Goal: Task Accomplishment & Management: Manage account settings

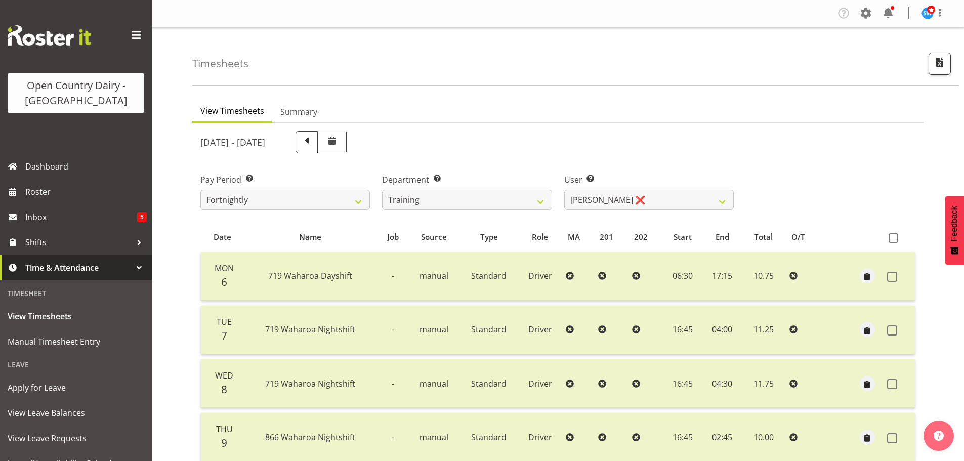
select select "763"
select select "11705"
click at [548, 203] on select "701 702 703 704 705 706 707 708 709 710 711 712 713 714 715 716 717 718 719 720" at bounding box center [467, 200] width 170 height 20
select select "714"
click at [382, 190] on select "701 702 703 704 705 706 707 708 709 710 711 712 713 714 715 716 717 718 719 720" at bounding box center [467, 200] width 170 height 20
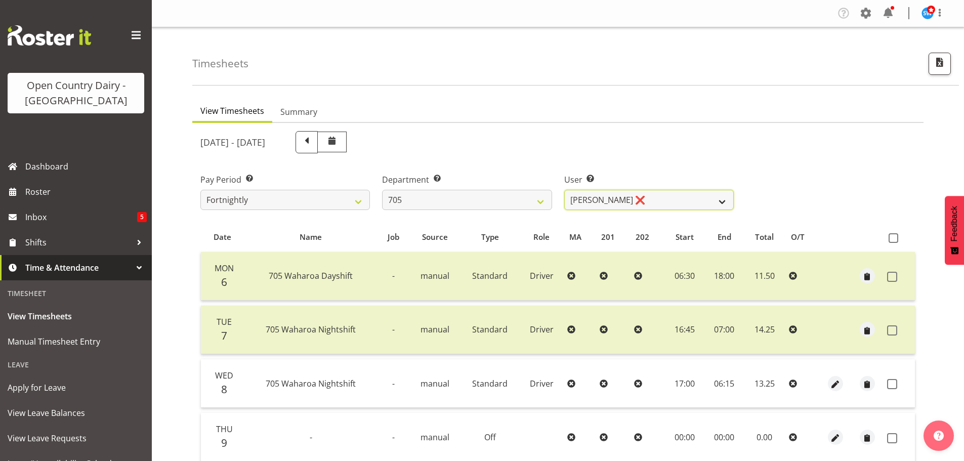
click at [721, 200] on select "Chris Gibbs ❌ Colin Kelly ❌ Craig Cottam ❌ John May ❌" at bounding box center [649, 200] width 170 height 20
select select "8257"
click at [564, 190] on select "Chris Gibbs ❌ Colin Kelly ❌ Craig Cottam ❌ John May ❌" at bounding box center [649, 200] width 170 height 20
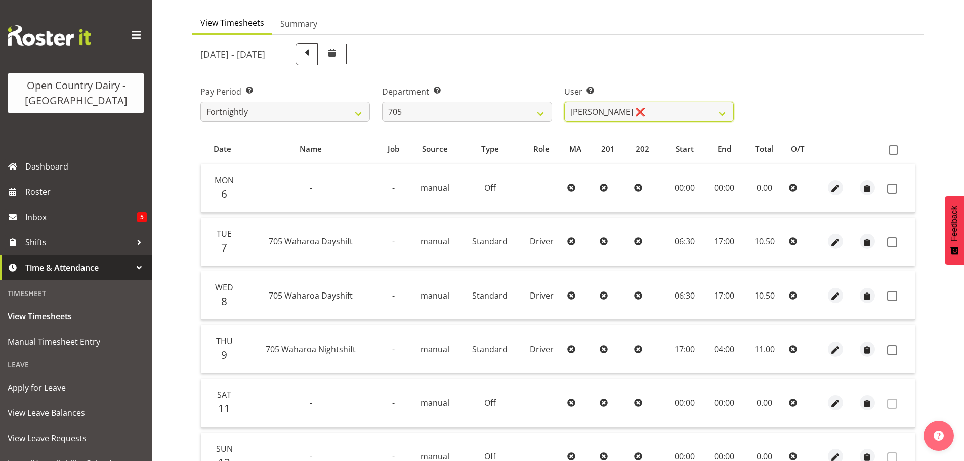
scroll to position [189, 0]
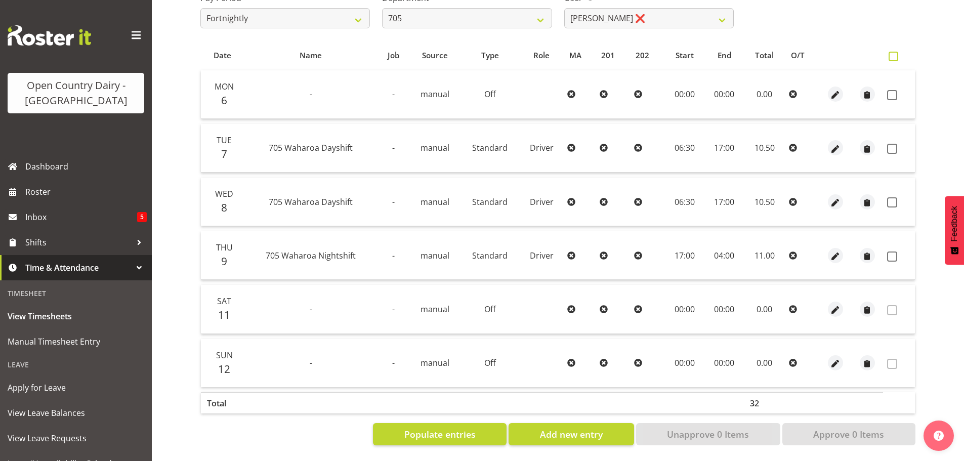
click at [893, 52] on span at bounding box center [894, 57] width 10 height 10
click at [893, 53] on input "checkbox" at bounding box center [892, 56] width 7 height 7
checkbox input "true"
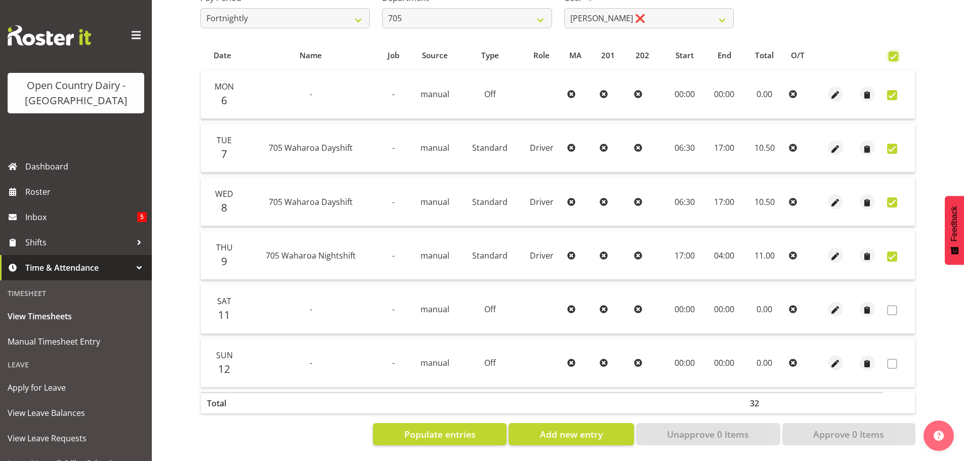
checkbox input "true"
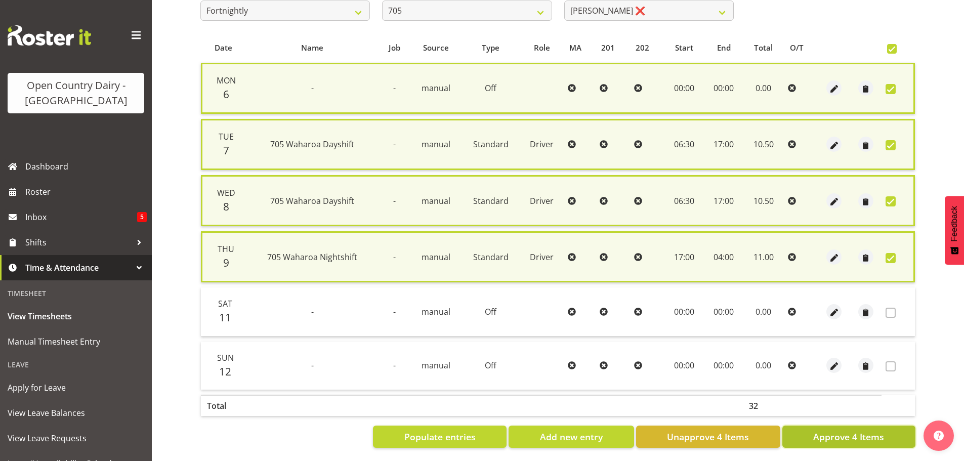
click at [847, 441] on span "Approve 4 Items" at bounding box center [848, 436] width 71 height 13
checkbox input "false"
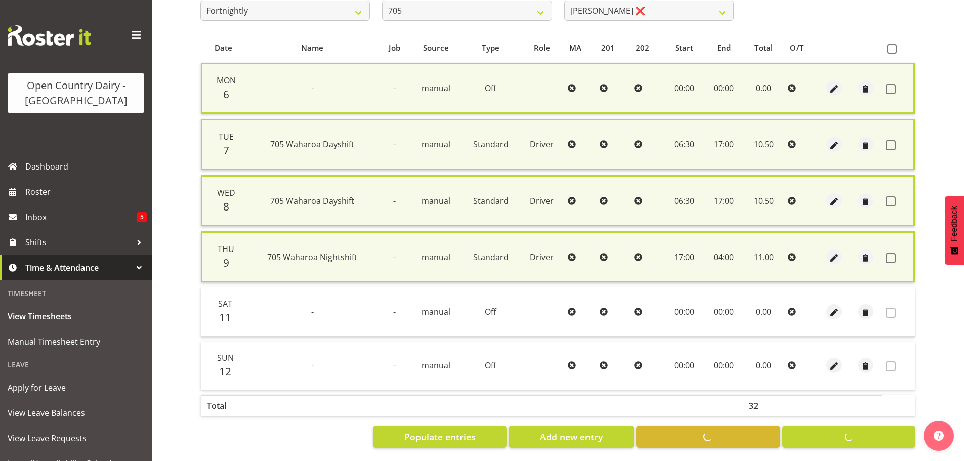
checkbox input "false"
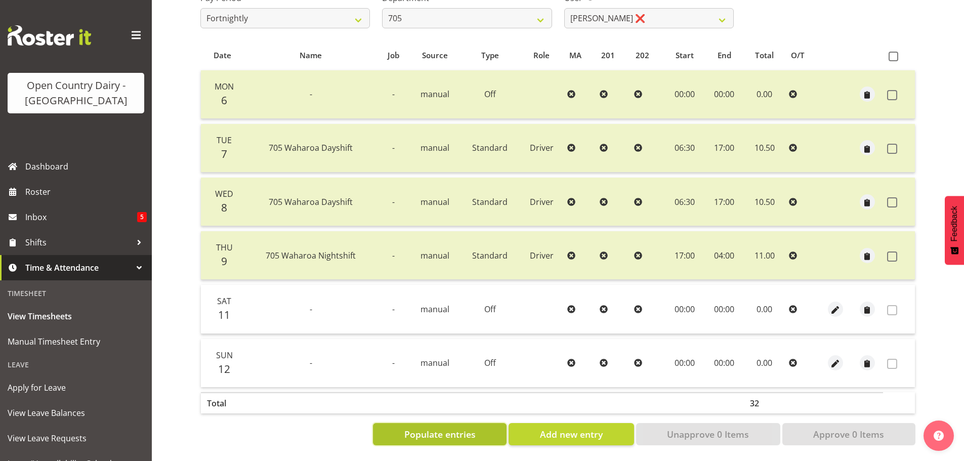
click at [437, 428] on span "Populate entries" at bounding box center [439, 434] width 71 height 13
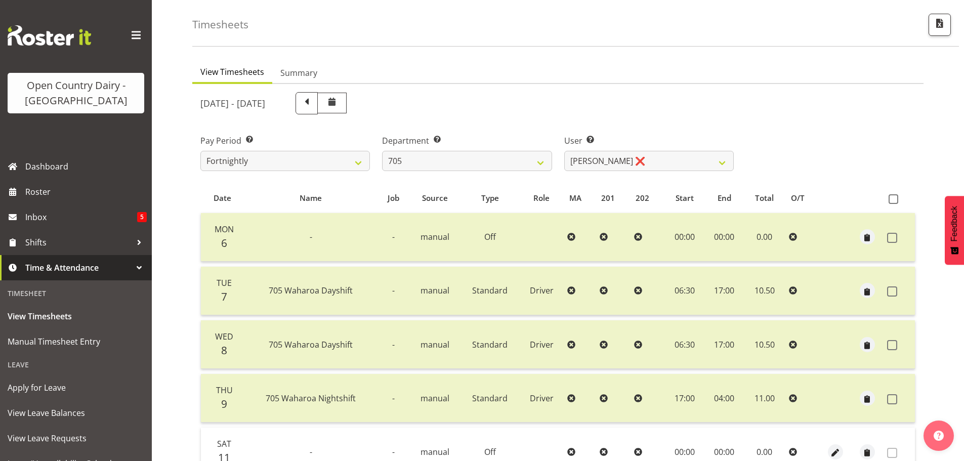
scroll to position [0, 0]
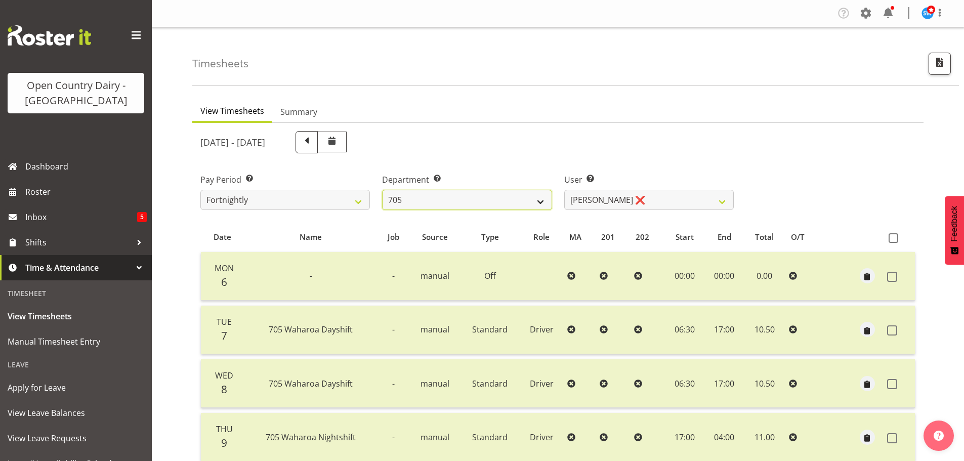
click at [541, 203] on select "701 702 703 704 705 706 707 708 709 710 711 712 713 714 715 716 717 718 719 720" at bounding box center [467, 200] width 170 height 20
select select "811"
click at [382, 190] on select "701 702 703 704 705 706 707 708 709 710 711 712 713 714 715 716 717 718 719 720" at bounding box center [467, 200] width 170 height 20
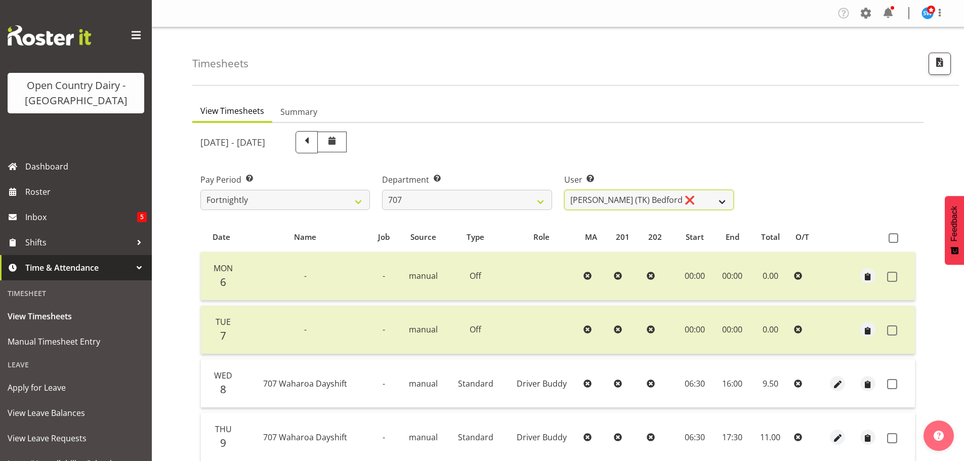
click at [722, 205] on select "Alan (TK) Bedford ❌ David Foote (Junior) ❌ Mike Madden ❌" at bounding box center [649, 200] width 170 height 20
select select "8199"
click at [564, 190] on select "Alan (TK) Bedford ❌ David Foote (Junior) ❌ Mike Madden ❌" at bounding box center [649, 200] width 170 height 20
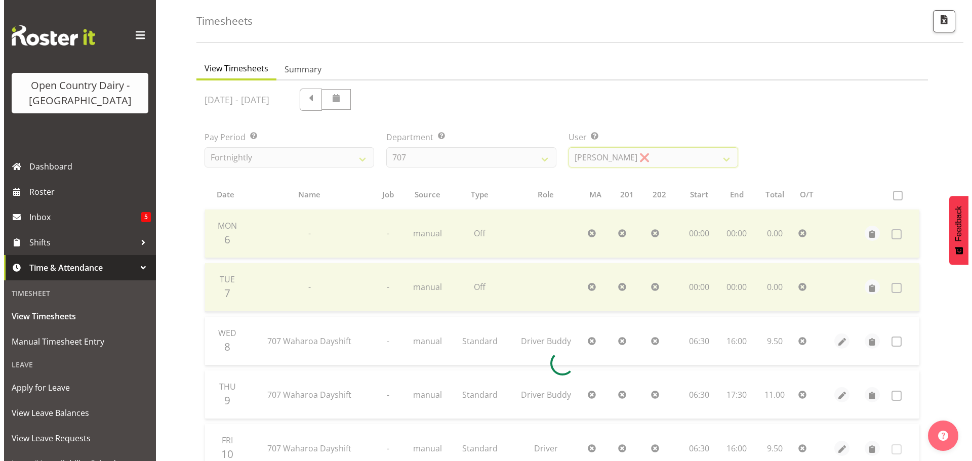
scroll to position [152, 0]
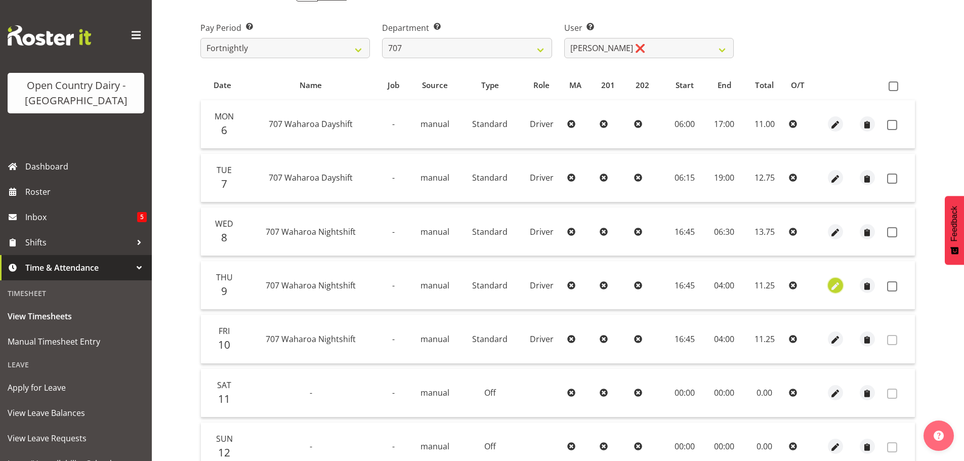
click at [837, 287] on span "button" at bounding box center [836, 286] width 12 height 12
select select "Standard"
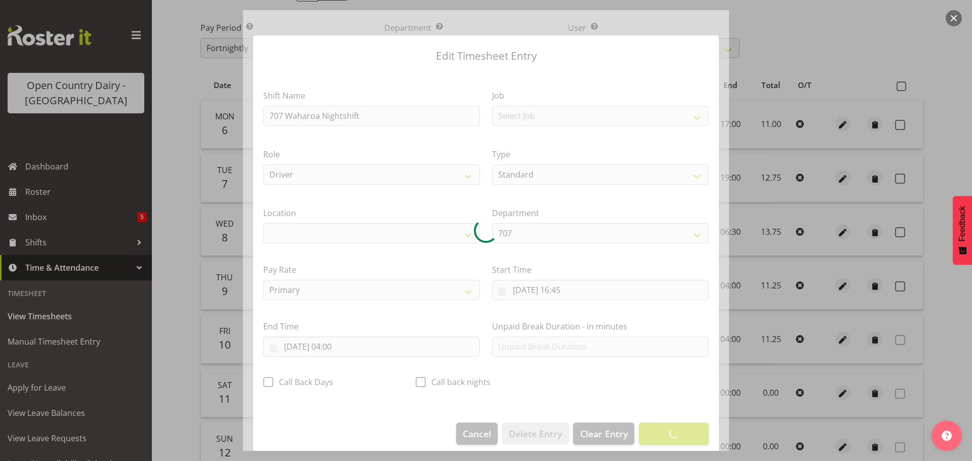
select select "1054"
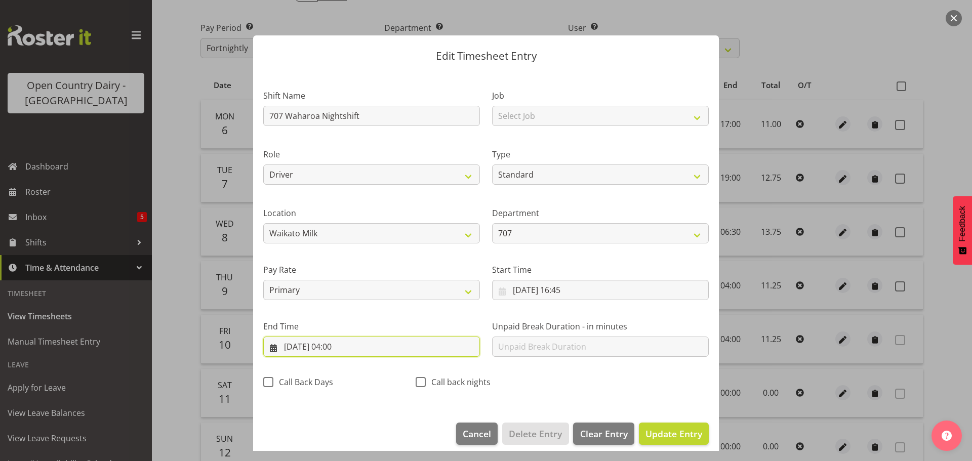
click at [348, 344] on input "10/10/2025, 04:00" at bounding box center [371, 347] width 217 height 20
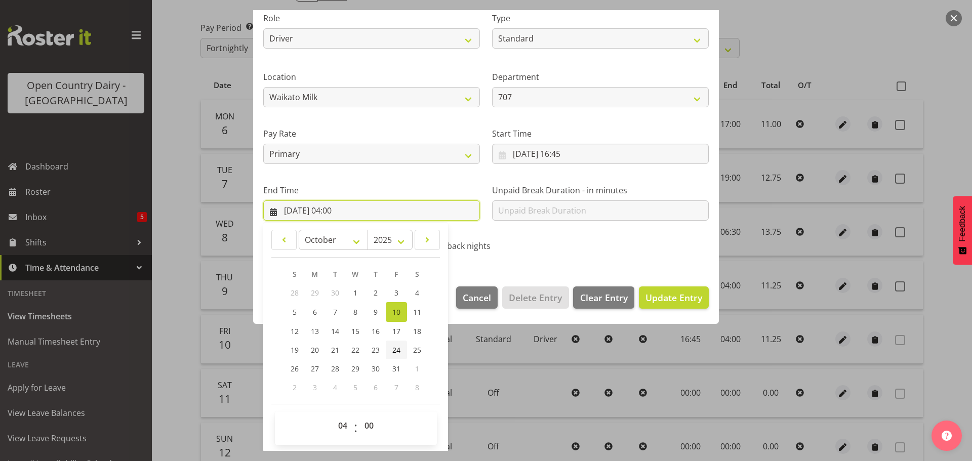
scroll to position [137, 0]
click at [373, 421] on select "00 01 02 03 04 05 06 07 08 09 10 11 12 13 14 15 16 17 18 19 20 21 22 23 24 25 2…" at bounding box center [370, 425] width 23 height 20
select select "15"
click at [359, 415] on select "00 01 02 03 04 05 06 07 08 09 10 11 12 13 14 15 16 17 18 19 20 21 22 23 24 25 2…" at bounding box center [370, 425] width 23 height 20
type input "10/10/2025, 04:15"
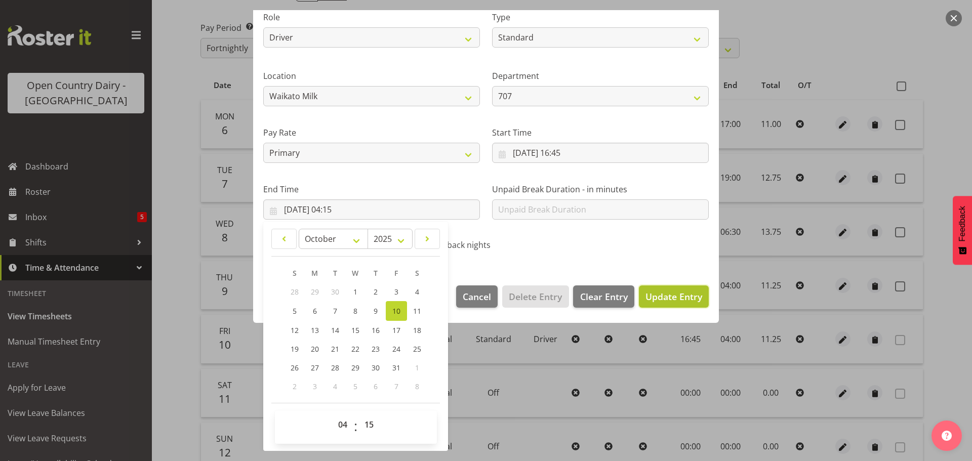
click at [657, 299] on span "Update Entry" at bounding box center [673, 297] width 57 height 12
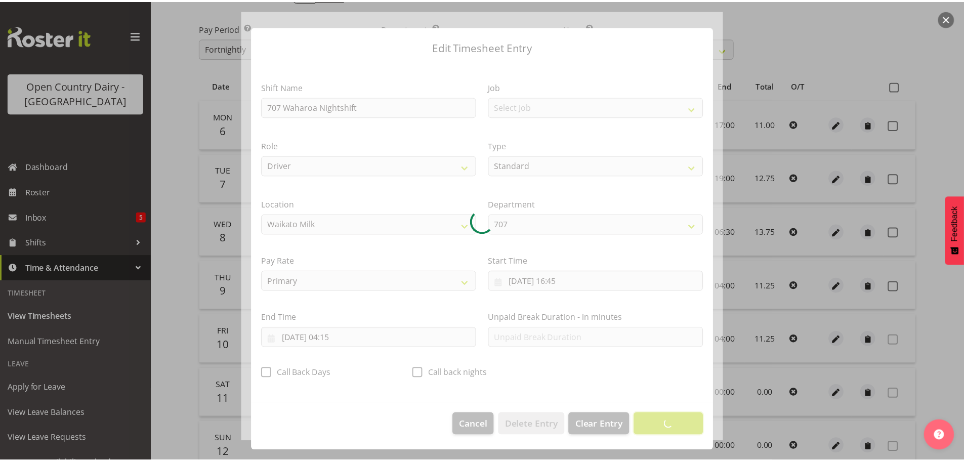
scroll to position [9, 0]
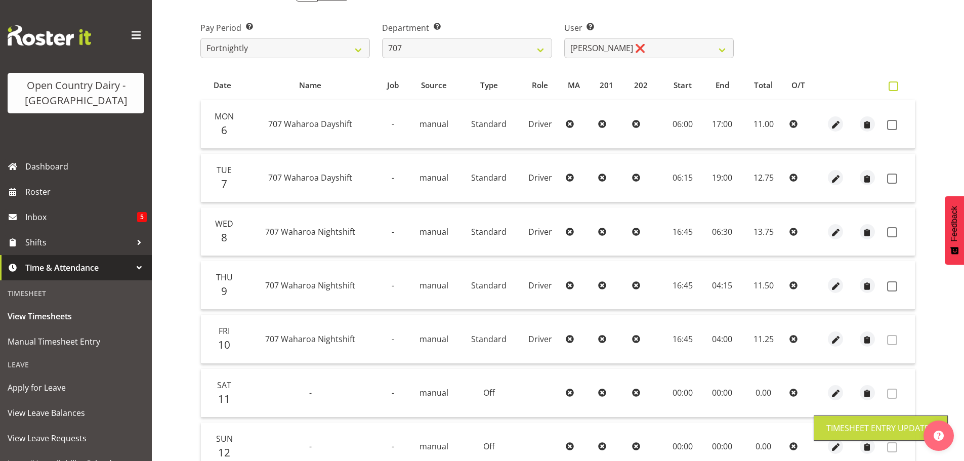
click at [893, 88] on span at bounding box center [894, 86] width 10 height 10
click at [893, 88] on input "checkbox" at bounding box center [892, 86] width 7 height 7
checkbox input "true"
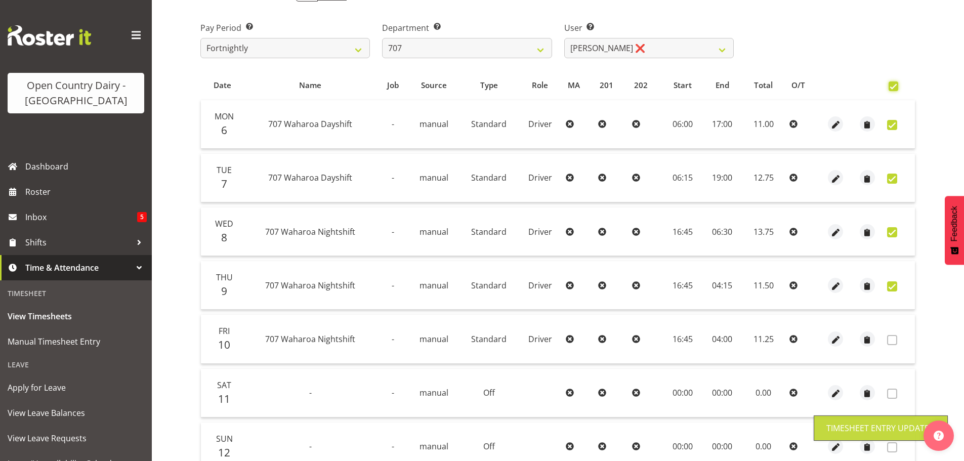
checkbox input "true"
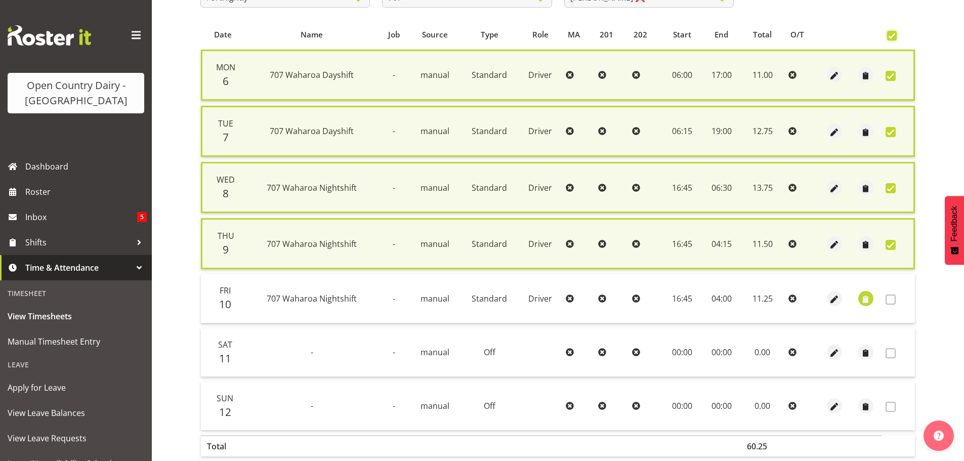
scroll to position [253, 0]
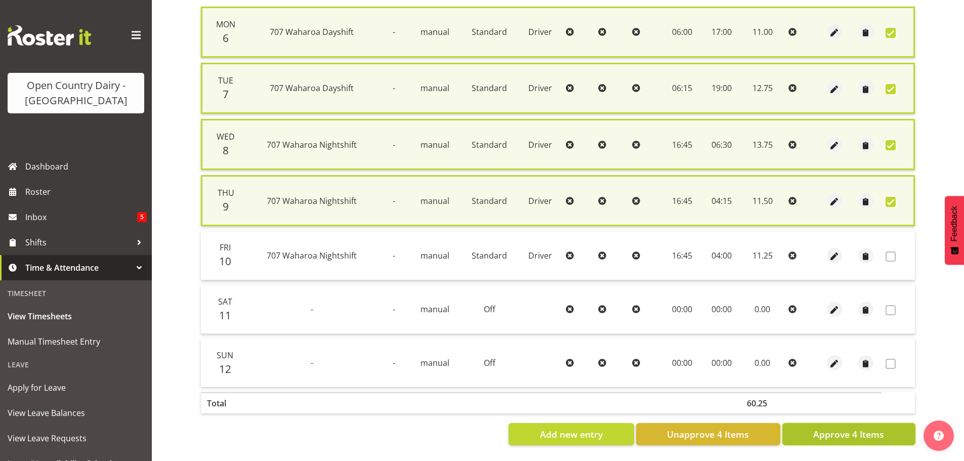
click at [848, 428] on span "Approve 4 Items" at bounding box center [848, 434] width 71 height 13
checkbox input "false"
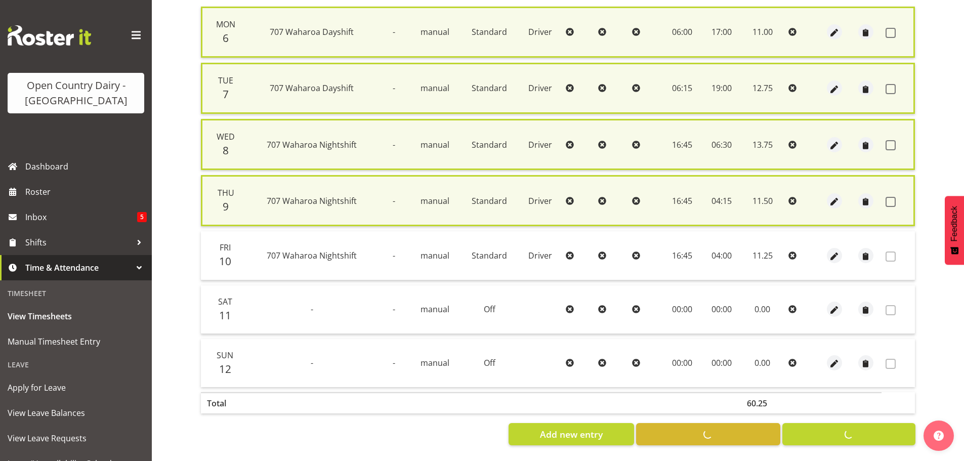
checkbox input "false"
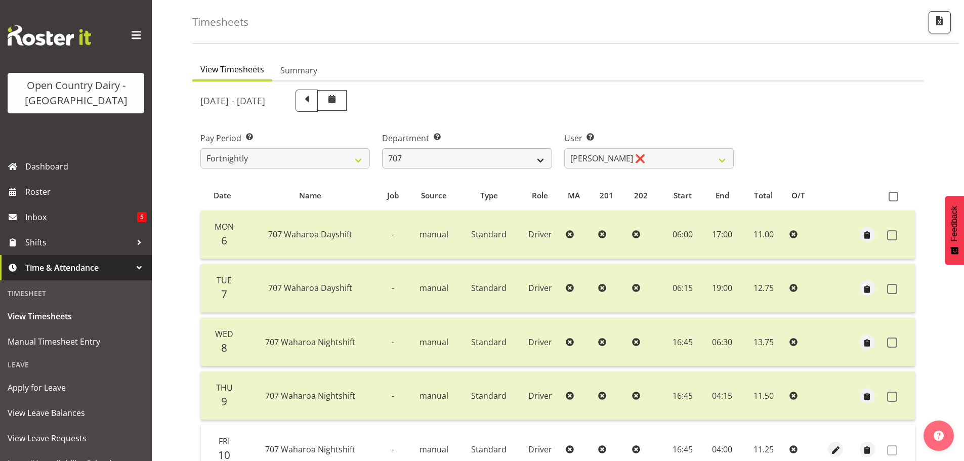
scroll to position [40, 0]
click at [539, 162] on select "701 702 703 704 705 706 707 708 709 710 711 712 713 714 715 716 717 718 719 720" at bounding box center [467, 159] width 170 height 20
select select "875"
click at [382, 149] on select "701 702 703 704 705 706 707 708 709 710 711 712 713 714 715 716 717 718 719 720" at bounding box center [467, 159] width 170 height 20
select select "10971"
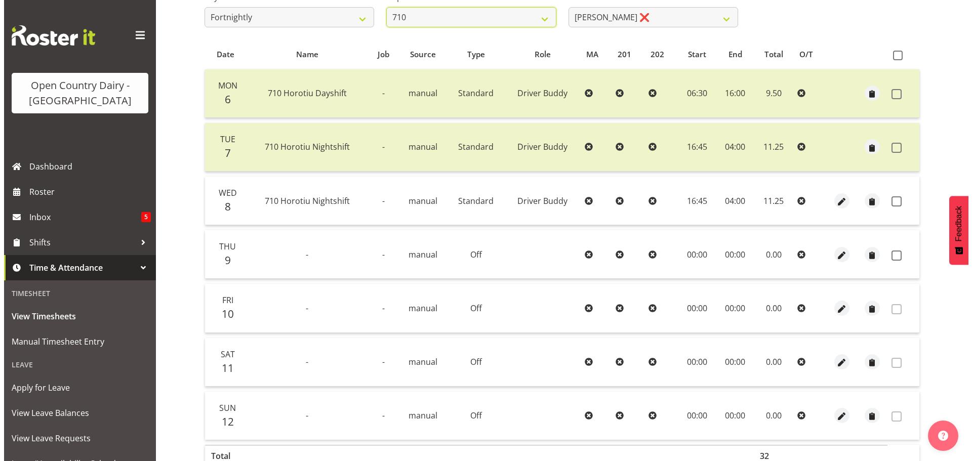
scroll to position [192, 0]
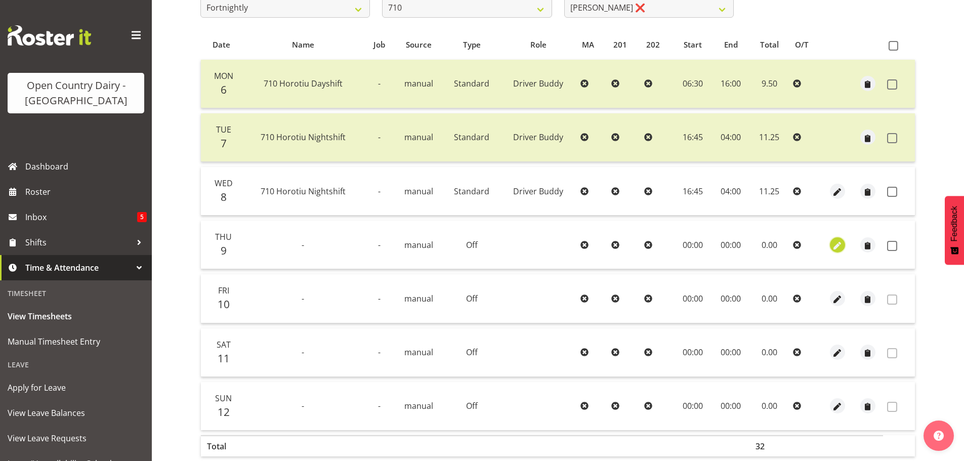
click at [838, 247] on span "button" at bounding box center [838, 246] width 12 height 12
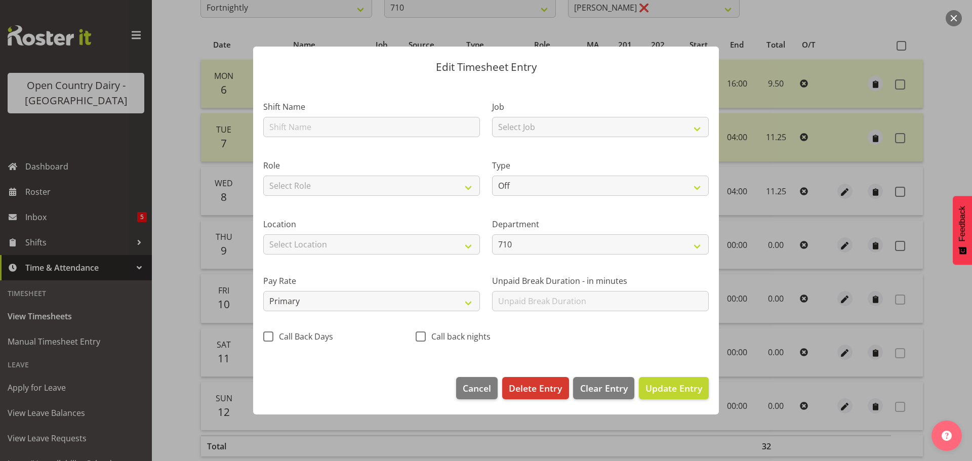
click at [187, 44] on div at bounding box center [486, 230] width 972 height 461
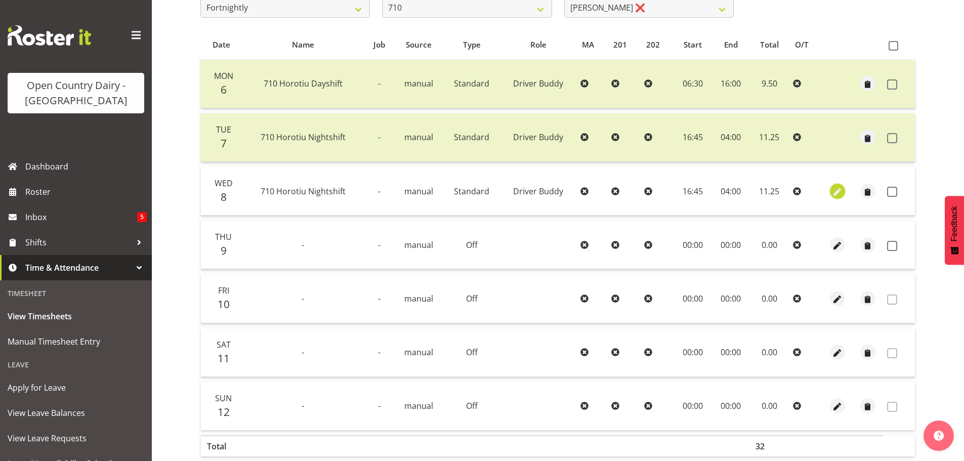
click at [835, 190] on span "button" at bounding box center [838, 192] width 12 height 12
select select "1436"
select select "Standard"
select select "tertiary"
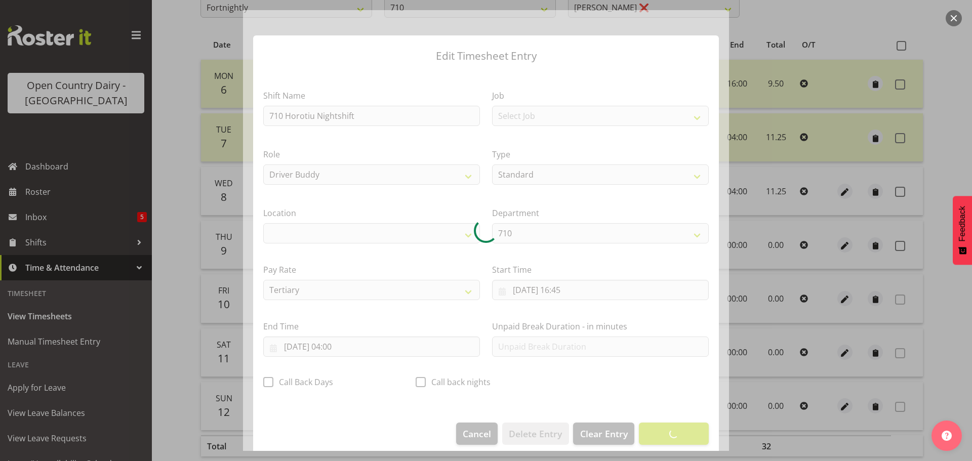
select select "1054"
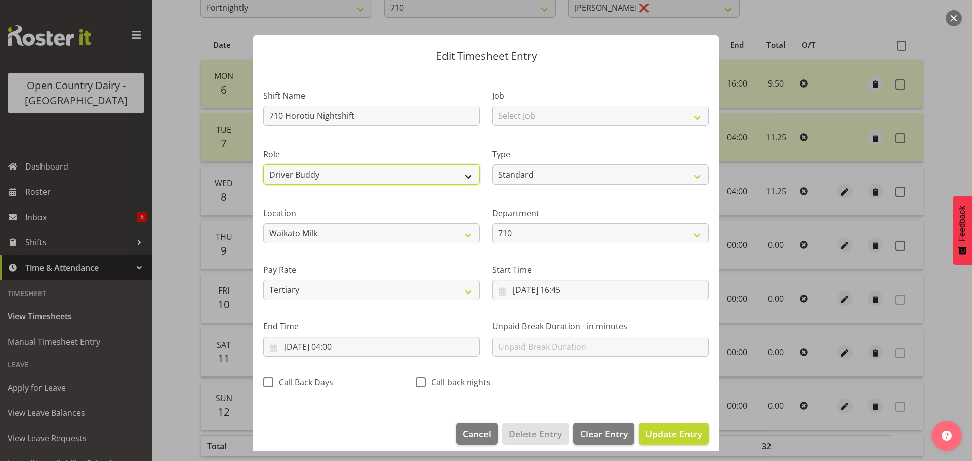
click at [468, 177] on select "Driver Driver Buddy" at bounding box center [371, 175] width 217 height 20
select select "1166"
click at [263, 165] on select "Driver Driver Buddy" at bounding box center [371, 175] width 217 height 20
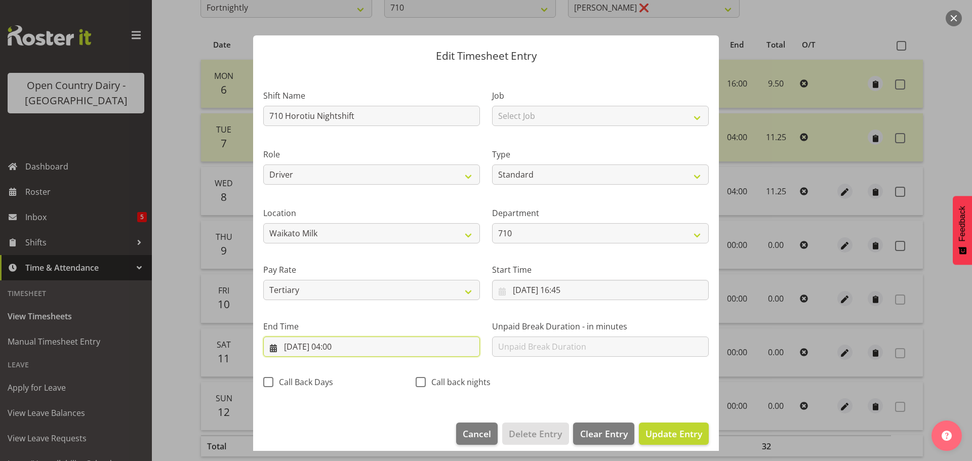
click at [339, 345] on input "09/10/2025, 04:00" at bounding box center [371, 347] width 217 height 20
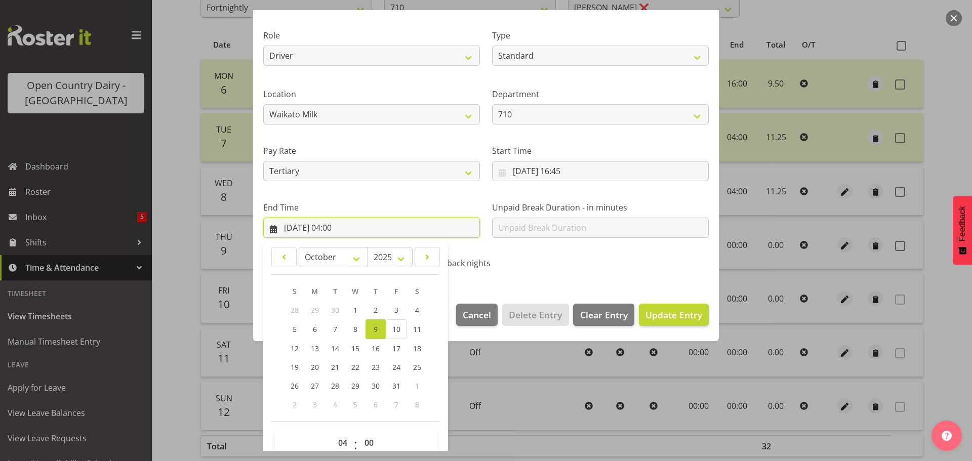
scroll to position [137, 0]
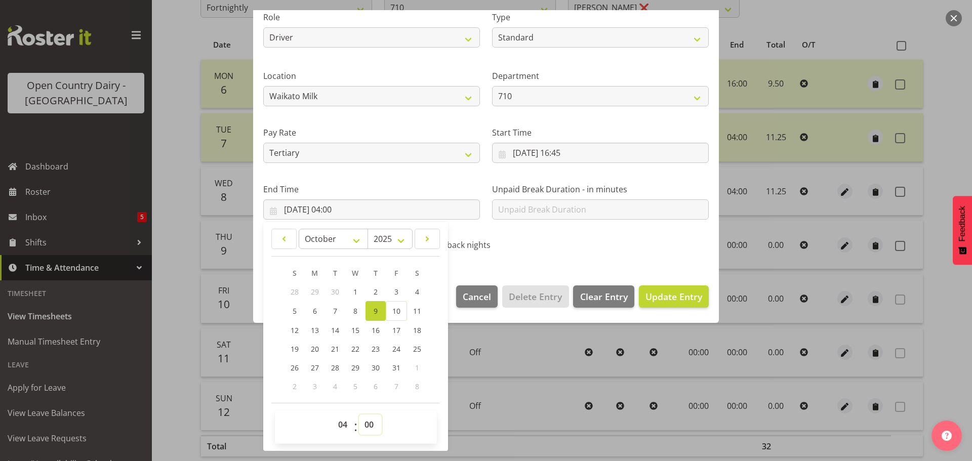
click at [367, 424] on select "00 01 02 03 04 05 06 07 08 09 10 11 12 13 14 15 16 17 18 19 20 21 22 23 24 25 2…" at bounding box center [370, 425] width 23 height 20
select select "15"
click at [359, 415] on select "00 01 02 03 04 05 06 07 08 09 10 11 12 13 14 15 16 17 18 19 20 21 22 23 24 25 2…" at bounding box center [370, 425] width 23 height 20
type input "09/10/2025, 04:15"
click at [653, 298] on span "Update Entry" at bounding box center [673, 297] width 57 height 12
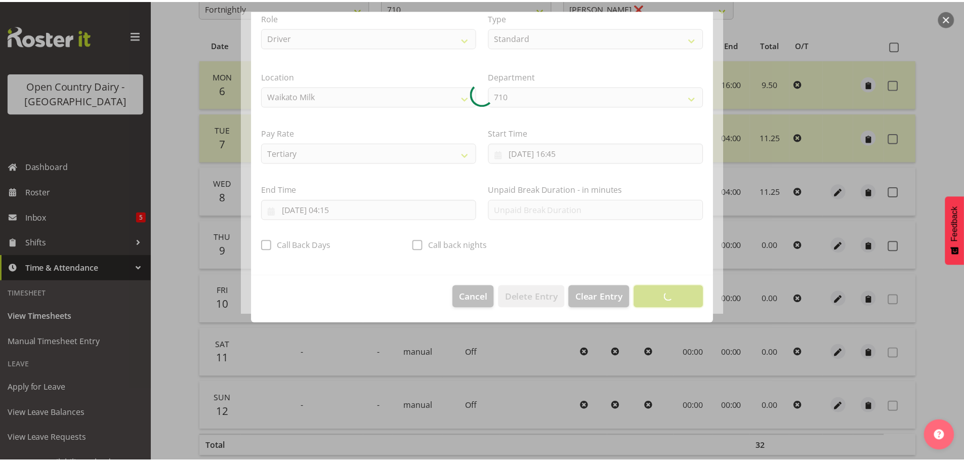
scroll to position [9, 0]
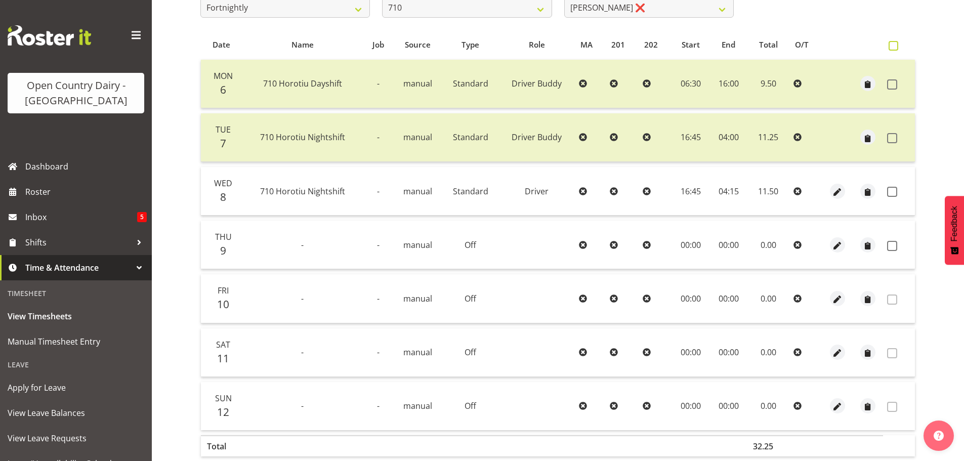
click at [895, 48] on span at bounding box center [894, 46] width 10 height 10
click at [895, 48] on input "checkbox" at bounding box center [892, 46] width 7 height 7
checkbox input "true"
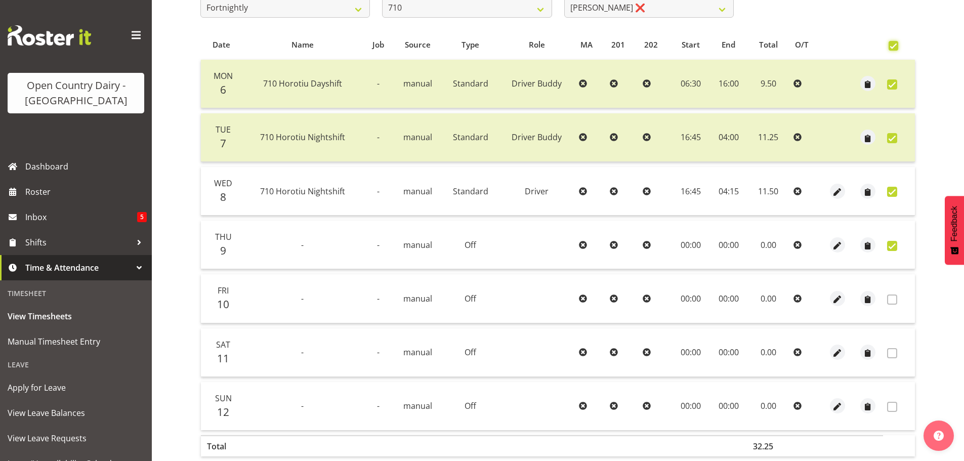
checkbox input "true"
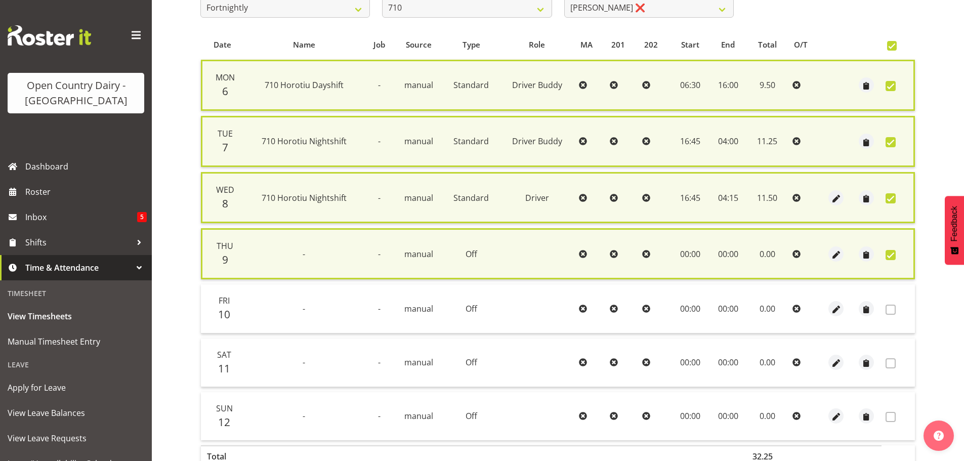
click at [888, 255] on span at bounding box center [891, 255] width 10 height 10
checkbox input "false"
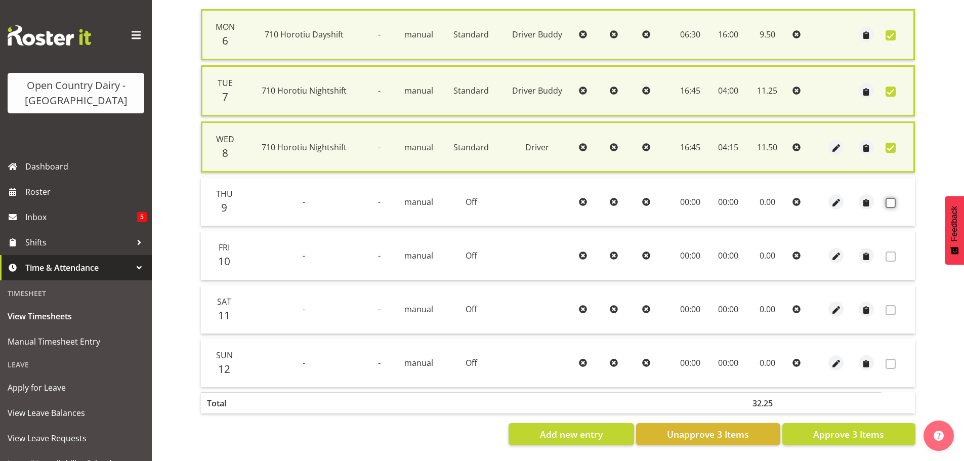
scroll to position [251, 0]
click at [863, 430] on span "Approve 3 Items" at bounding box center [848, 434] width 71 height 13
checkbox input "false"
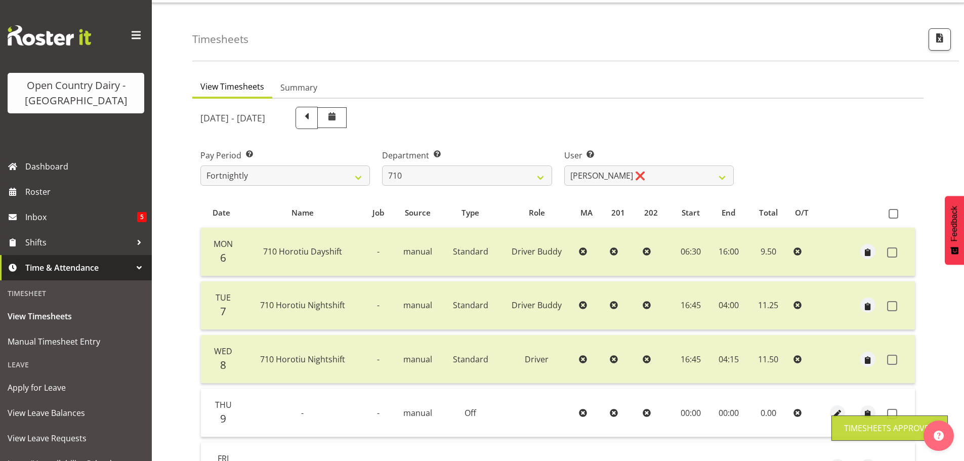
scroll to position [0, 0]
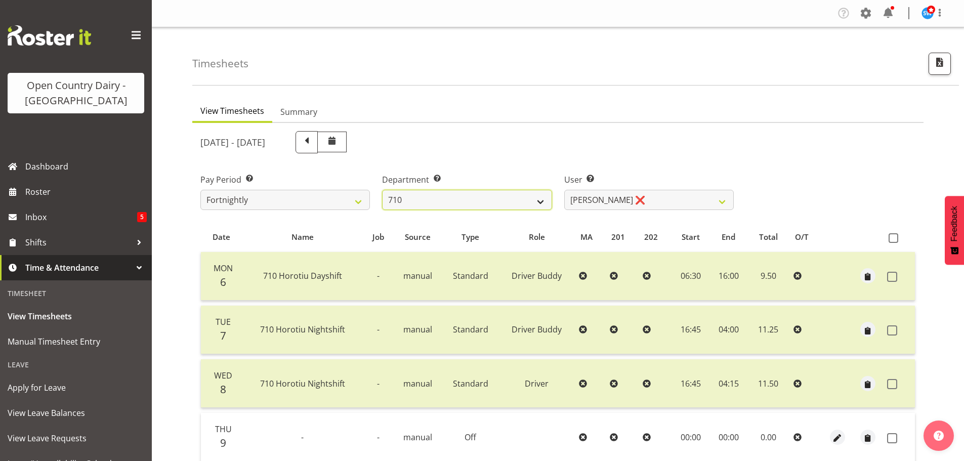
click at [540, 201] on select "701 702 703 704 705 706 707 708 709 710 711 712 713 714 715 716 717 718 719 720" at bounding box center [467, 200] width 170 height 20
click at [751, 162] on div "Pay Period Select which pay period you would like to view. Fortnightly Departme…" at bounding box center [557, 187] width 727 height 57
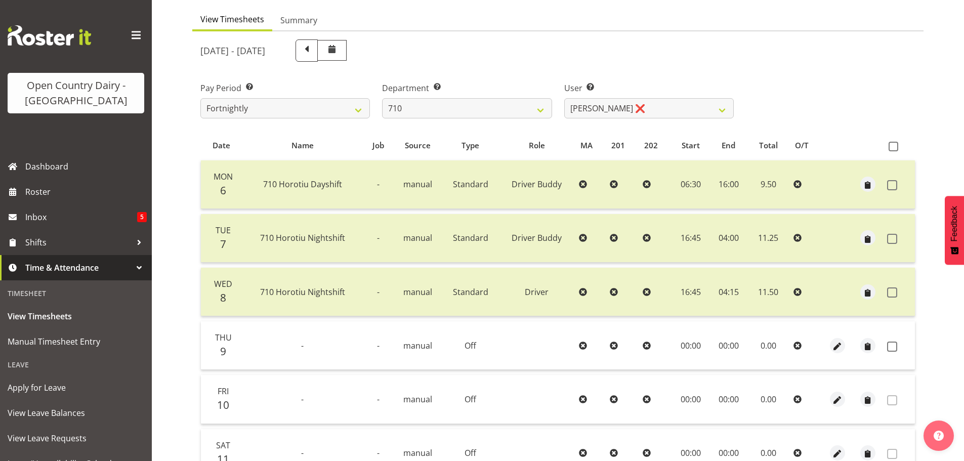
scroll to position [101, 0]
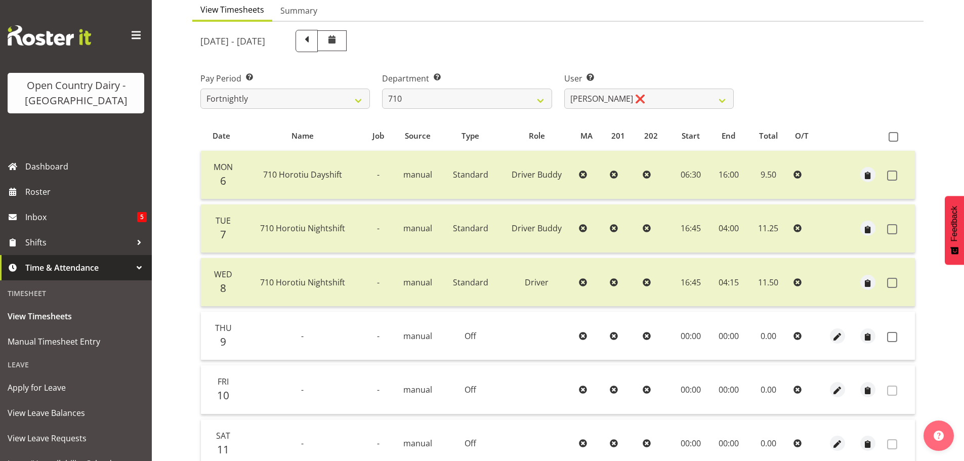
click at [729, 287] on td "04:15" at bounding box center [728, 282] width 37 height 49
click at [894, 283] on span at bounding box center [892, 283] width 10 height 10
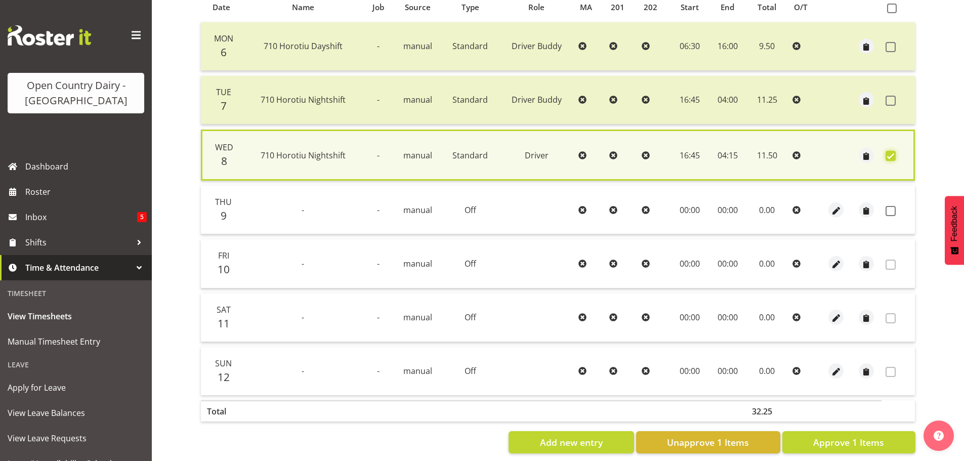
scroll to position [246, 0]
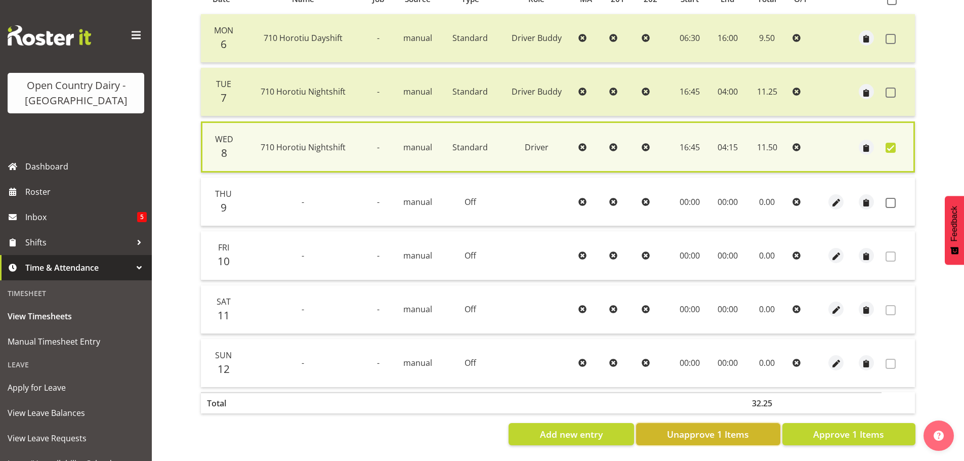
click at [700, 428] on span "Unapprove 1 Items" at bounding box center [708, 434] width 82 height 13
checkbox input "false"
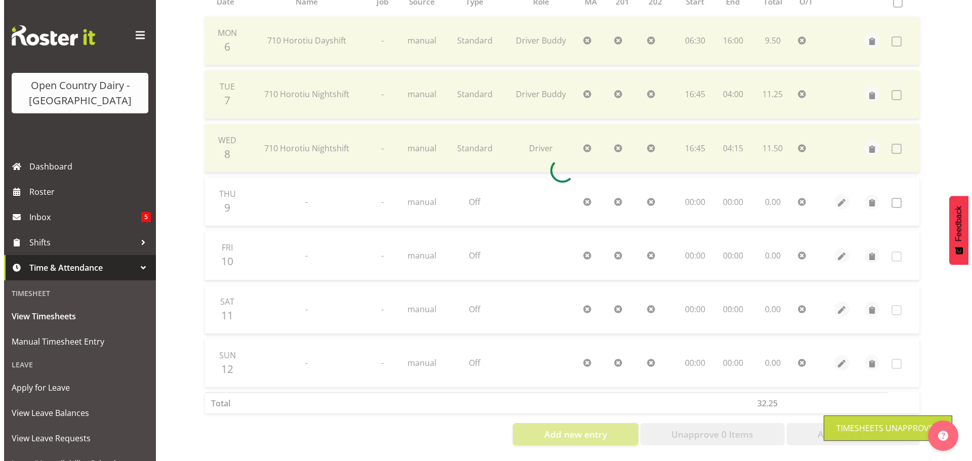
scroll to position [243, 0]
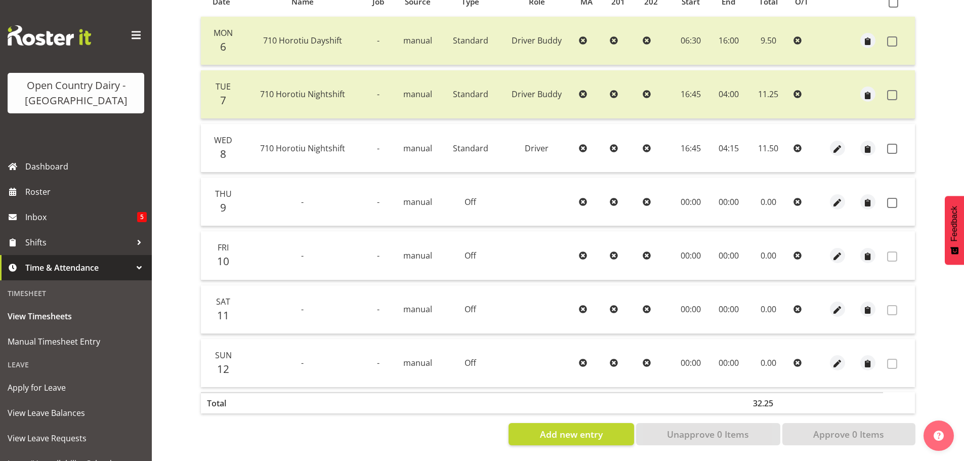
drag, startPoint x: 736, startPoint y: 140, endPoint x: 730, endPoint y: 145, distance: 7.9
click at [730, 145] on td "04:15" at bounding box center [728, 148] width 37 height 49
click at [835, 143] on span "button" at bounding box center [838, 149] width 12 height 12
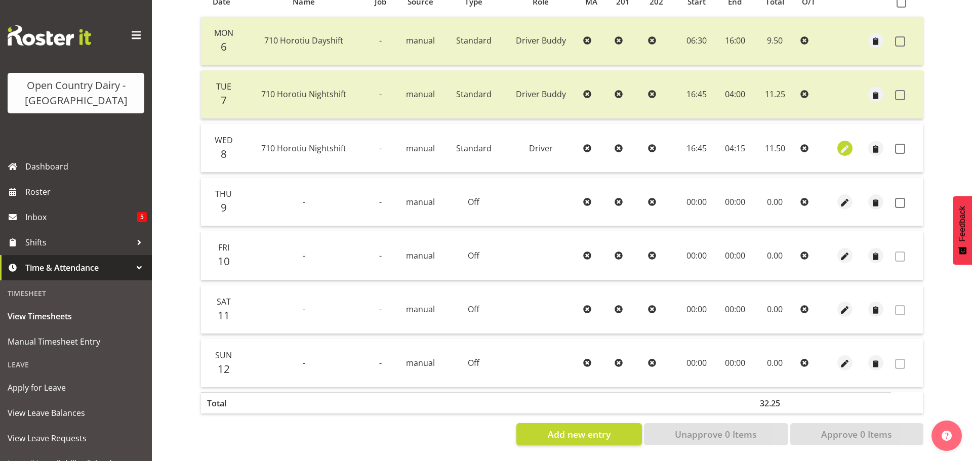
select select "Standard"
select select "tertiary"
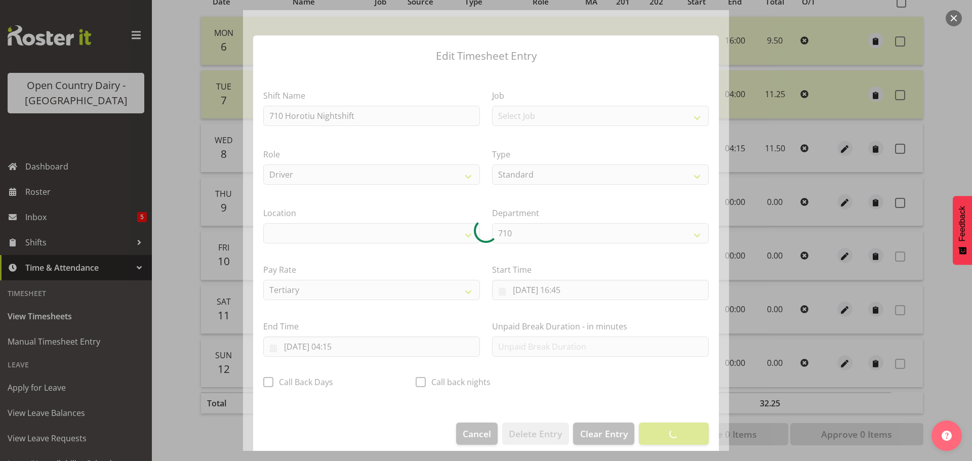
select select "1054"
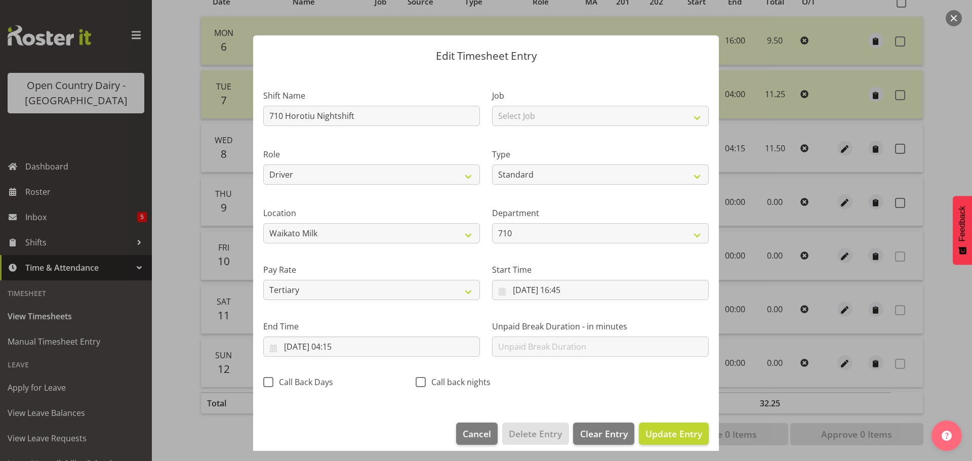
scroll to position [9, 0]
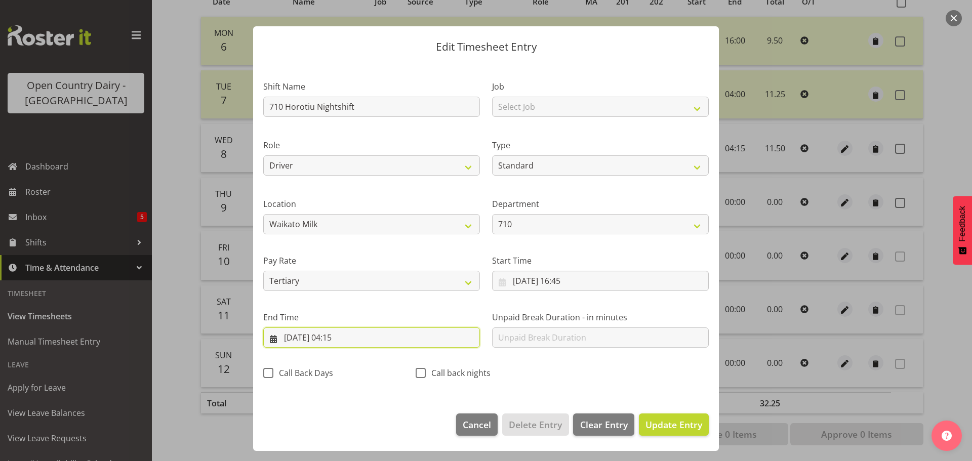
click at [347, 334] on input "09/10/2025, 04:15" at bounding box center [371, 338] width 217 height 20
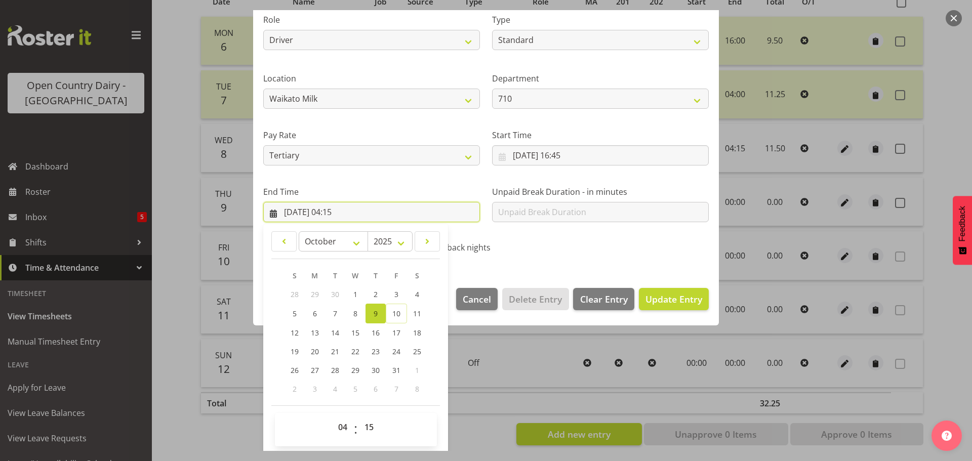
scroll to position [137, 0]
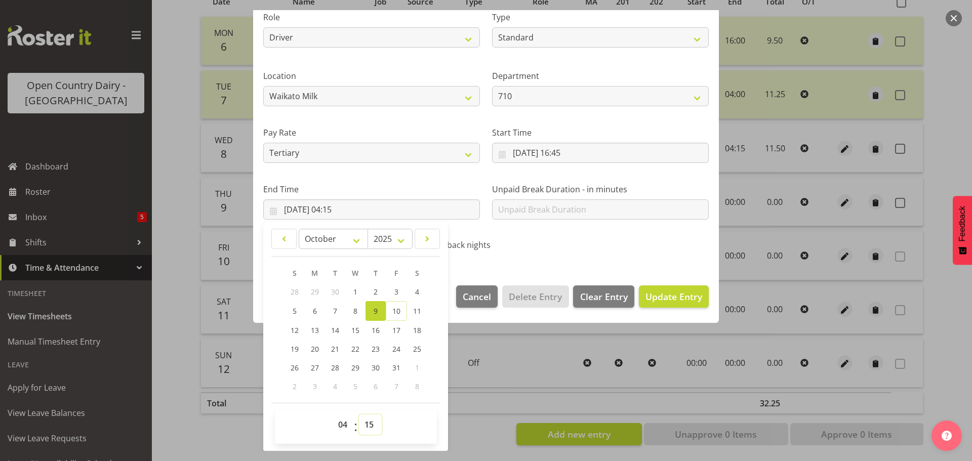
click at [370, 424] on select "00 01 02 03 04 05 06 07 08 09 10 11 12 13 14 15 16 17 18 19 20 21 22 23 24 25 2…" at bounding box center [370, 425] width 23 height 20
select select "0"
click at [359, 415] on select "00 01 02 03 04 05 06 07 08 09 10 11 12 13 14 15 16 17 18 19 20 21 22 23 24 25 2…" at bounding box center [370, 425] width 23 height 20
type input "09/10/2025, 04:00"
click at [672, 296] on span "Update Entry" at bounding box center [673, 297] width 57 height 12
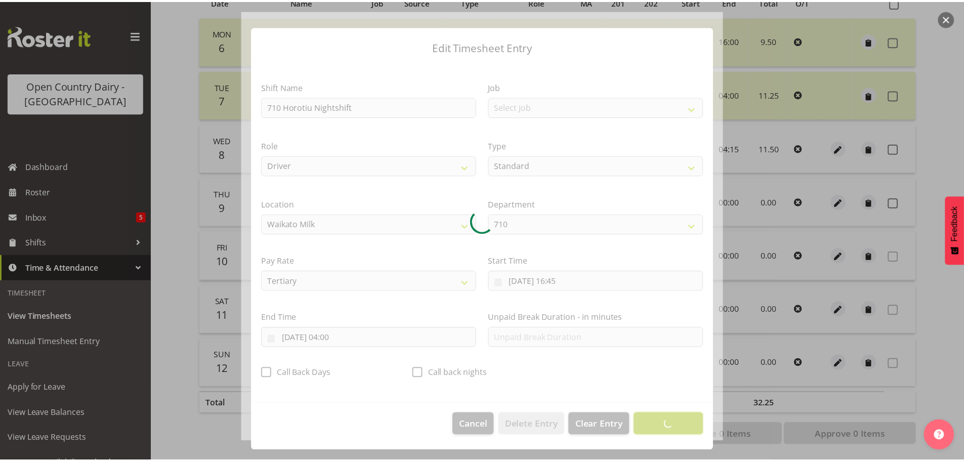
scroll to position [9, 0]
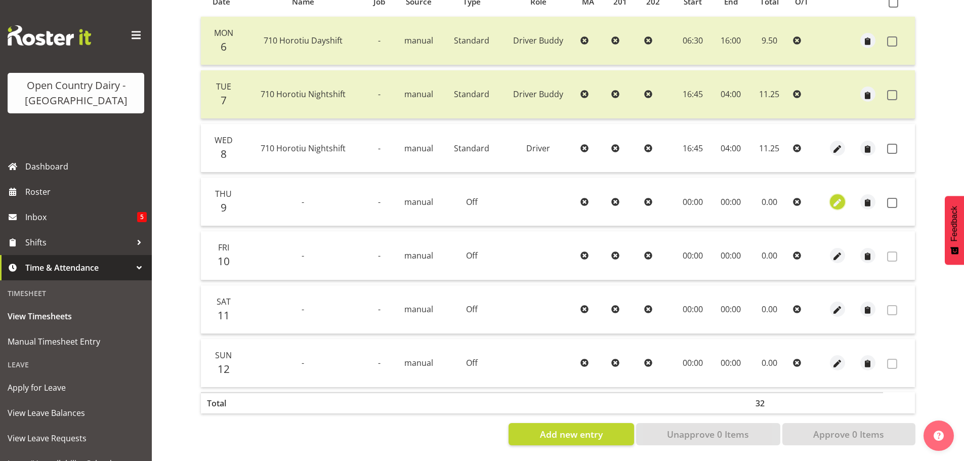
click at [839, 197] on span "button" at bounding box center [838, 203] width 12 height 12
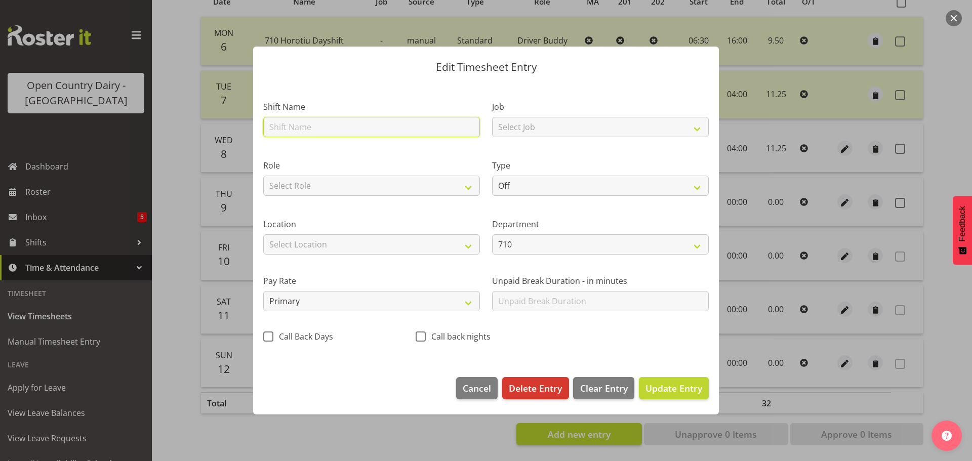
click at [290, 127] on input "text" at bounding box center [371, 127] width 217 height 20
type input "710"
click at [179, 178] on div at bounding box center [486, 230] width 972 height 461
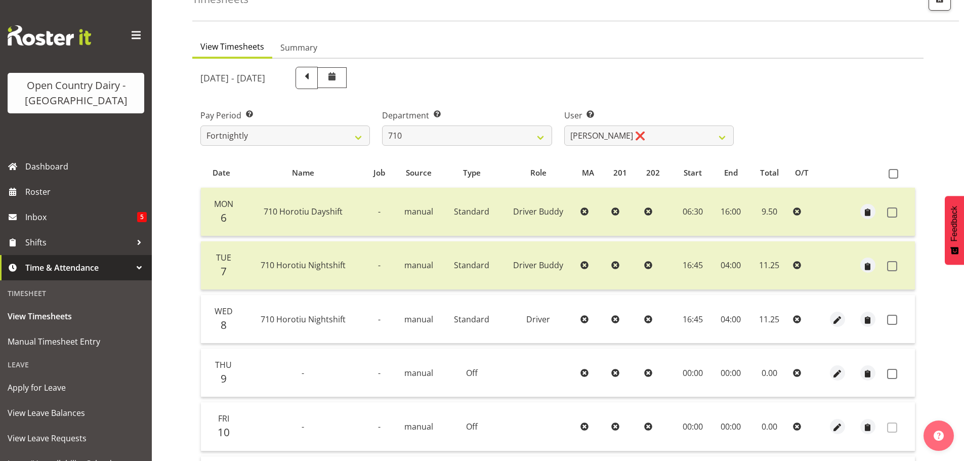
scroll to position [0, 0]
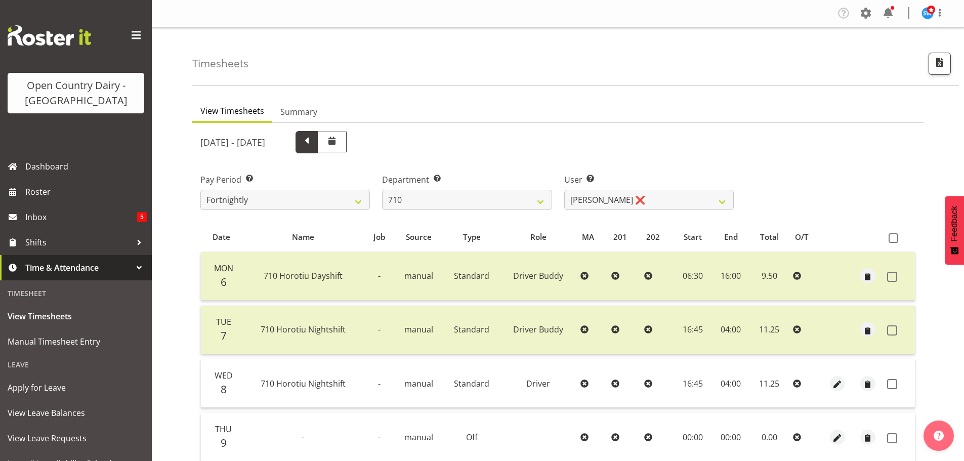
click at [318, 144] on span at bounding box center [307, 142] width 22 height 22
select select
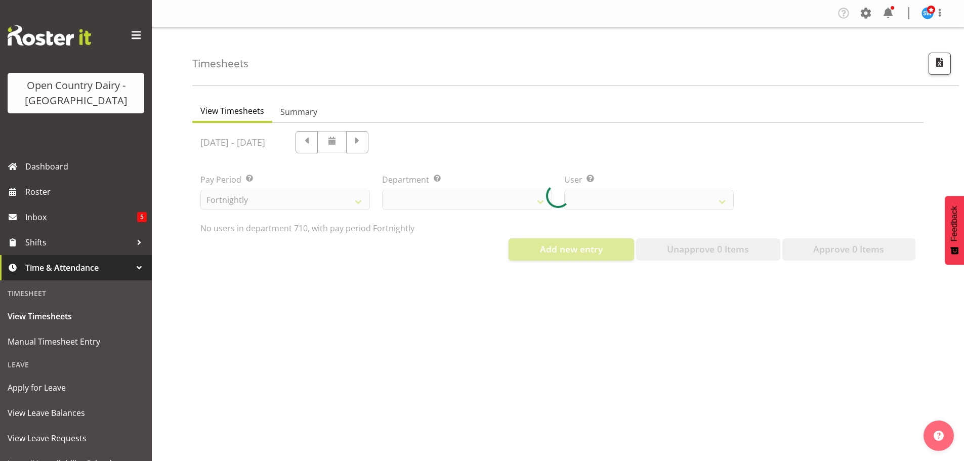
select select "875"
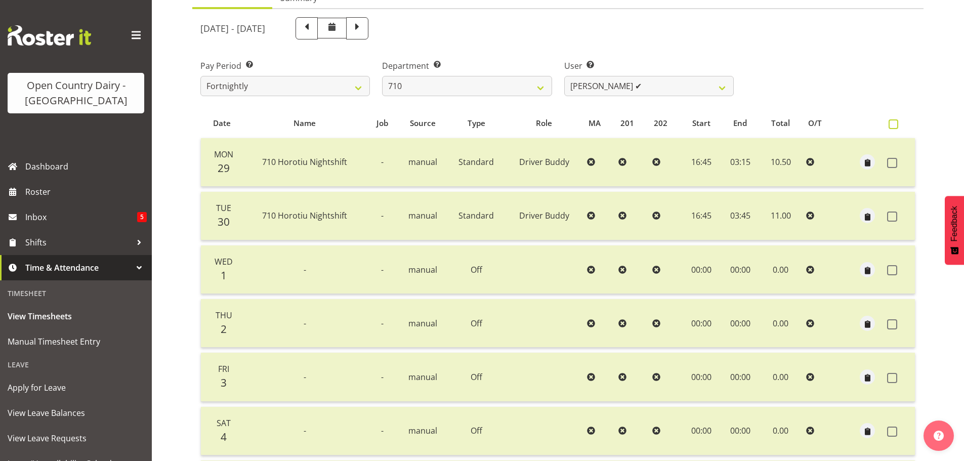
scroll to position [91, 0]
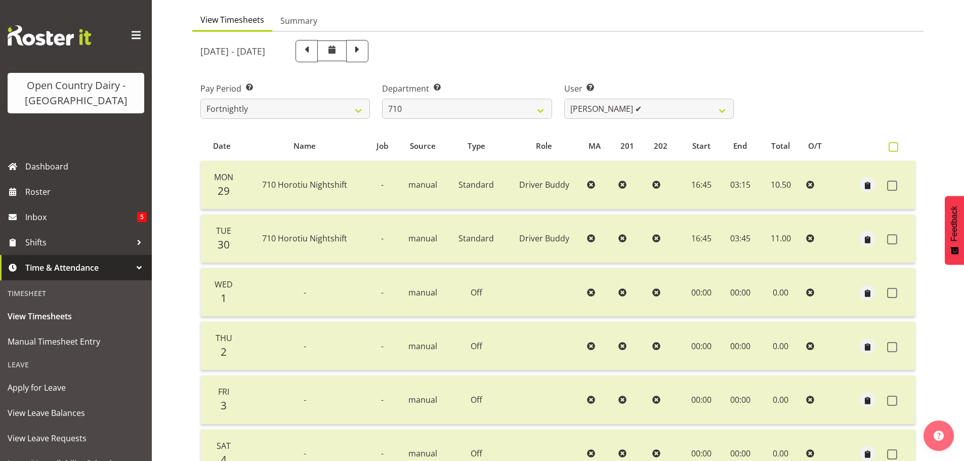
click at [895, 147] on span at bounding box center [894, 147] width 10 height 10
click at [895, 147] on input "checkbox" at bounding box center [892, 147] width 7 height 7
checkbox input "true"
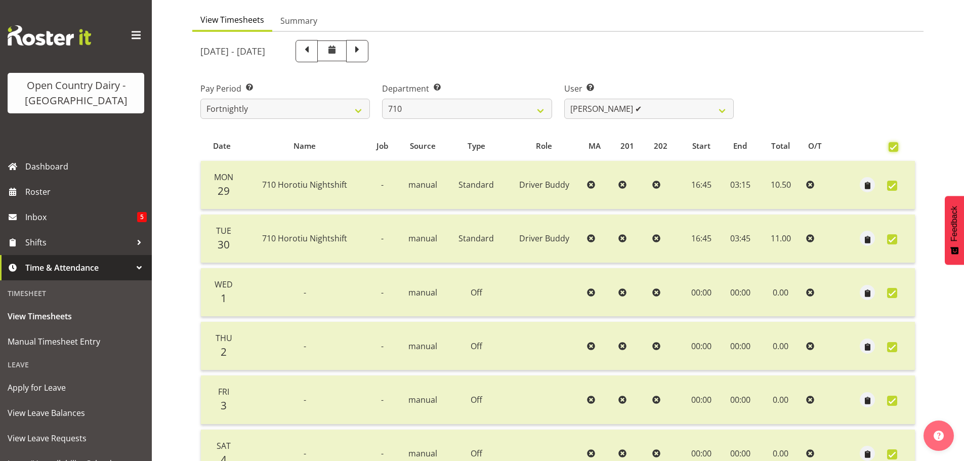
checkbox input "true"
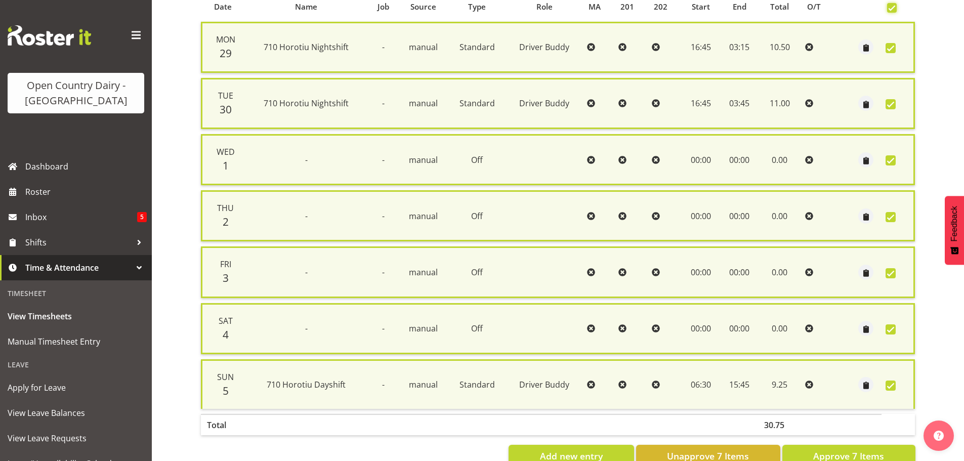
scroll to position [260, 0]
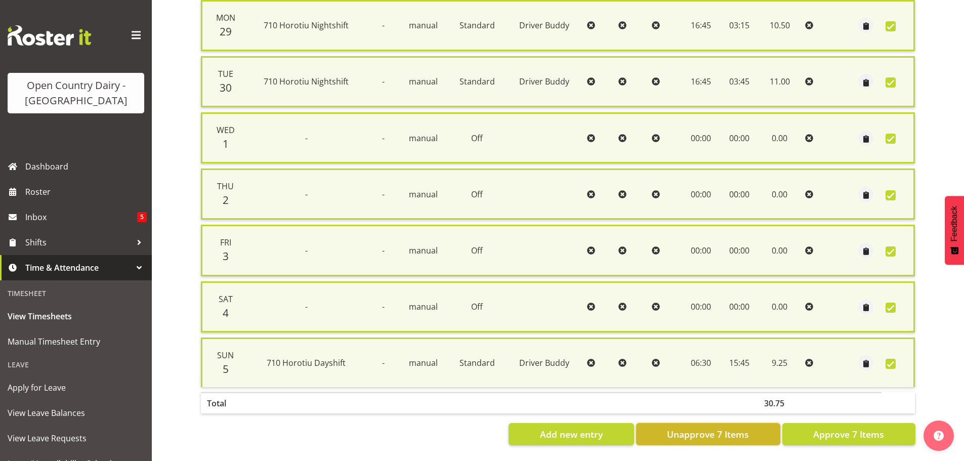
click at [745, 428] on span "Unapprove 7 Items" at bounding box center [708, 434] width 82 height 13
checkbox input "false"
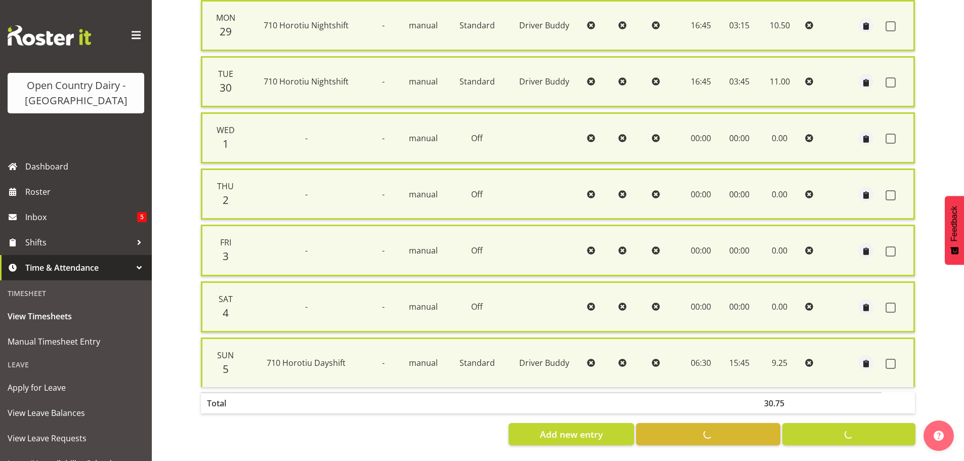
checkbox input "false"
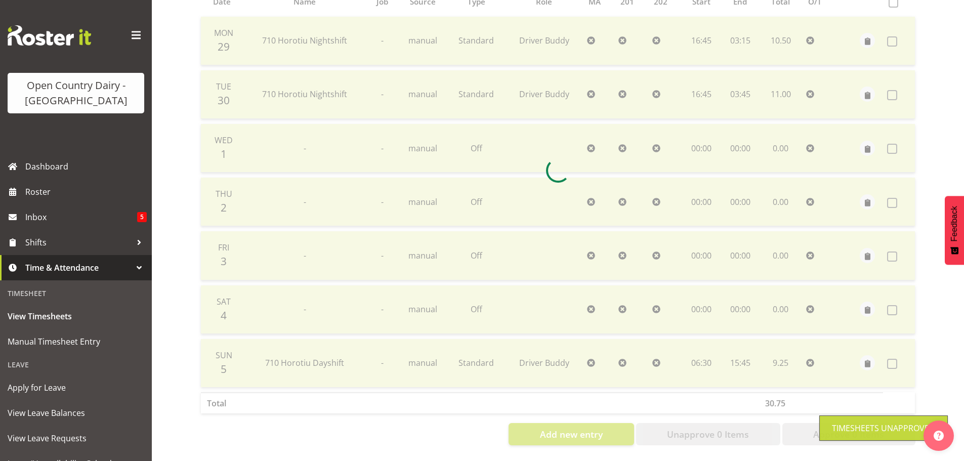
scroll to position [243, 0]
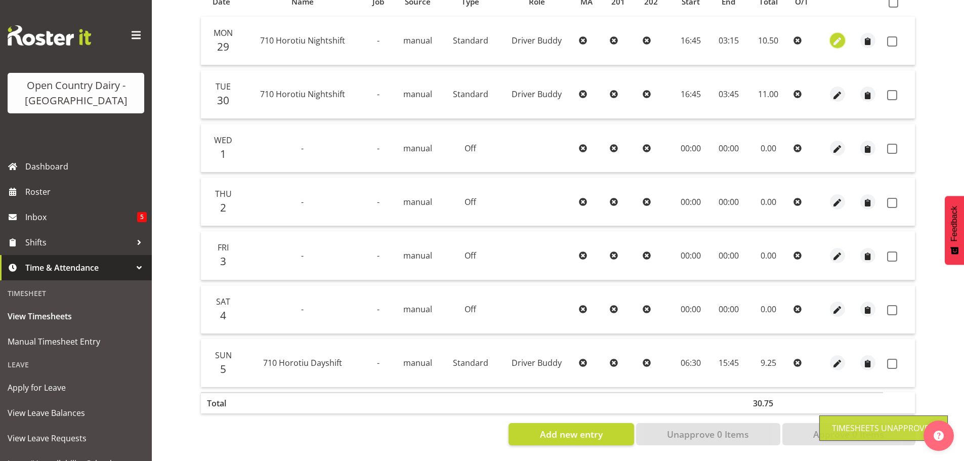
click at [840, 36] on span "button" at bounding box center [838, 42] width 12 height 12
select select "1436"
select select "Standard"
select select "tertiary"
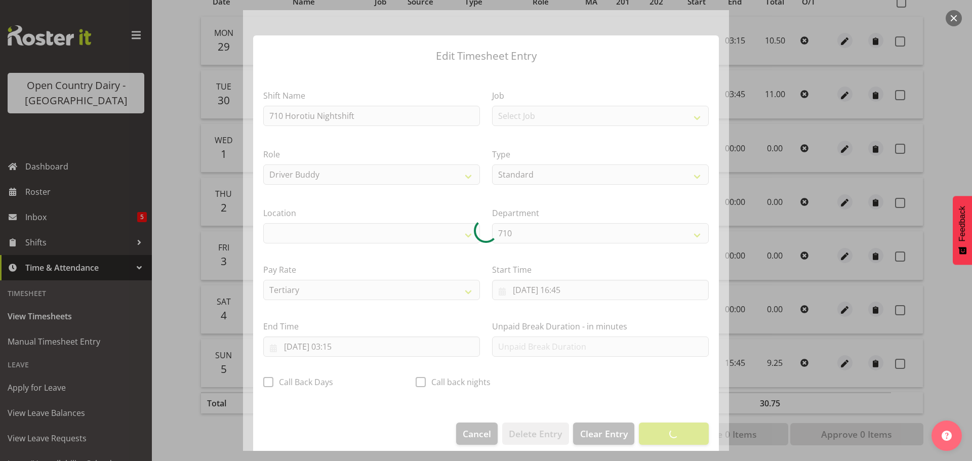
select select "1054"
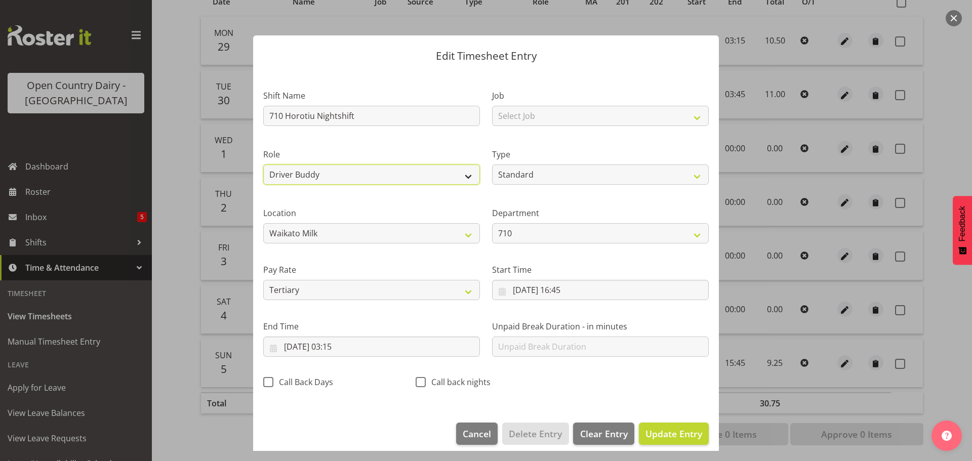
click at [468, 179] on select "Driver Driver Buddy" at bounding box center [371, 175] width 217 height 20
select select "1166"
click at [263, 165] on select "Driver Driver Buddy" at bounding box center [371, 175] width 217 height 20
click at [658, 434] on span "Update Entry" at bounding box center [673, 434] width 57 height 12
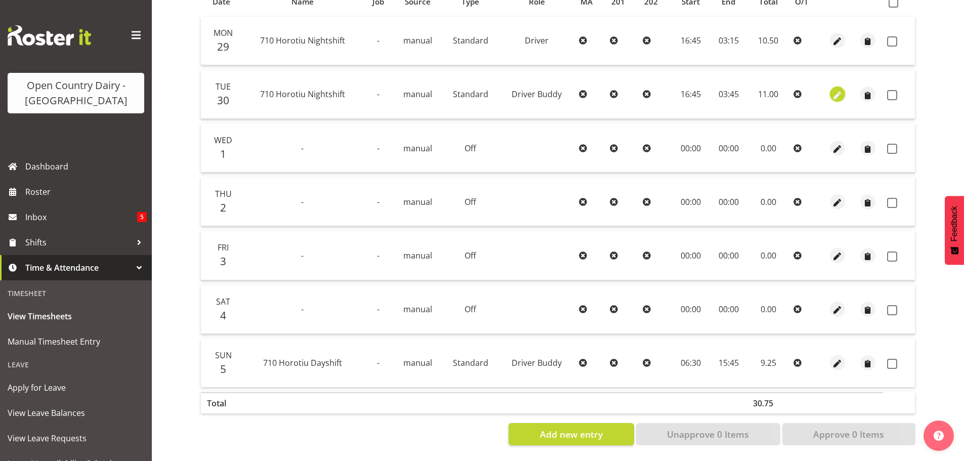
click at [836, 90] on span "button" at bounding box center [838, 96] width 12 height 12
select select "1436"
select select "Standard"
select select "tertiary"
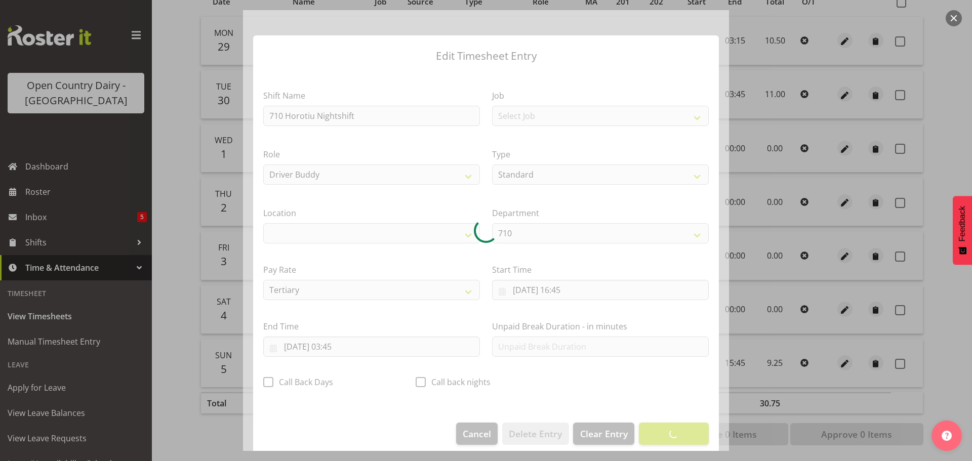
select select "1054"
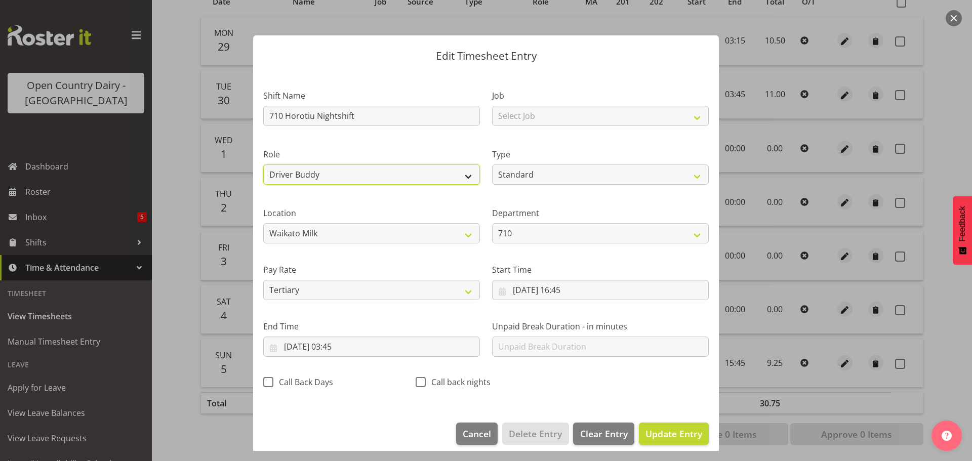
click at [464, 176] on select "Driver Driver Buddy" at bounding box center [371, 175] width 217 height 20
select select "1166"
click at [263, 165] on select "Driver Driver Buddy" at bounding box center [371, 175] width 217 height 20
click at [656, 429] on span "Update Entry" at bounding box center [673, 434] width 57 height 12
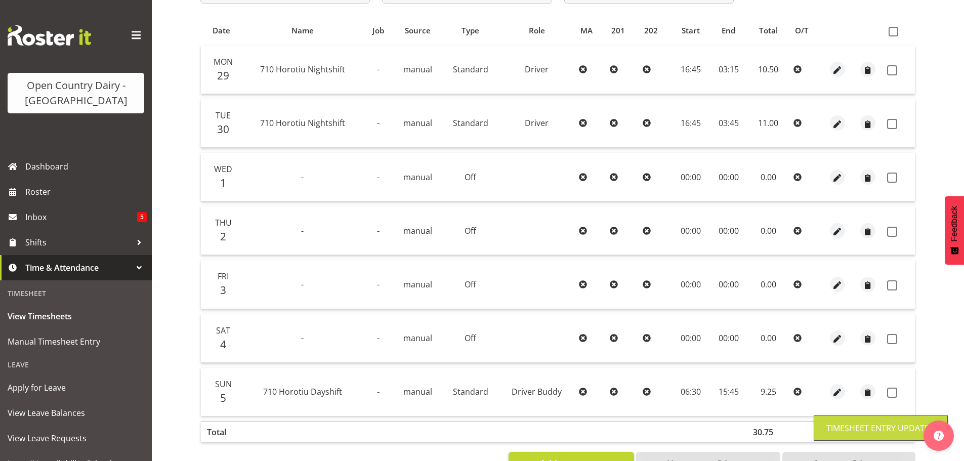
scroll to position [40, 0]
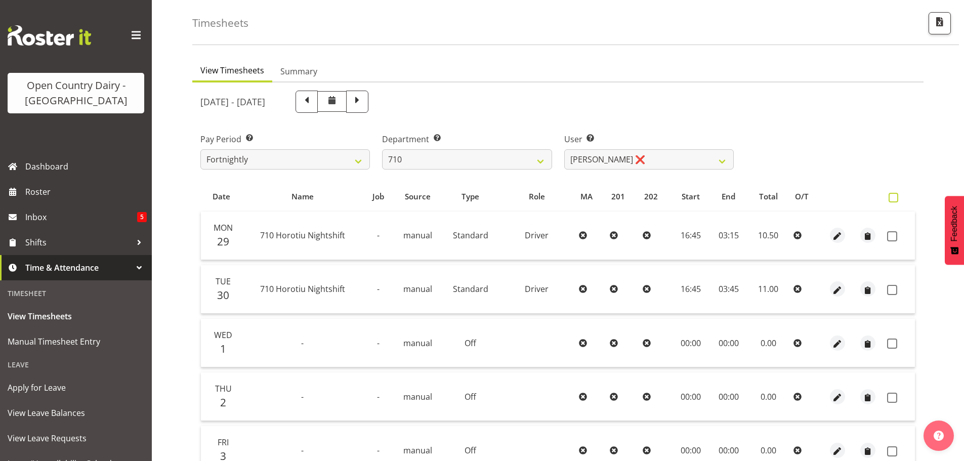
click at [891, 196] on span at bounding box center [894, 198] width 10 height 10
click at [891, 196] on input "checkbox" at bounding box center [892, 197] width 7 height 7
checkbox input "true"
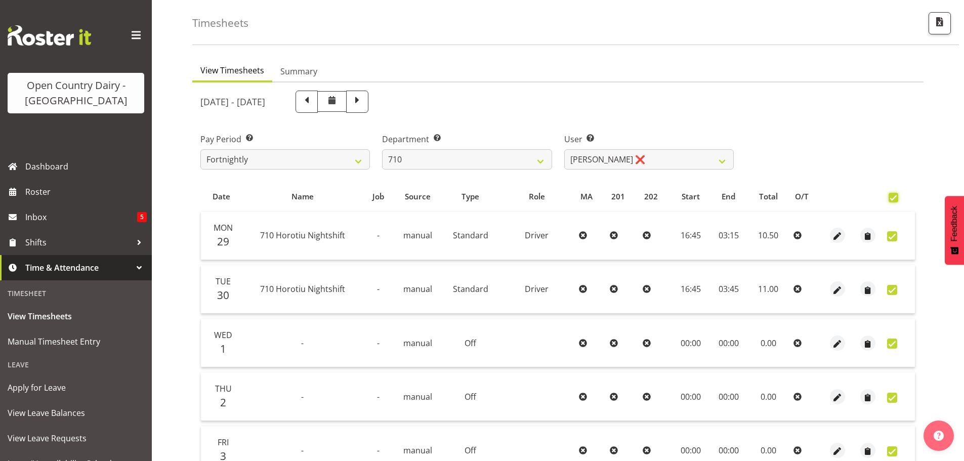
checkbox input "true"
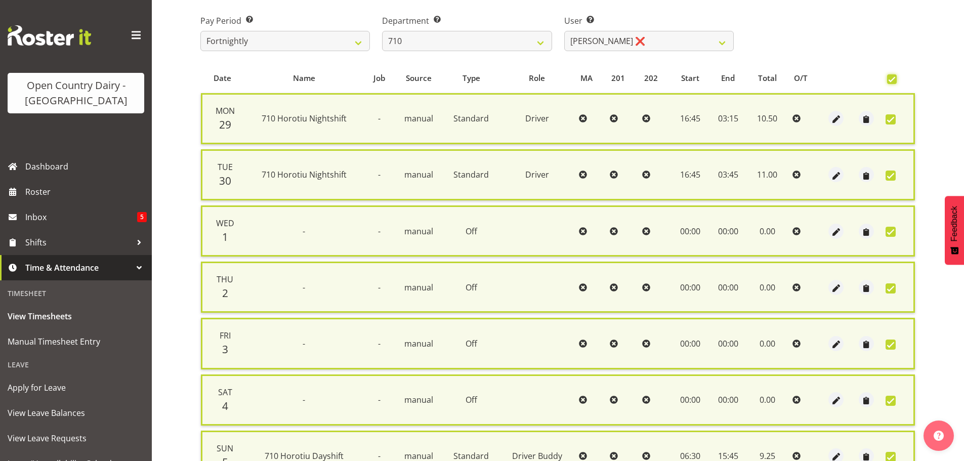
scroll to position [260, 0]
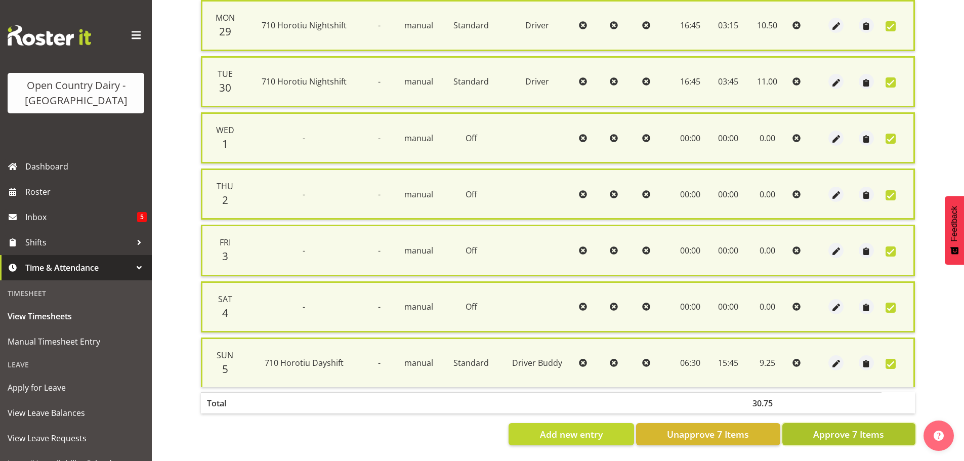
click at [866, 430] on span "Approve 7 Items" at bounding box center [848, 434] width 71 height 13
checkbox input "false"
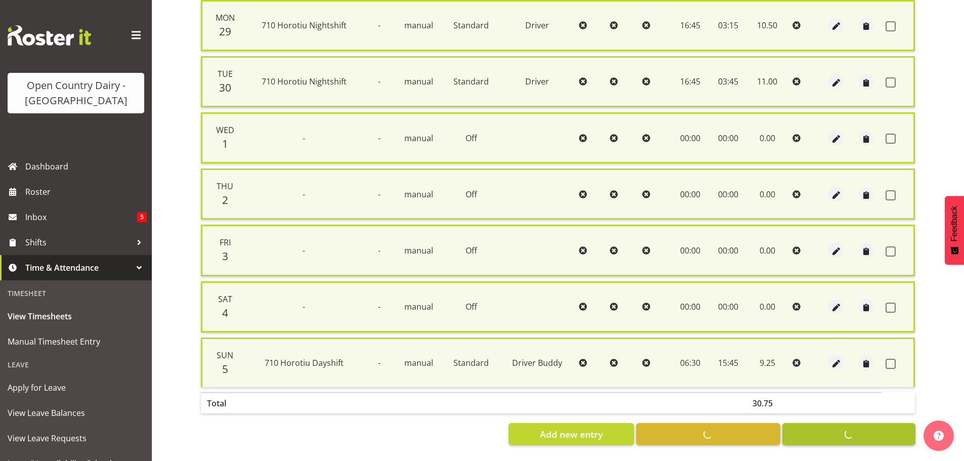
checkbox input "false"
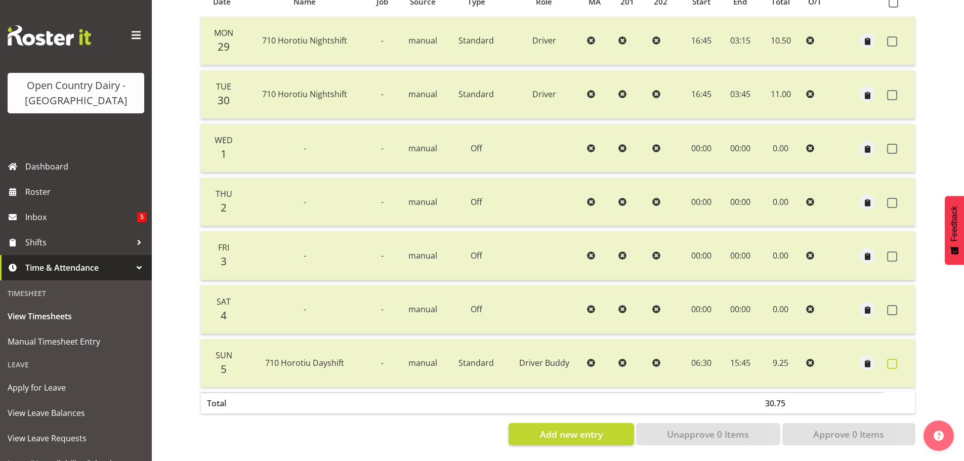
click at [889, 359] on span at bounding box center [892, 364] width 10 height 10
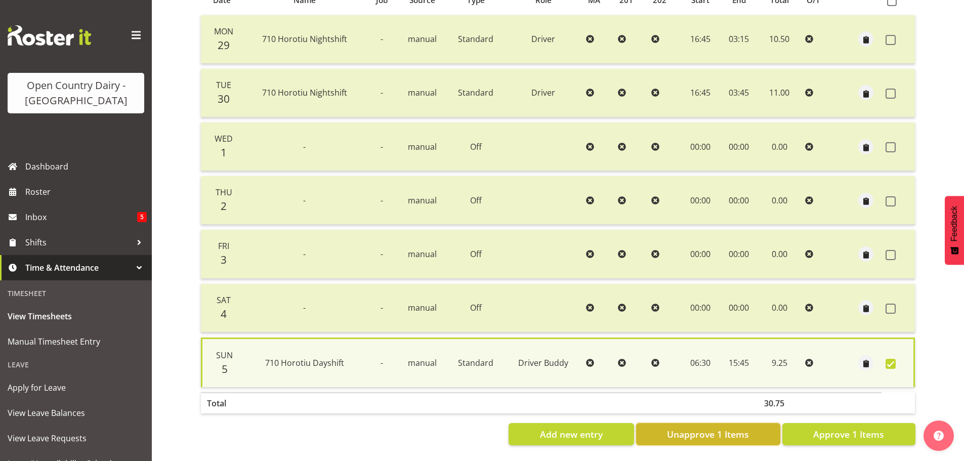
click at [707, 428] on span "Unapprove 1 Items" at bounding box center [708, 434] width 82 height 13
checkbox input "false"
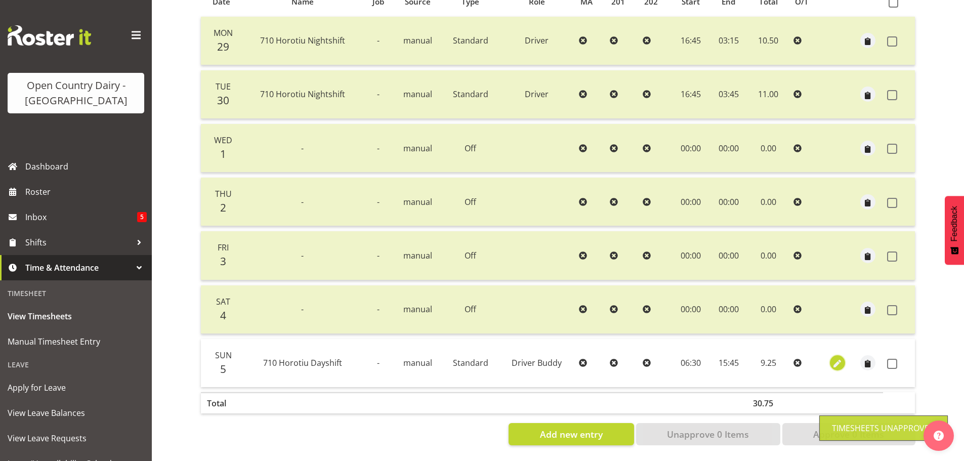
click at [836, 358] on span "button" at bounding box center [838, 364] width 12 height 12
select select "1436"
select select "Standard"
select select "tertiary"
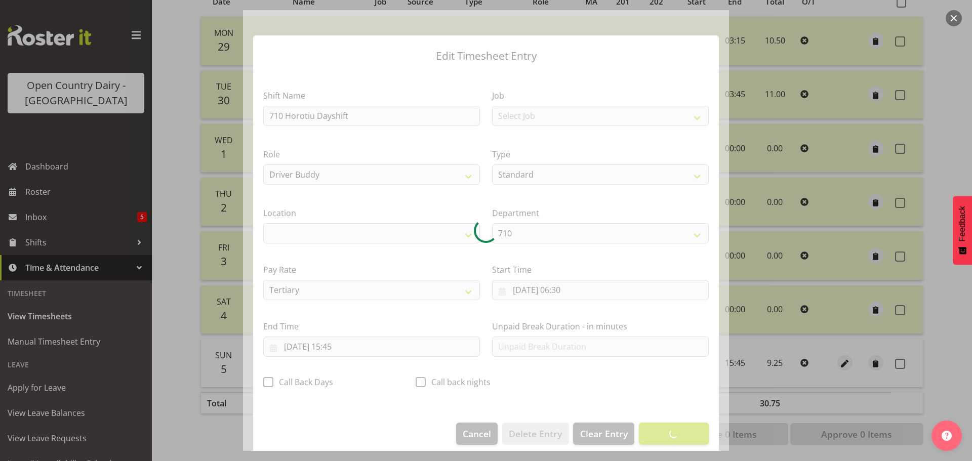
select select "1054"
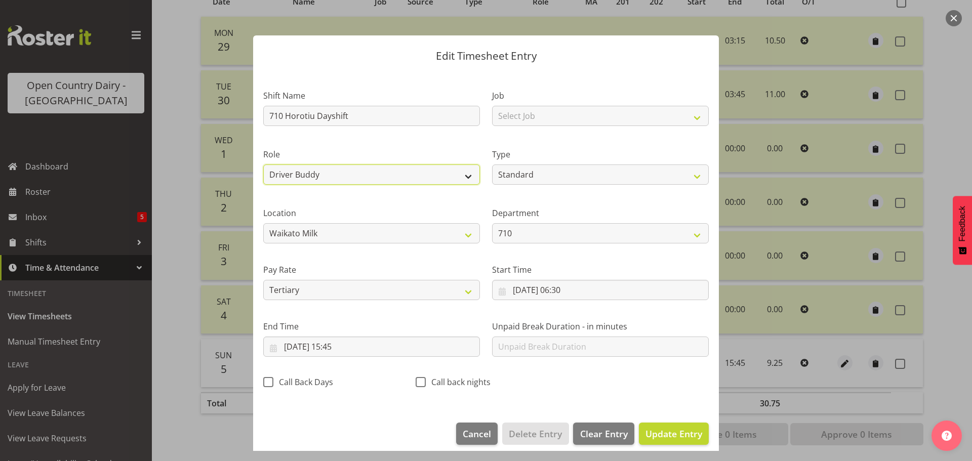
click at [468, 177] on select "Driver Driver Buddy" at bounding box center [371, 175] width 217 height 20
select select "1166"
click at [263, 165] on select "Driver Driver Buddy" at bounding box center [371, 175] width 217 height 20
click at [666, 433] on span "Update Entry" at bounding box center [673, 434] width 57 height 12
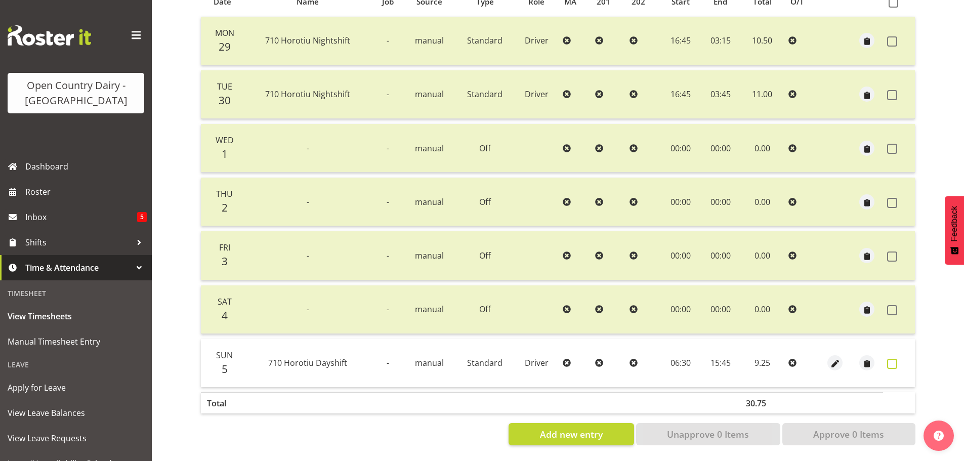
click at [895, 359] on span at bounding box center [892, 364] width 10 height 10
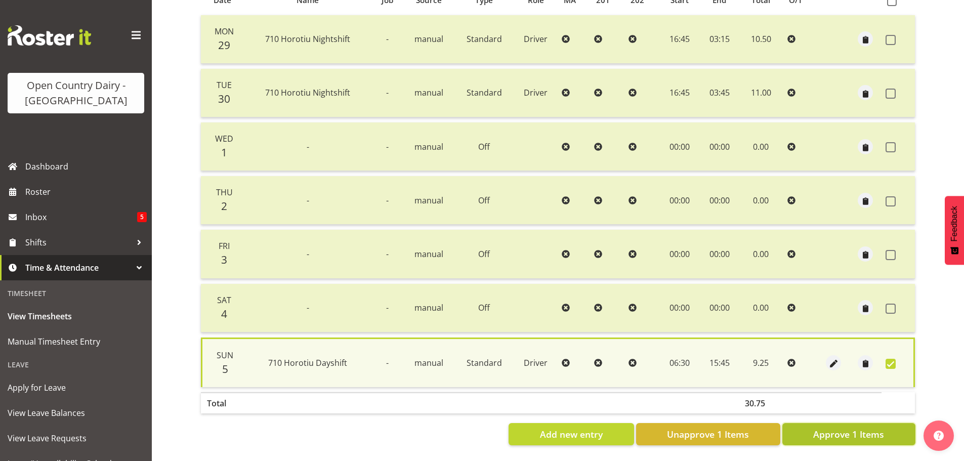
click at [866, 428] on span "Approve 1 Items" at bounding box center [848, 434] width 71 height 13
checkbox input "false"
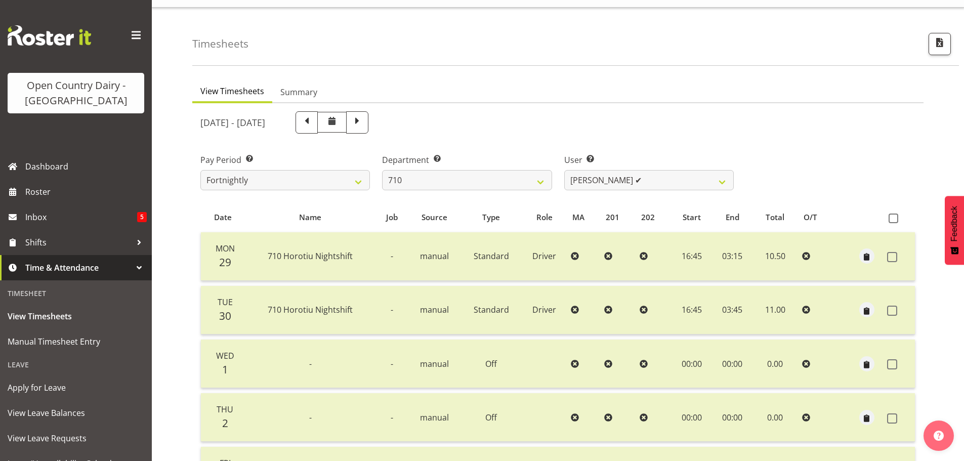
scroll to position [0, 0]
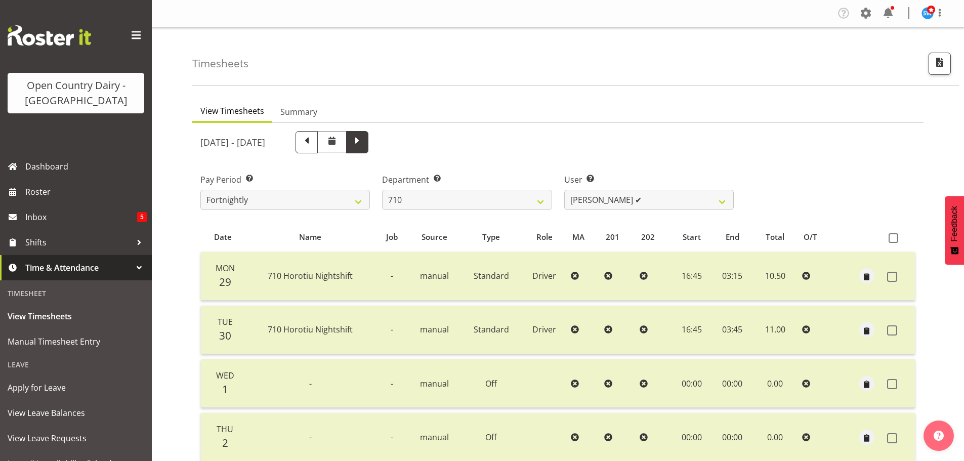
click at [364, 138] on span at bounding box center [357, 141] width 13 height 13
select select
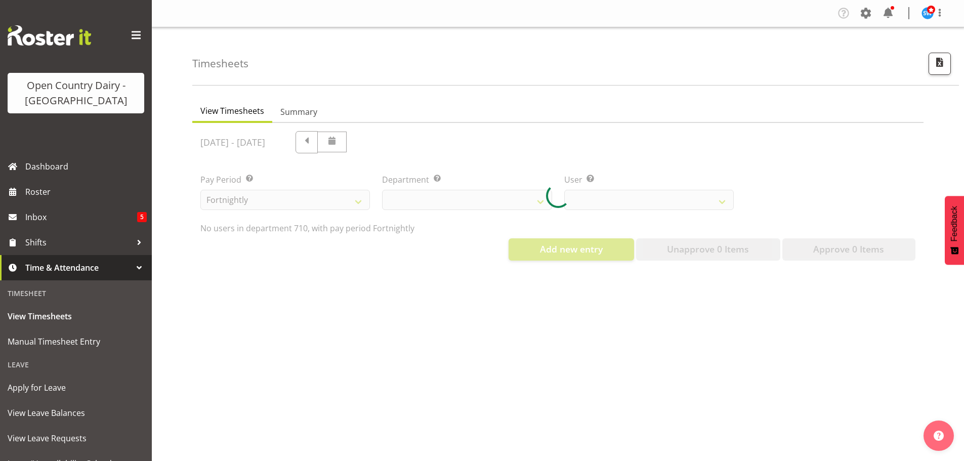
select select "875"
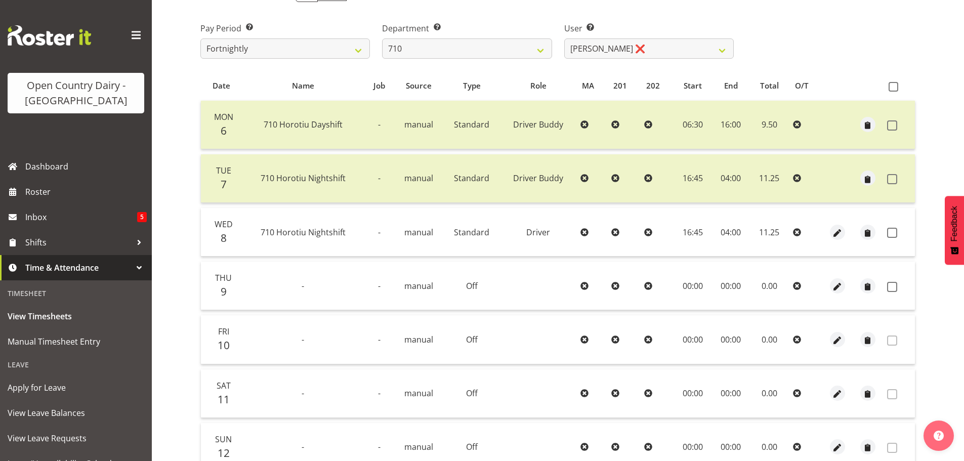
scroll to position [152, 0]
click at [838, 232] on span "button" at bounding box center [838, 233] width 12 height 12
select select "Standard"
select select "tertiary"
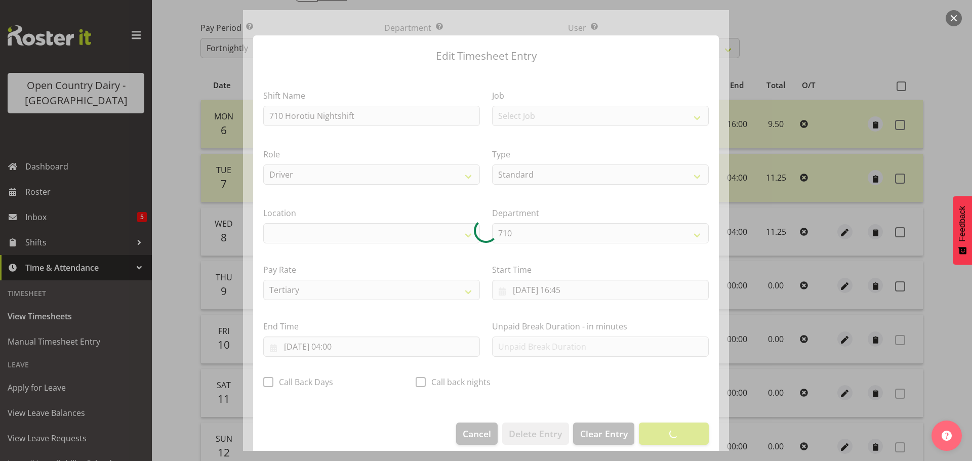
select select "1054"
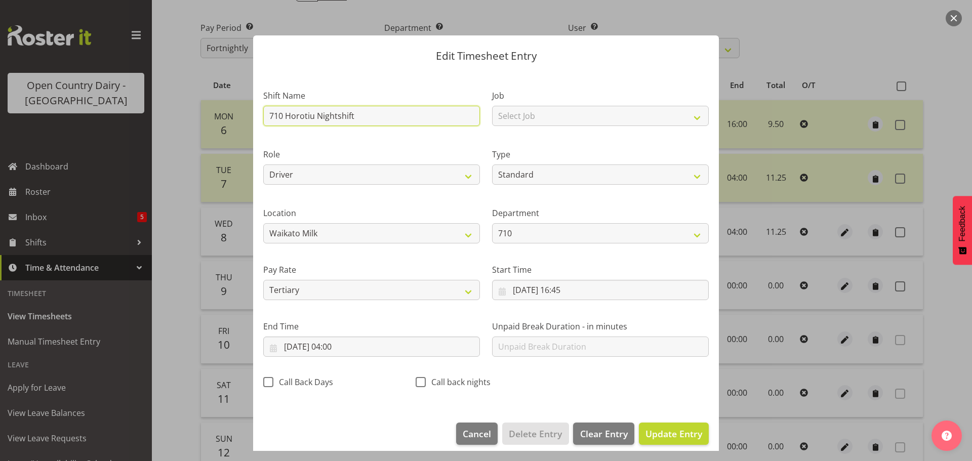
click at [381, 117] on input "710 Horotiu Nightshift" at bounding box center [371, 116] width 217 height 20
click at [686, 436] on span "Update Entry" at bounding box center [673, 434] width 57 height 12
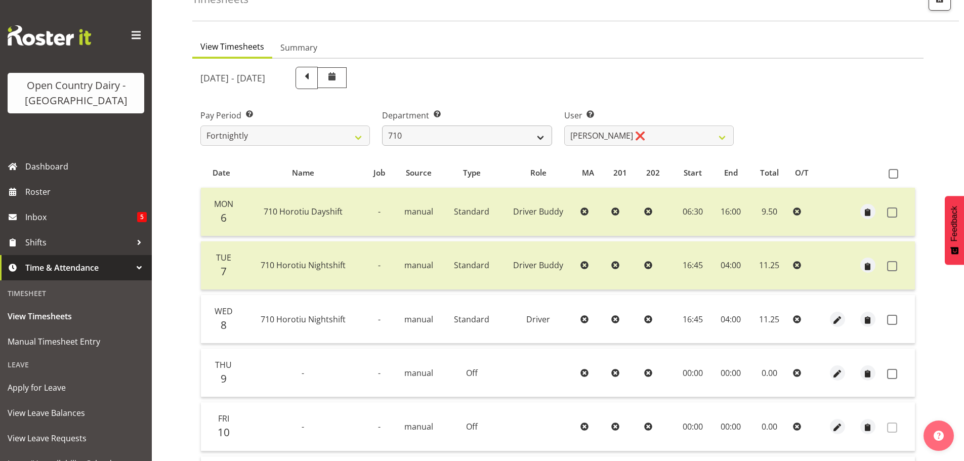
scroll to position [0, 0]
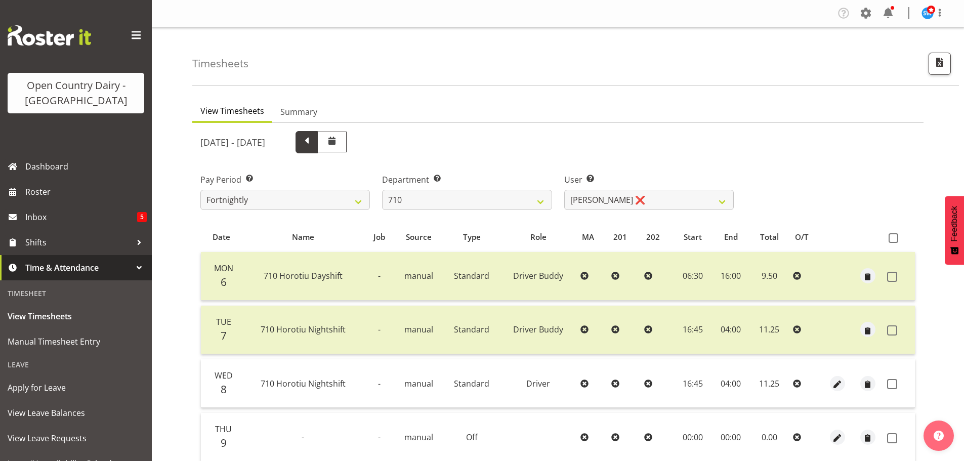
click at [313, 144] on span at bounding box center [306, 141] width 13 height 13
select select
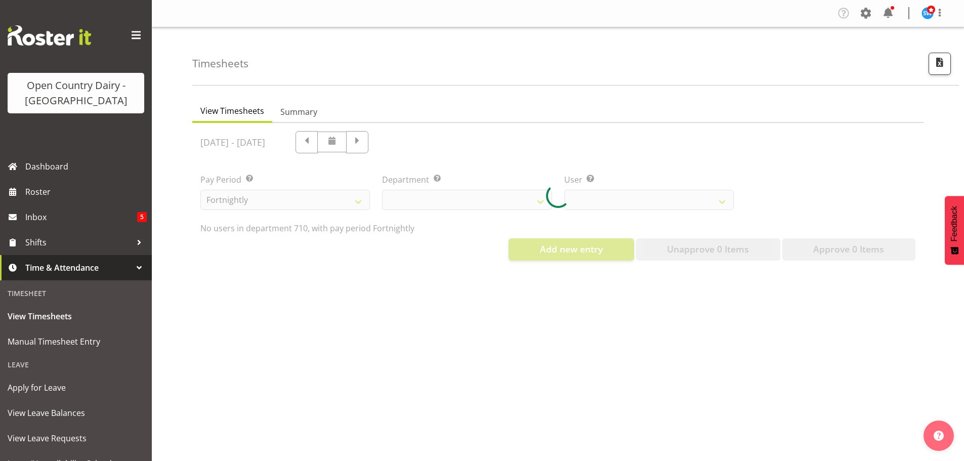
select select "875"
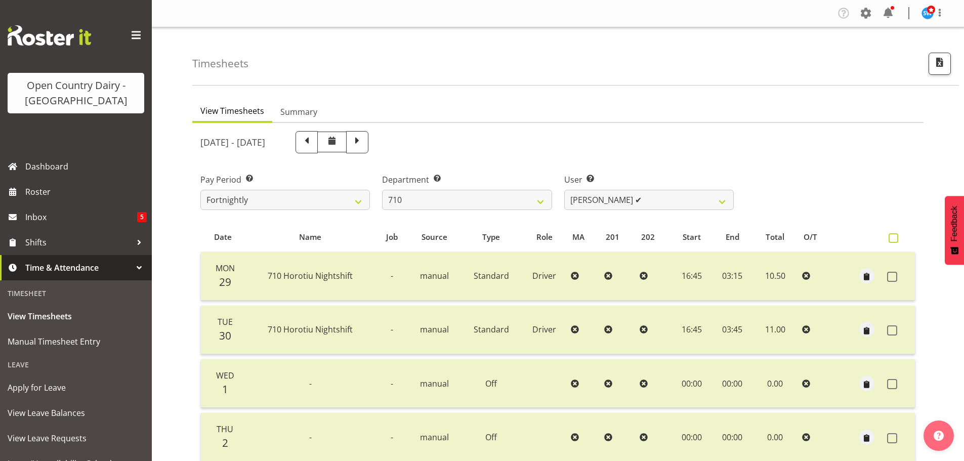
click at [895, 237] on span at bounding box center [894, 238] width 10 height 10
click at [895, 237] on input "checkbox" at bounding box center [892, 238] width 7 height 7
checkbox input "true"
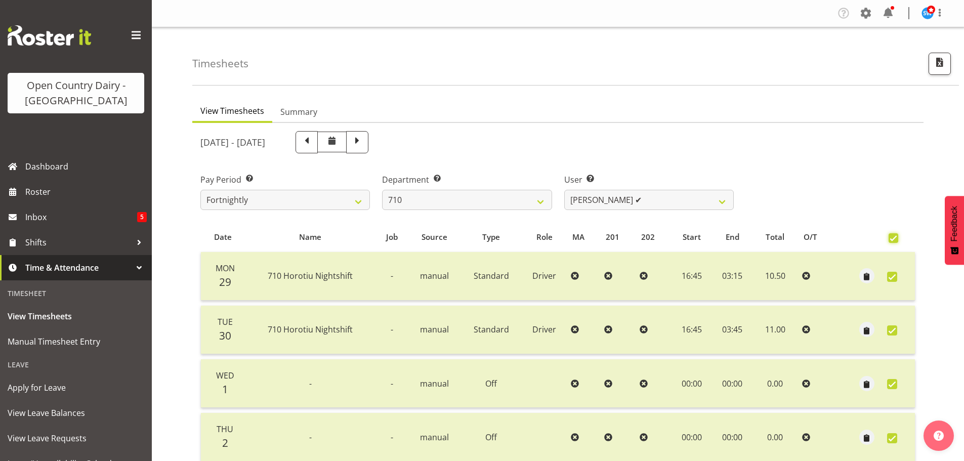
checkbox input "true"
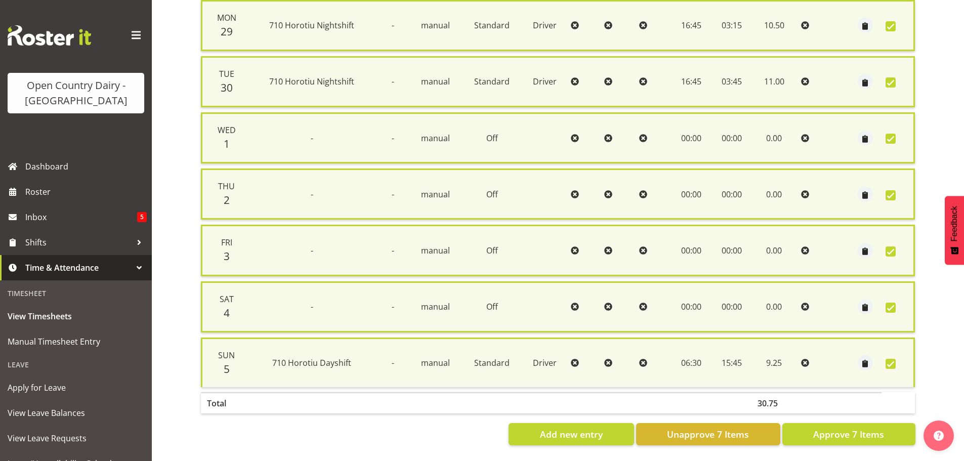
scroll to position [260, 0]
click at [719, 430] on span "Unapprove 7 Items" at bounding box center [708, 434] width 82 height 13
checkbox input "false"
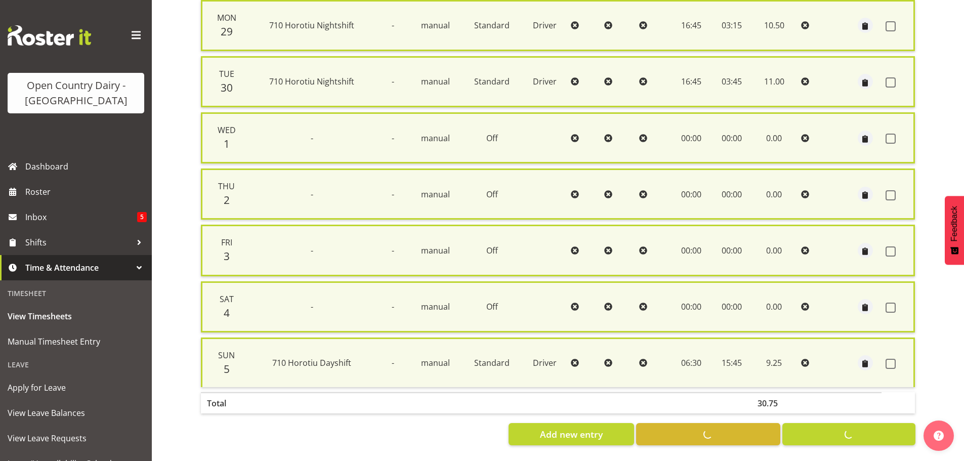
checkbox input "false"
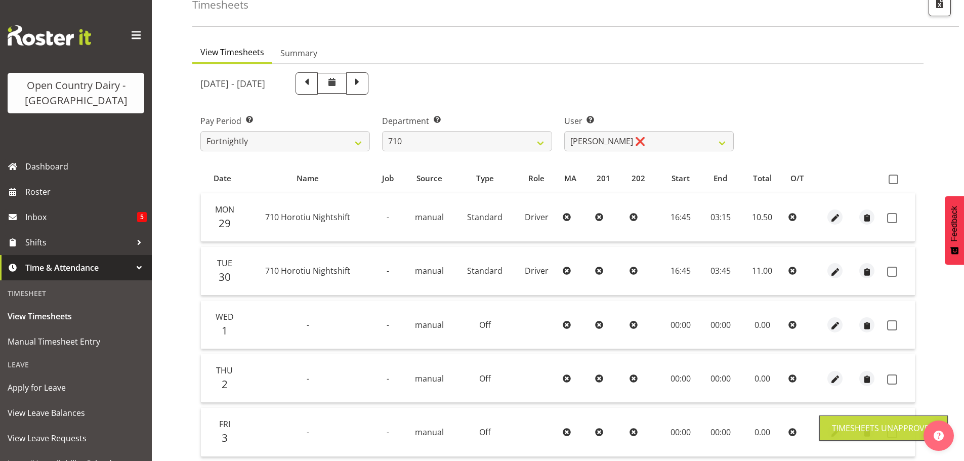
scroll to position [40, 0]
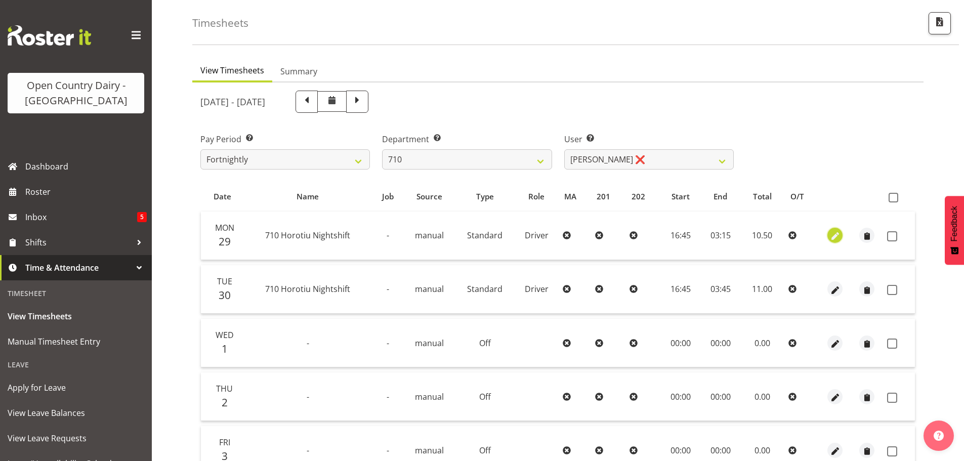
click at [838, 234] on span "button" at bounding box center [836, 237] width 12 height 12
select select "Standard"
select select "tertiary"
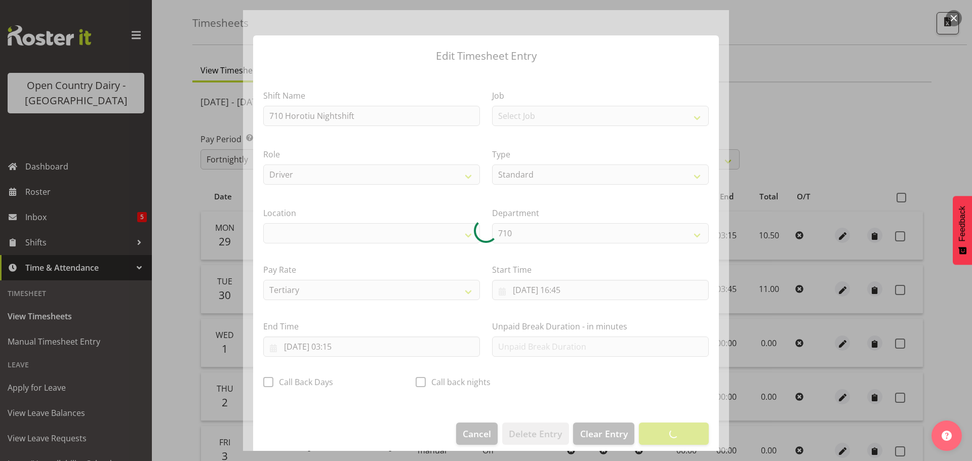
select select "1054"
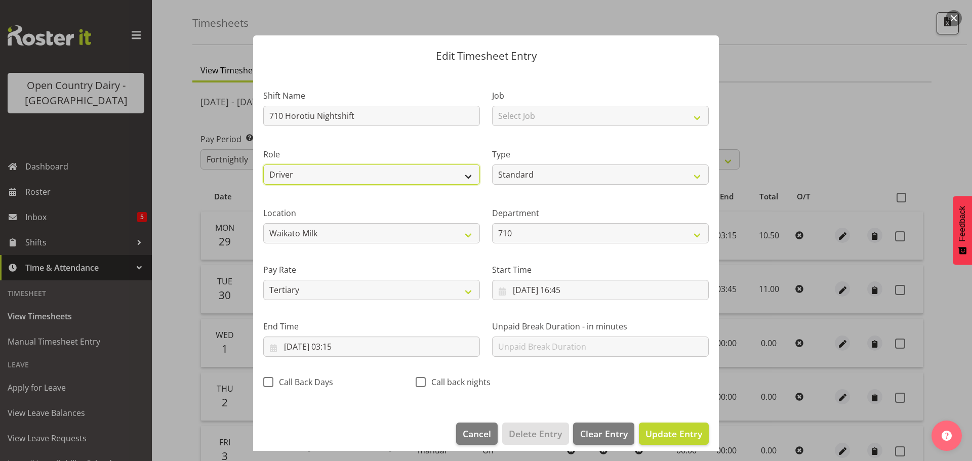
click at [465, 177] on select "Driver Driver Buddy" at bounding box center [371, 175] width 217 height 20
select select "1436"
click at [263, 165] on select "Driver Driver Buddy" at bounding box center [371, 175] width 217 height 20
click at [669, 430] on span "Update Entry" at bounding box center [673, 434] width 57 height 12
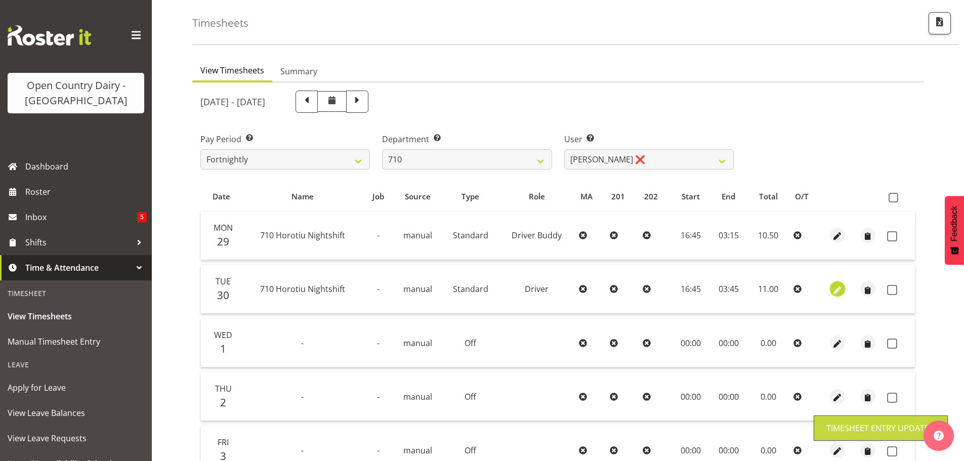
click at [834, 288] on span "button" at bounding box center [838, 290] width 12 height 12
select select "Standard"
select select "tertiary"
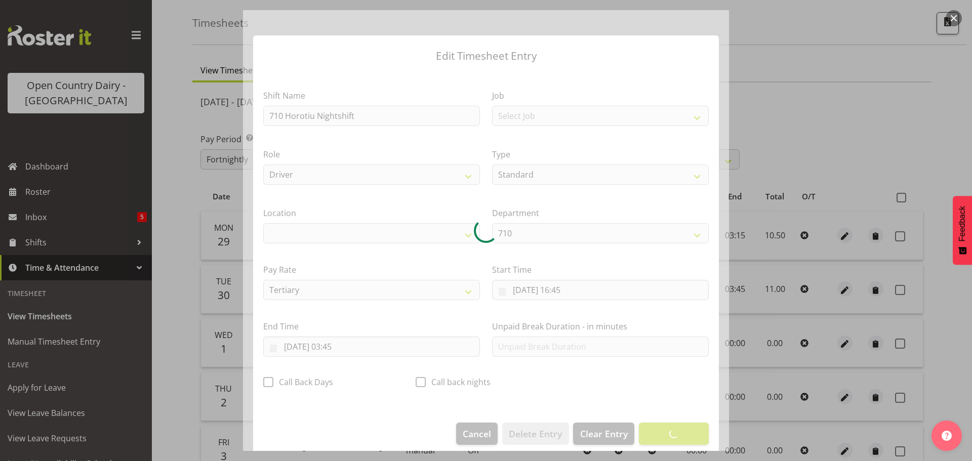
select select "1054"
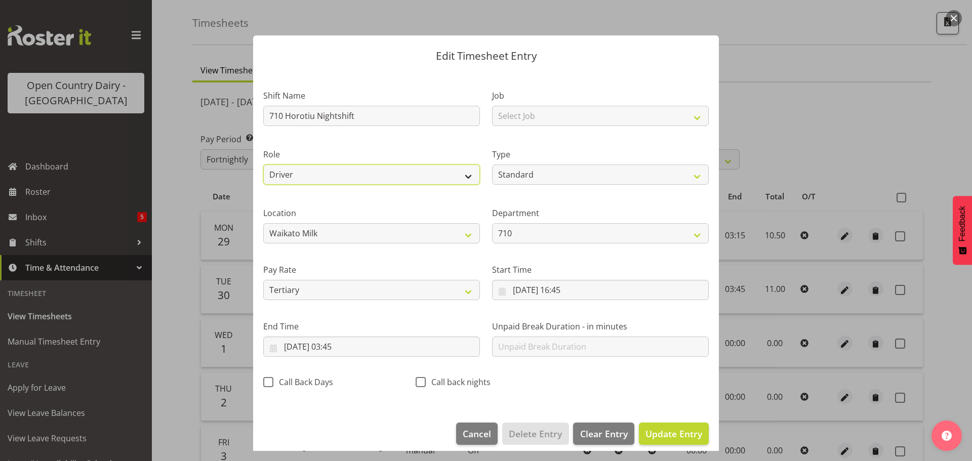
click at [466, 177] on select "Driver Driver Buddy" at bounding box center [371, 175] width 217 height 20
select select "1436"
click at [263, 165] on select "Driver Driver Buddy" at bounding box center [371, 175] width 217 height 20
click at [660, 435] on span "Update Entry" at bounding box center [673, 434] width 57 height 12
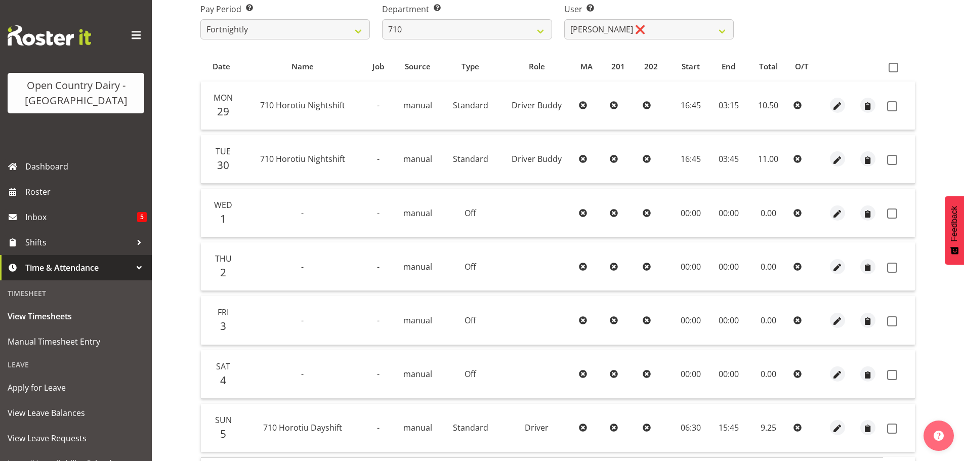
scroll to position [243, 0]
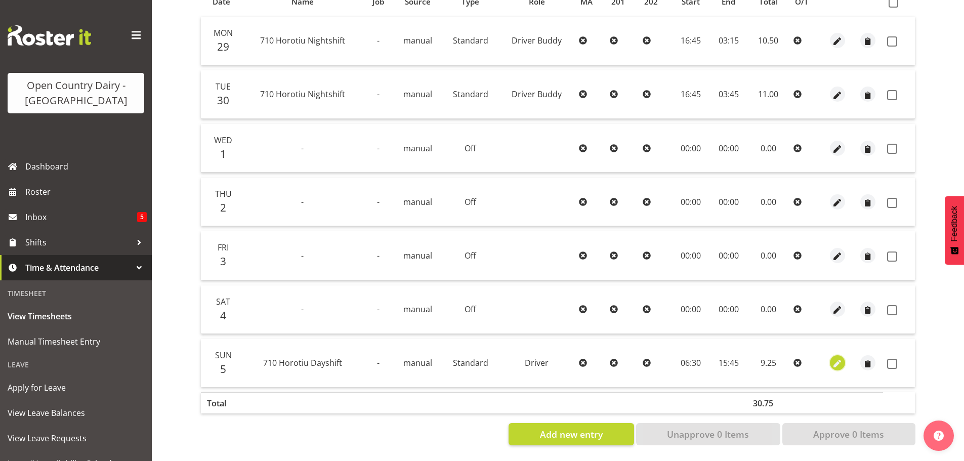
click at [837, 358] on span "button" at bounding box center [838, 364] width 12 height 12
select select "Standard"
select select "tertiary"
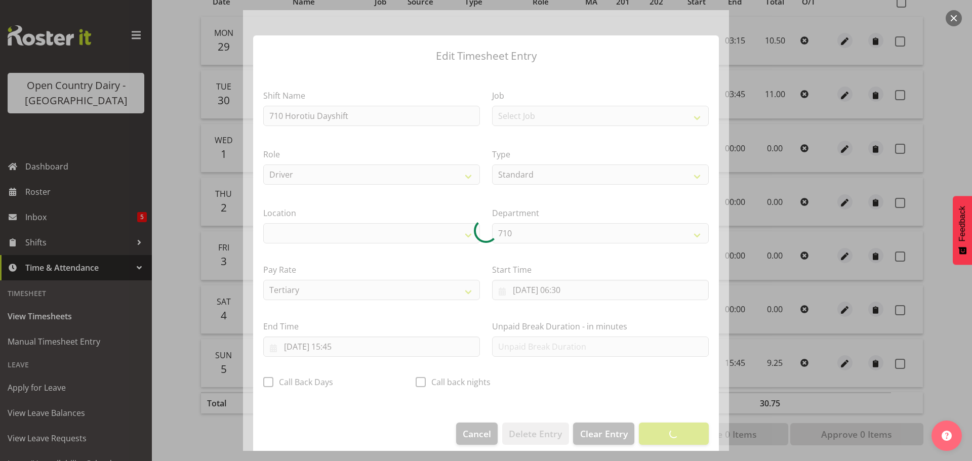
select select "1054"
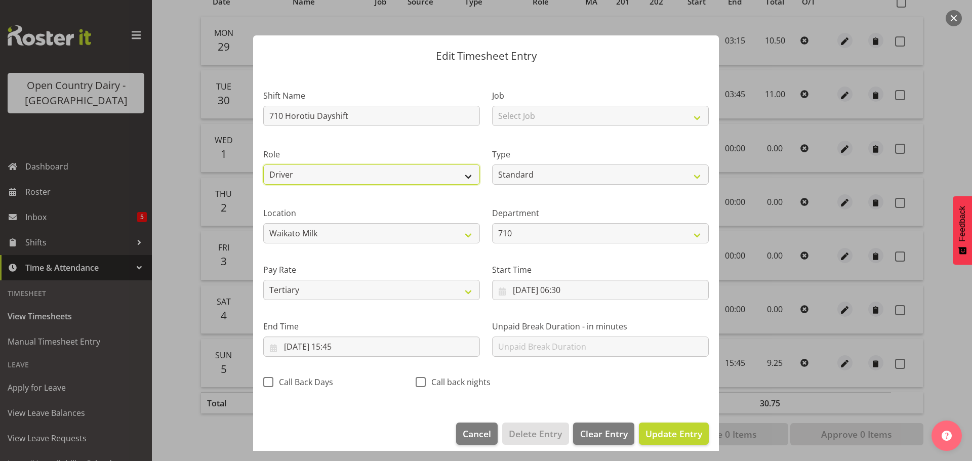
click at [463, 177] on select "Driver Driver Buddy" at bounding box center [371, 175] width 217 height 20
select select "1436"
click at [263, 165] on select "Driver Driver Buddy" at bounding box center [371, 175] width 217 height 20
click at [667, 434] on span "Update Entry" at bounding box center [673, 434] width 57 height 12
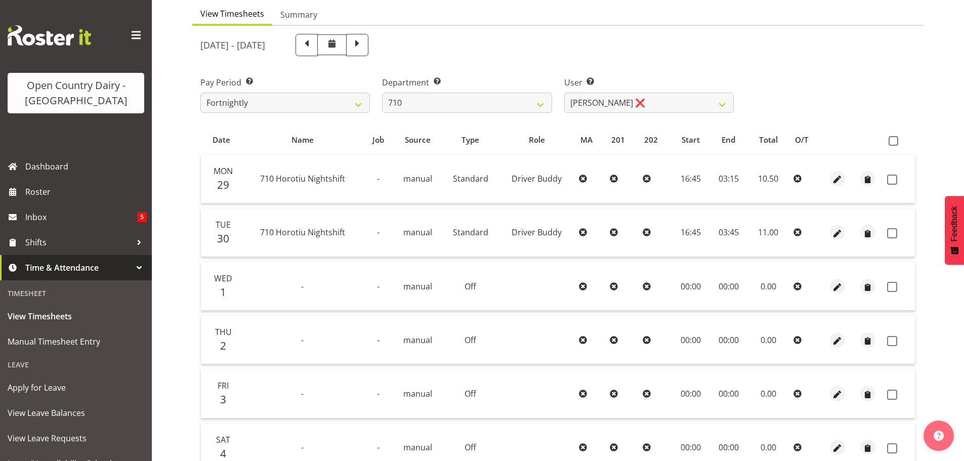
scroll to position [91, 0]
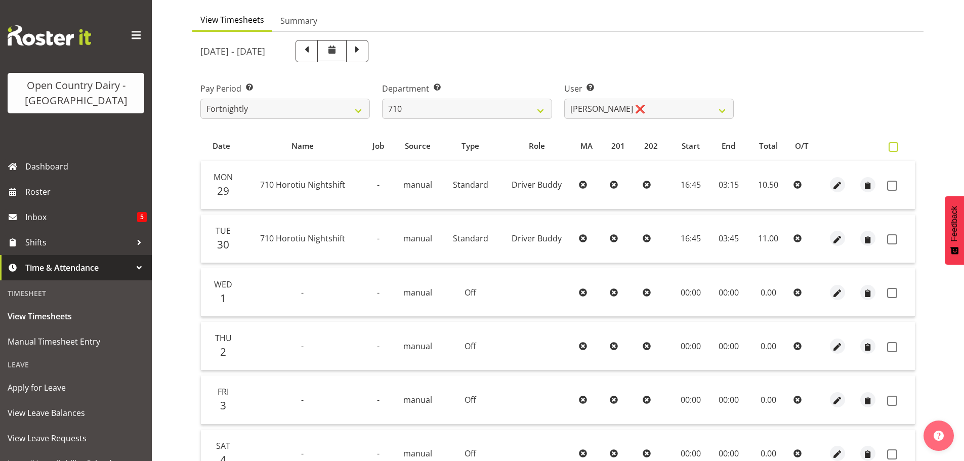
click at [890, 143] on span at bounding box center [894, 147] width 10 height 10
click at [890, 144] on input "checkbox" at bounding box center [892, 147] width 7 height 7
checkbox input "true"
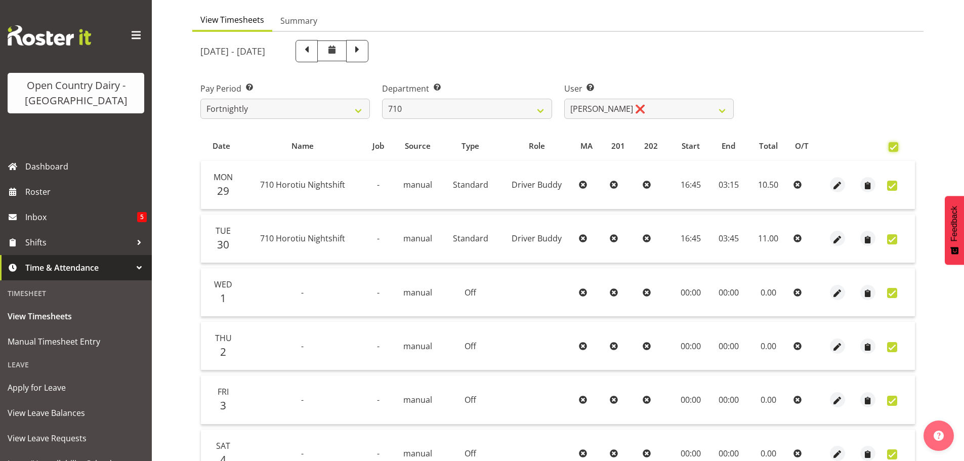
checkbox input "true"
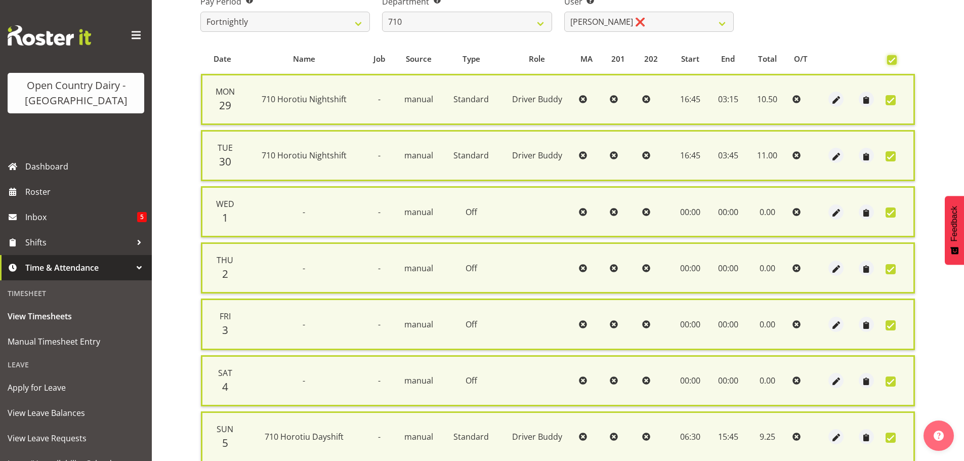
scroll to position [260, 0]
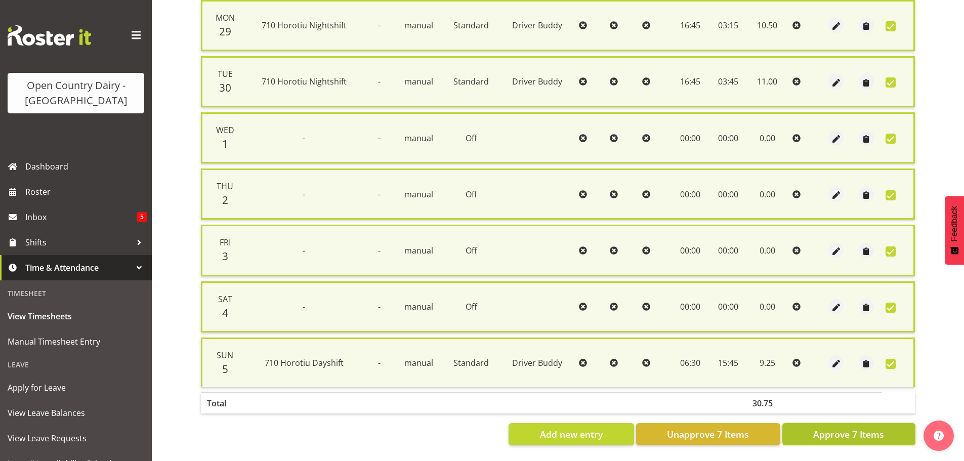
click at [869, 428] on span "Approve 7 Items" at bounding box center [848, 434] width 71 height 13
checkbox input "false"
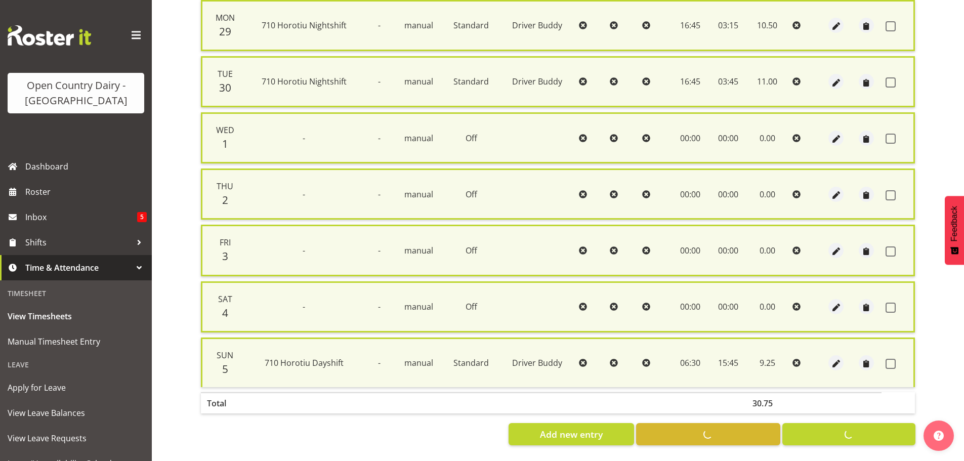
checkbox input "false"
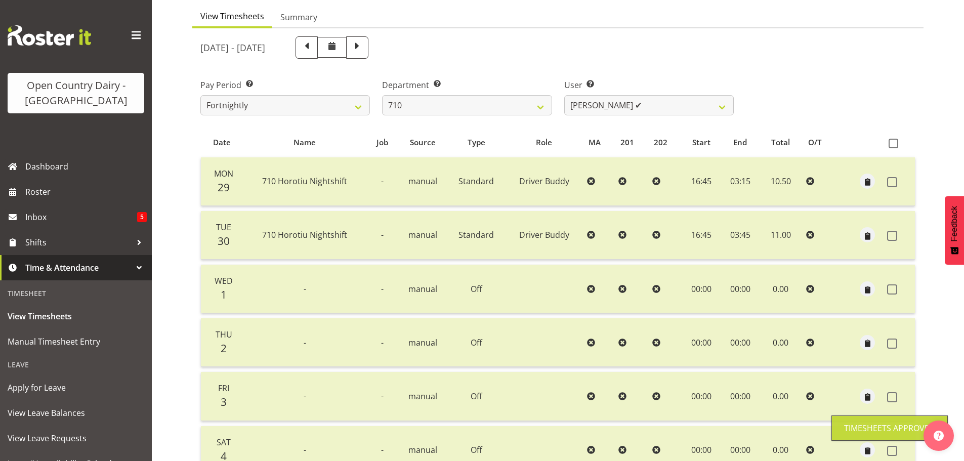
scroll to position [40, 0]
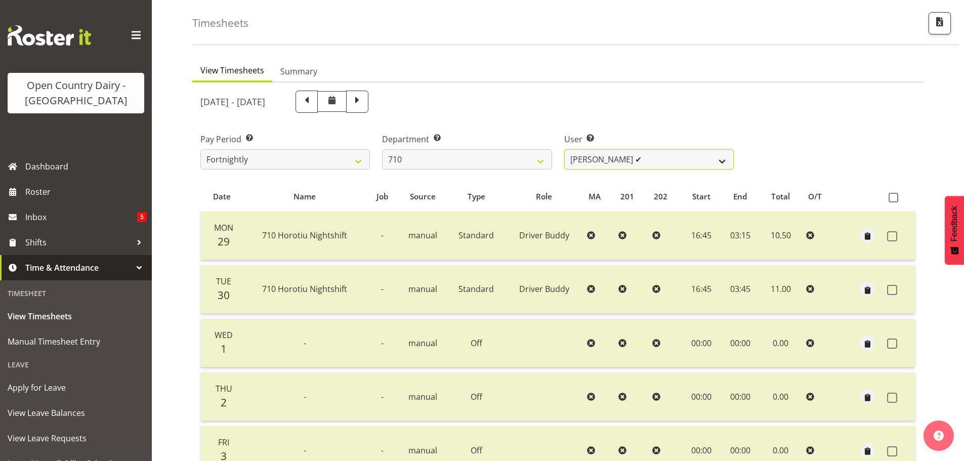
click at [723, 162] on select "Dean Chapman ✔ George Megchelse ✔ Kris Gambhir ✔ Richie Epere ✔" at bounding box center [649, 159] width 170 height 20
select select "10216"
click at [564, 149] on select "Dean Chapman ✔ George Megchelse ✔ Kris Gambhir ✔ Richie Epere ✔" at bounding box center [649, 159] width 170 height 20
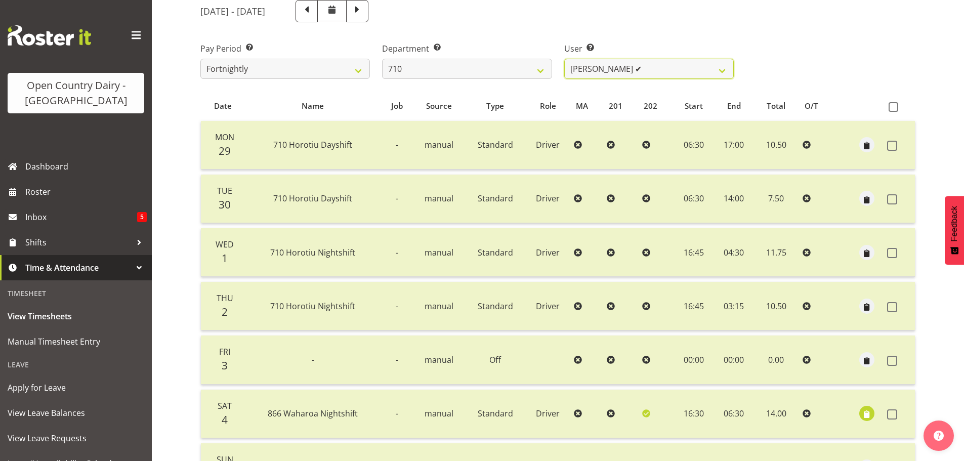
scroll to position [91, 0]
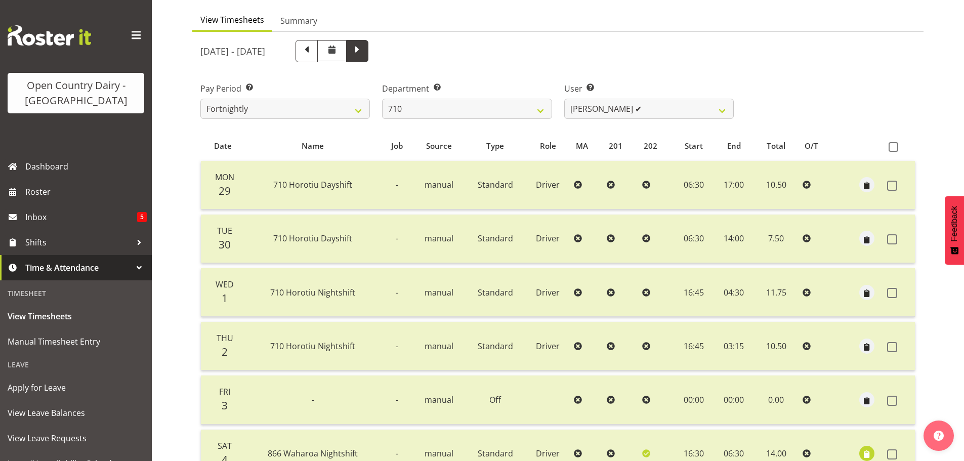
click at [369, 52] on span at bounding box center [357, 51] width 22 height 22
select select
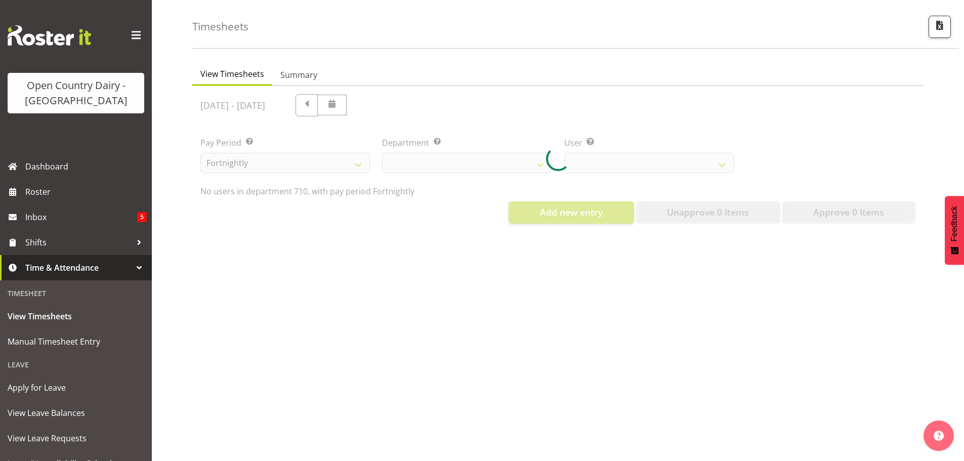
scroll to position [45, 0]
select select "875"
select select "10216"
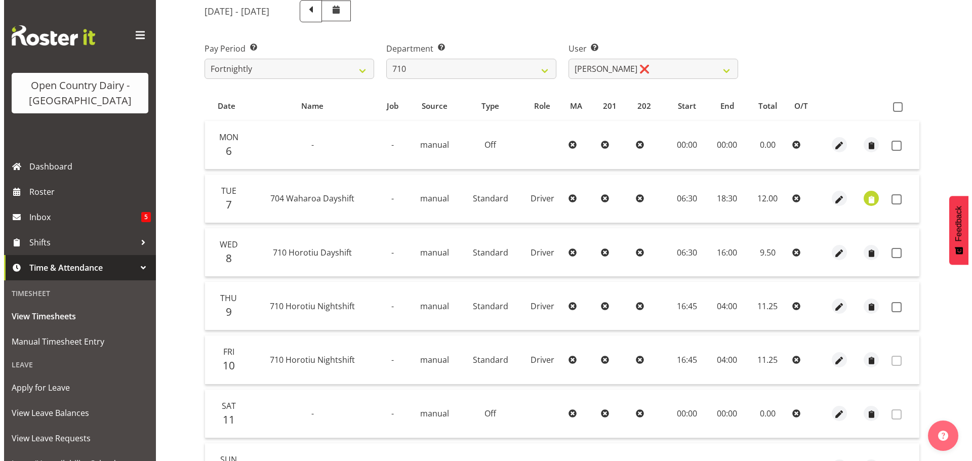
scroll to position [192, 0]
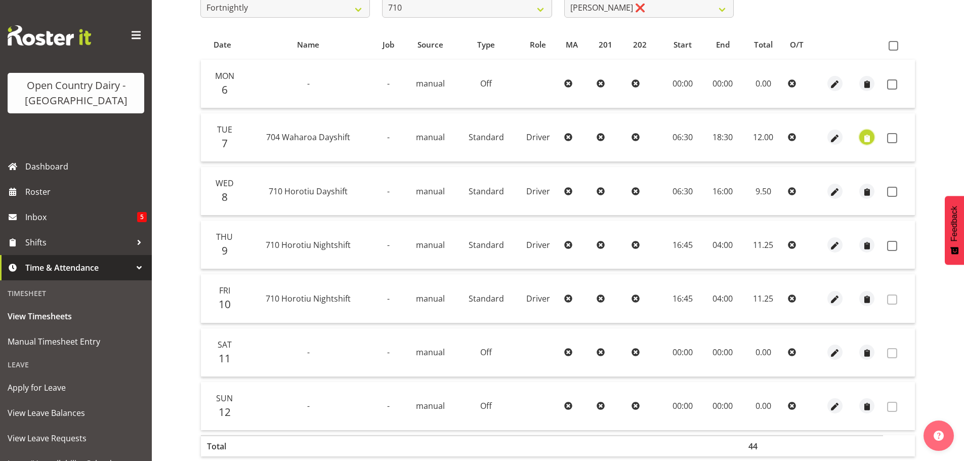
click at [867, 139] on span "button" at bounding box center [868, 139] width 12 height 12
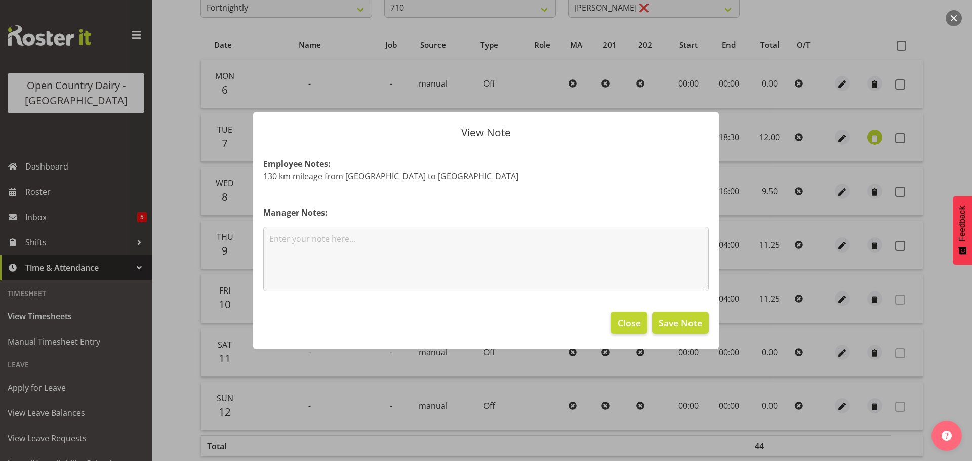
click at [867, 139] on div at bounding box center [486, 230] width 972 height 461
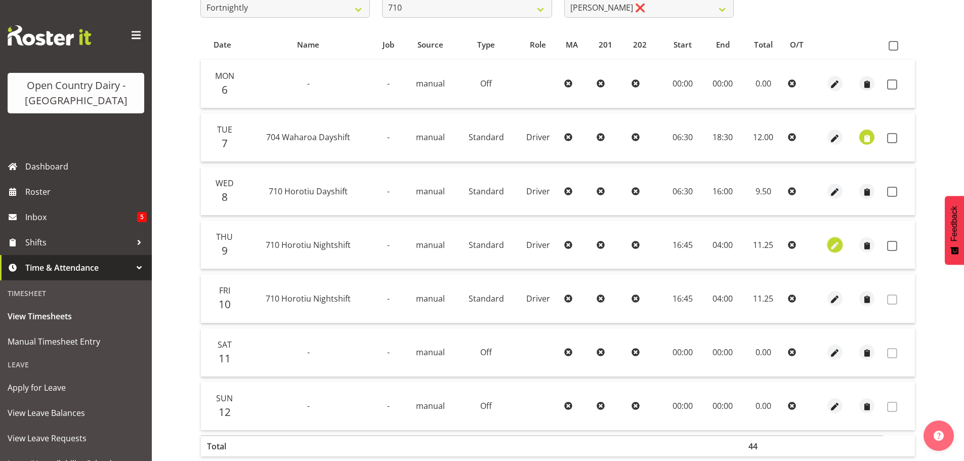
click at [835, 244] on span "button" at bounding box center [835, 246] width 12 height 12
select select "Standard"
select select "9"
select select "2025"
select select "4"
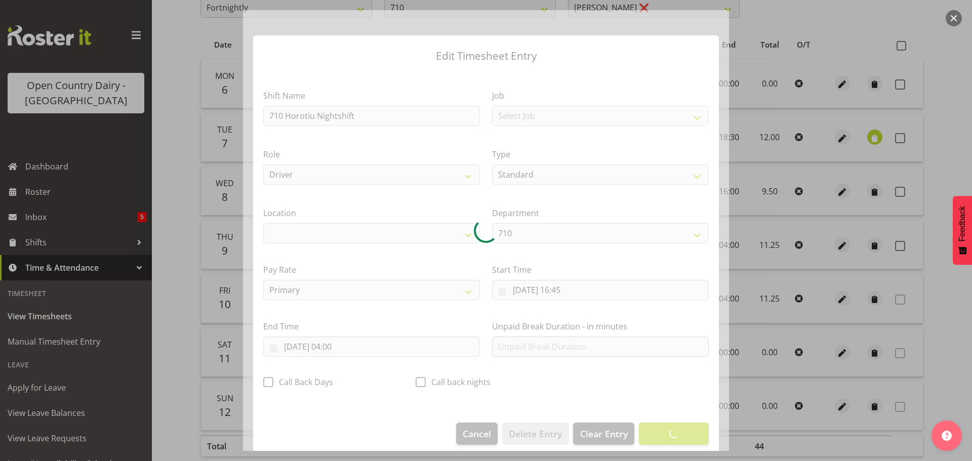
select select "1054"
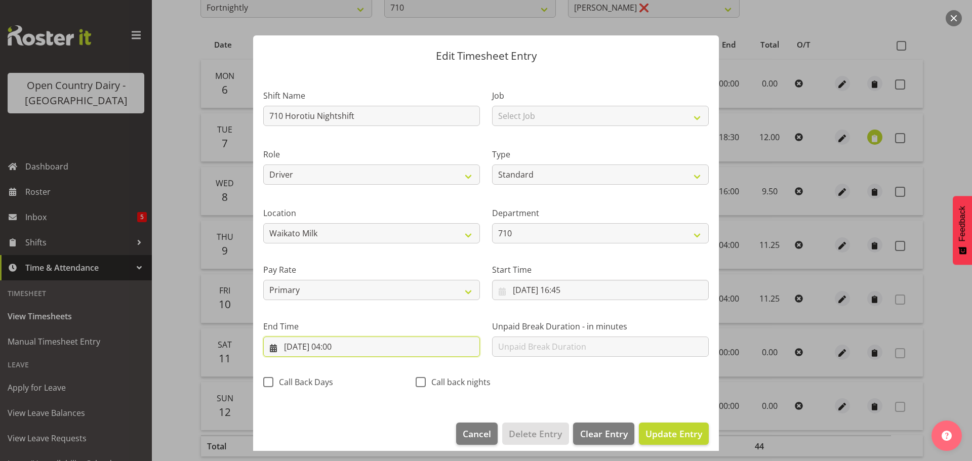
click at [345, 346] on input "10/10/2025, 04:00" at bounding box center [371, 347] width 217 height 20
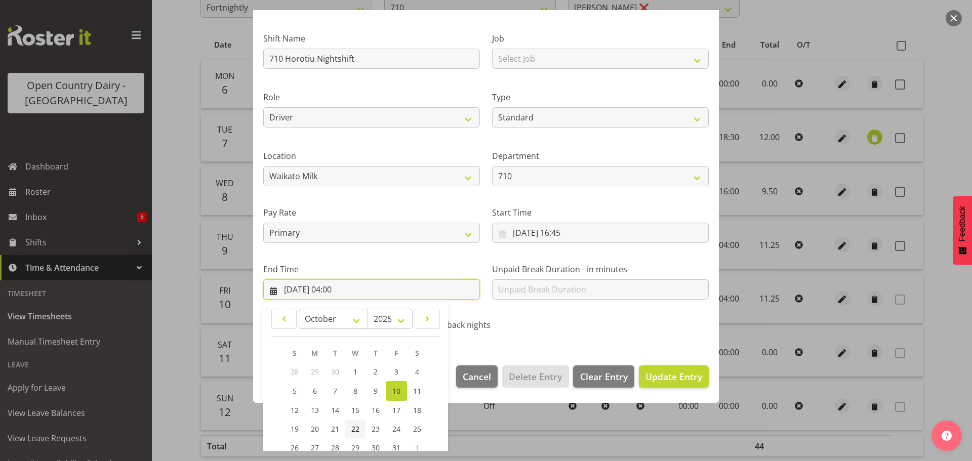
scroll to position [137, 0]
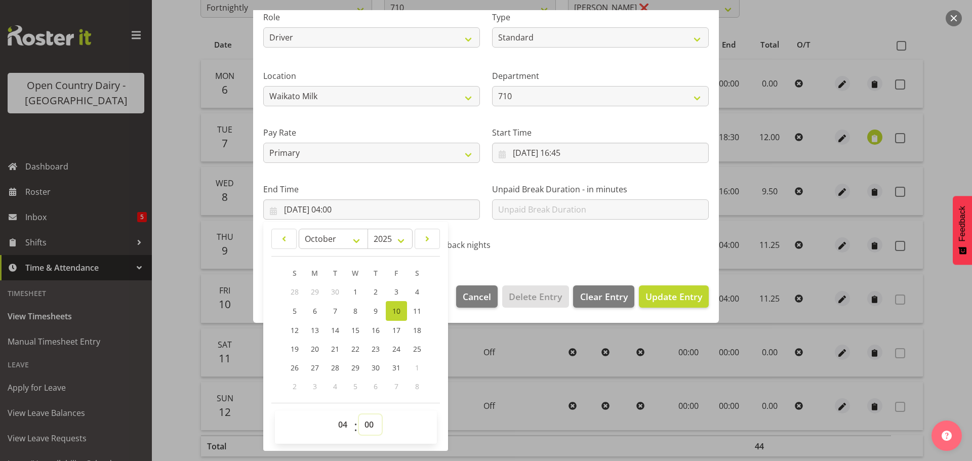
click at [367, 427] on select "00 01 02 03 04 05 06 07 08 09 10 11 12 13 14 15 16 17 18 19 20 21 22 23 24 25 2…" at bounding box center [370, 425] width 23 height 20
select select "15"
click at [359, 415] on select "00 01 02 03 04 05 06 07 08 09 10 11 12 13 14 15 16 17 18 19 20 21 22 23 24 25 2…" at bounding box center [370, 425] width 23 height 20
type input "10/10/2025, 04:15"
click at [662, 298] on span "Update Entry" at bounding box center [673, 297] width 57 height 12
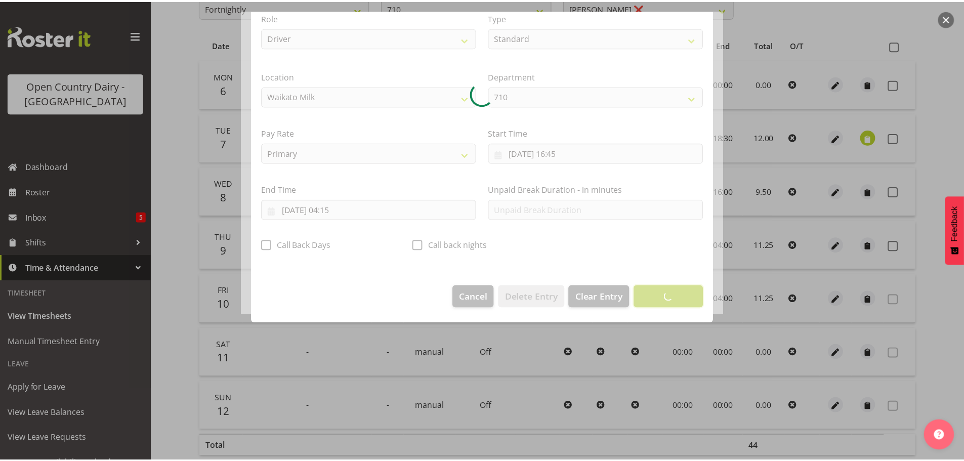
scroll to position [9, 0]
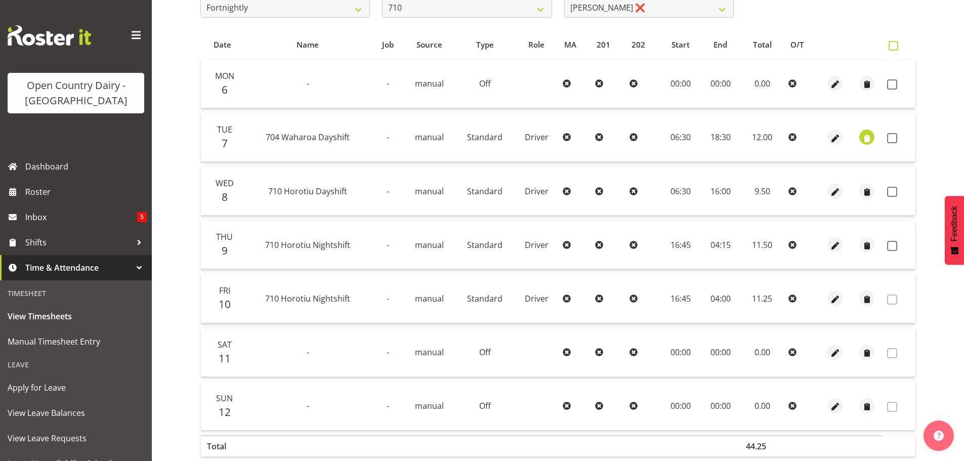
click at [893, 46] on span at bounding box center [894, 46] width 10 height 10
click at [893, 46] on input "checkbox" at bounding box center [892, 46] width 7 height 7
checkbox input "true"
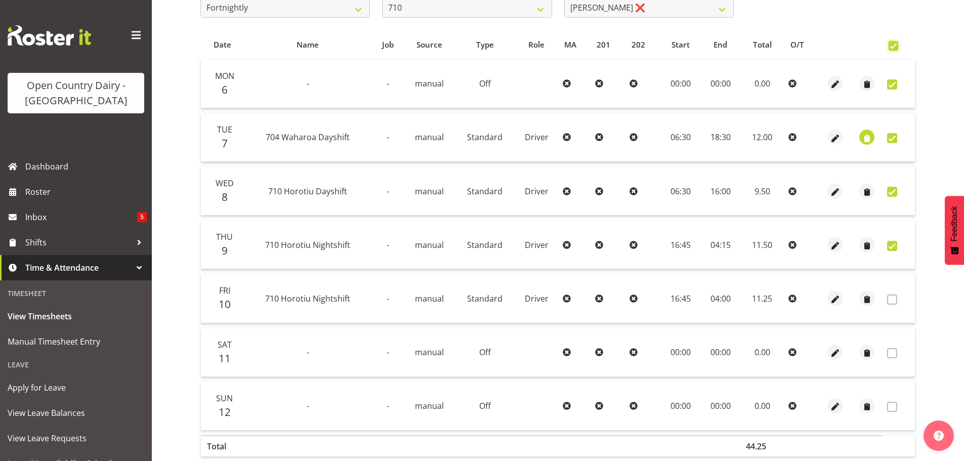
checkbox input "true"
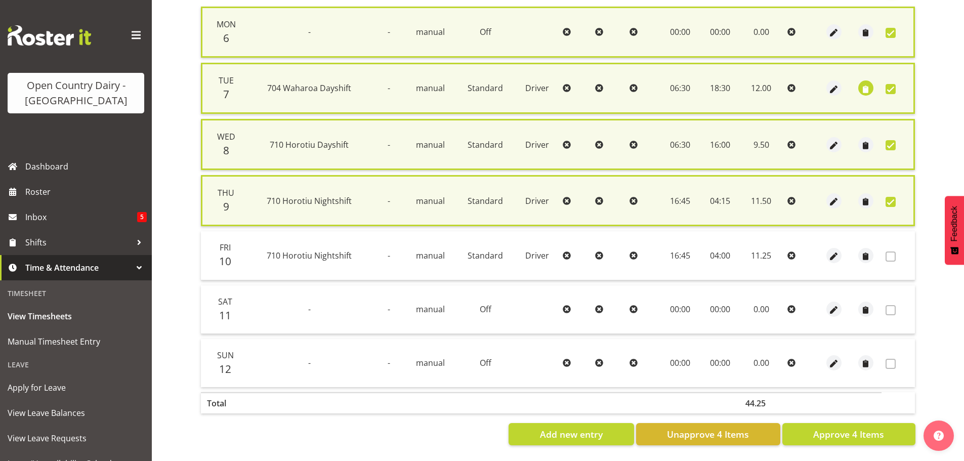
scroll to position [253, 0]
click at [843, 428] on span "Approve 4 Items" at bounding box center [848, 434] width 71 height 13
checkbox input "false"
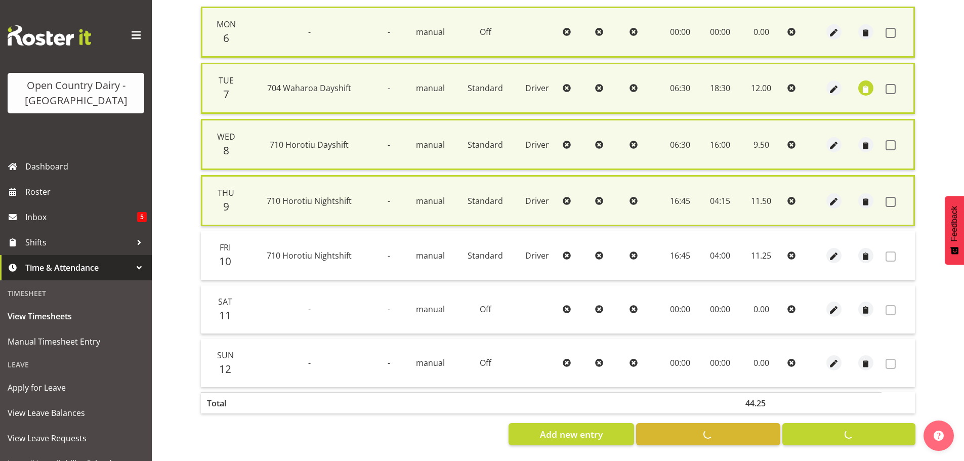
checkbox input "false"
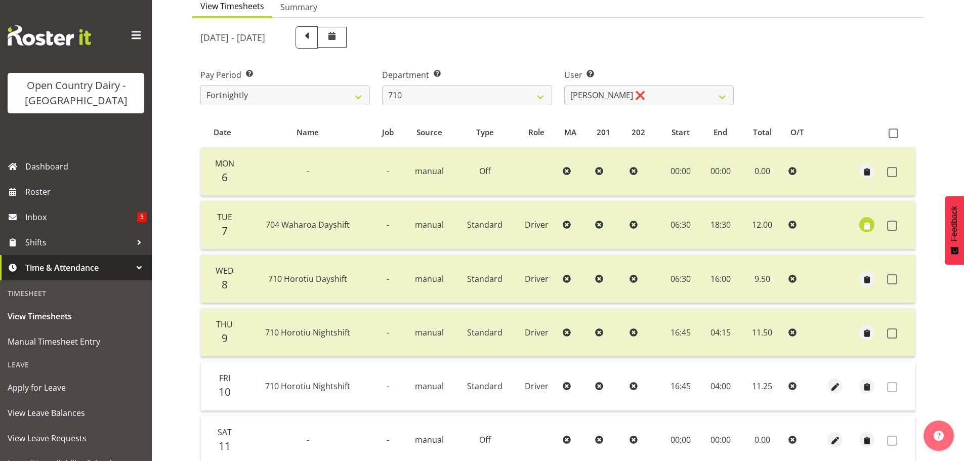
scroll to position [0, 0]
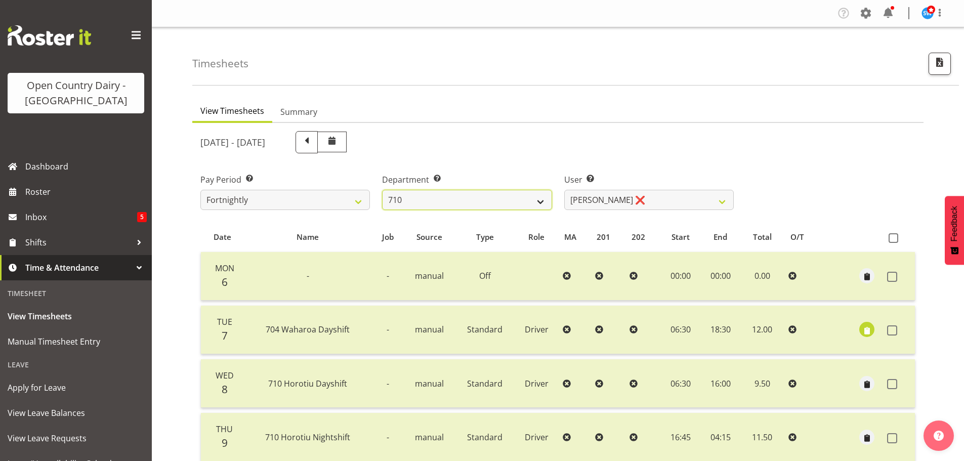
click at [542, 201] on select "701 702 703 704 705 706 707 708 709 710 711 712 713 714 715 716 717 718 719 720" at bounding box center [467, 200] width 170 height 20
select select "874"
click at [382, 190] on select "701 702 703 704 705 706 707 708 709 710 711 712 713 714 715 716 717 718 719 720" at bounding box center [467, 200] width 170 height 20
select select "8178"
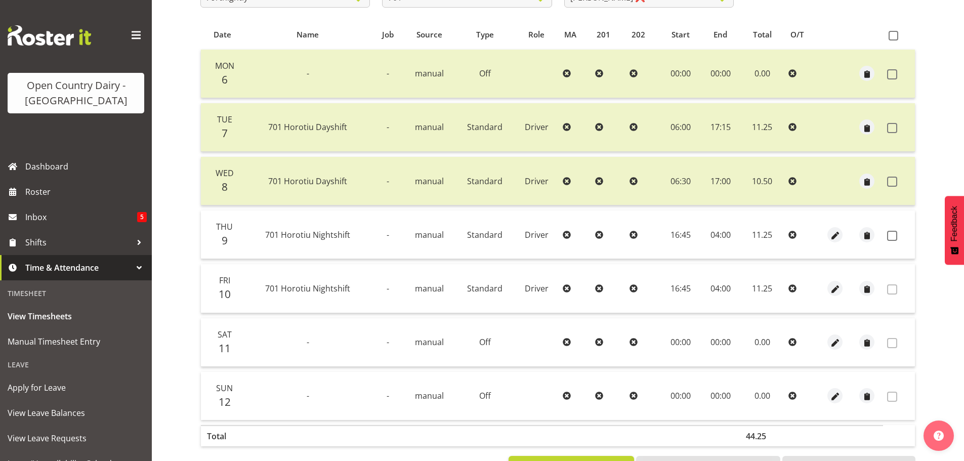
scroll to position [101, 0]
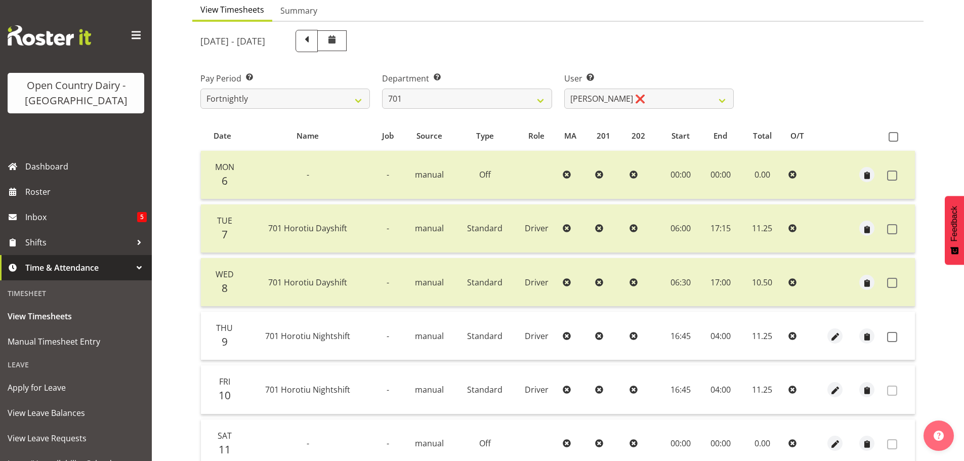
drag, startPoint x: 892, startPoint y: 88, endPoint x: 879, endPoint y: 92, distance: 13.3
click at [892, 88] on div "Pay Period Select which pay period you would like to view. Fortnightly Departme…" at bounding box center [557, 86] width 727 height 57
click at [539, 100] on select "701 702 703 704 705 706 707 708 709 710 711 712 713 714 715 716 717 718 719 720" at bounding box center [467, 99] width 170 height 20
select select "803"
click at [382, 89] on select "701 702 703 704 705 706 707 708 709 710 711 712 713 714 715 716 717 718 719 720" at bounding box center [467, 99] width 170 height 20
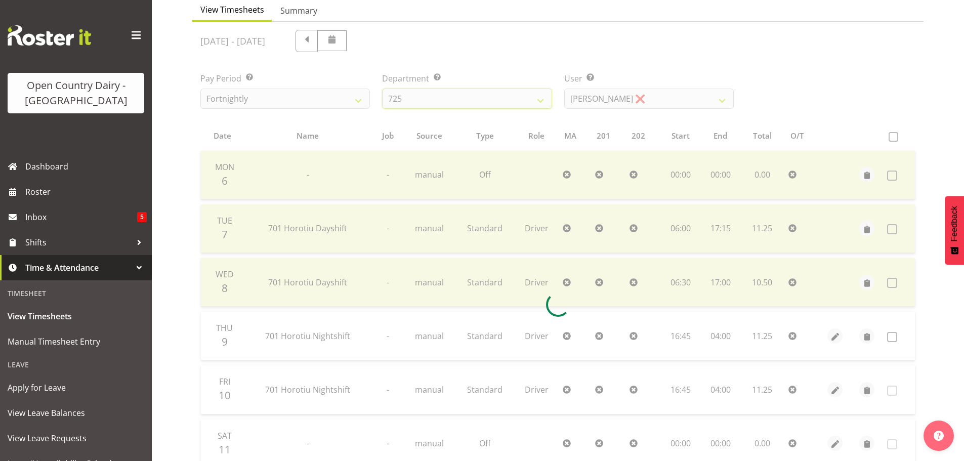
scroll to position [45, 0]
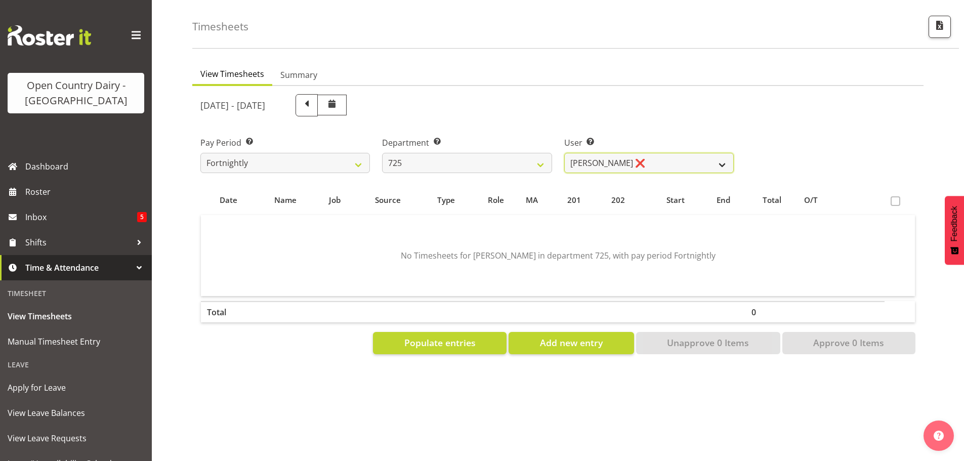
click at [718, 155] on select "Bhupinder Dhaliwal ❌ Gurpreet Singh Kahlon ❌ Hendrik Potgieter ❌ Len Grace ❌" at bounding box center [649, 163] width 170 height 20
select select "10410"
click at [564, 153] on select "Bhupinder Dhaliwal ❌ Gurpreet Singh Kahlon ❌ Hendrik Potgieter ❌ Len Grace ❌" at bounding box center [649, 163] width 170 height 20
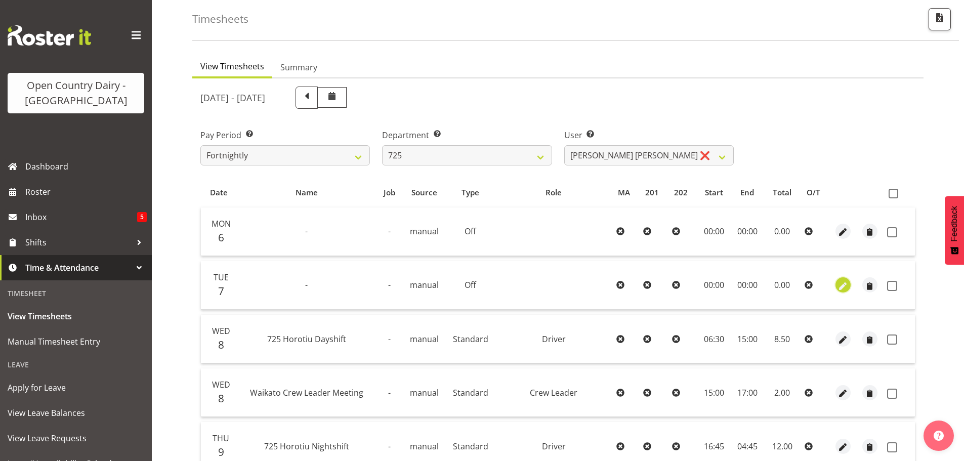
click at [843, 288] on span "button" at bounding box center [844, 286] width 12 height 12
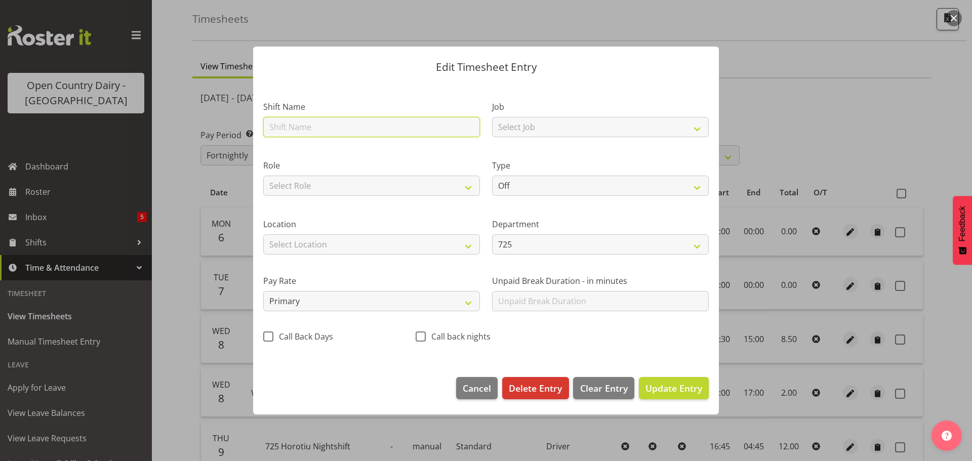
click at [290, 128] on input "text" at bounding box center [371, 127] width 217 height 20
type input "Sick"
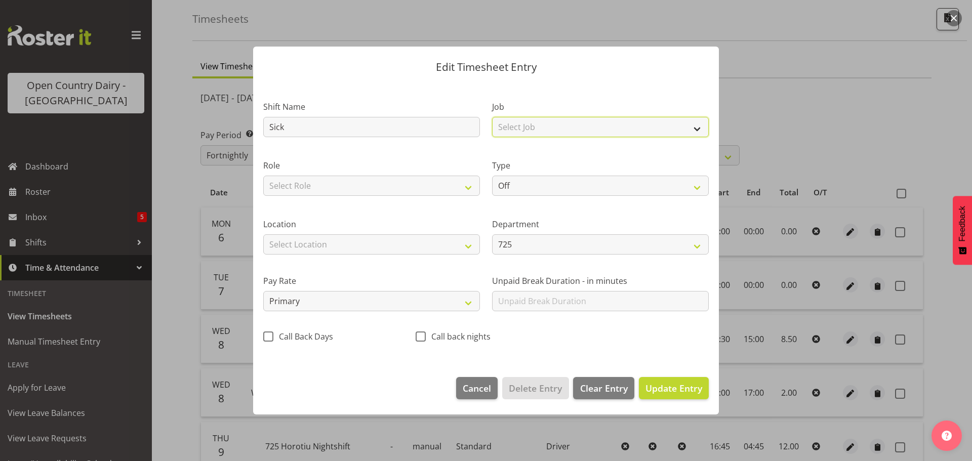
click at [698, 129] on select "Select Job Driver Driver supervisor Support" at bounding box center [600, 127] width 217 height 20
select select "9052"
click at [492, 117] on select "Select Job Driver Driver supervisor Support" at bounding box center [600, 127] width 217 height 20
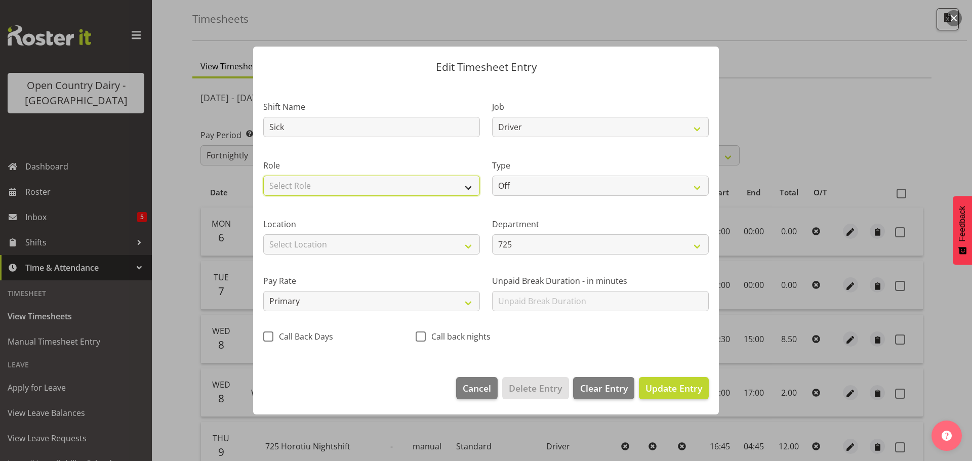
click at [464, 188] on select "Select Role Driver Driver Buddy Driver Assessor Dayshift Driver Assessor Nights…" at bounding box center [371, 186] width 217 height 20
select select "1166"
click at [263, 176] on select "Select Role Driver Driver Buddy Driver Assessor Dayshift Driver Assessor Nights…" at bounding box center [371, 186] width 217 height 20
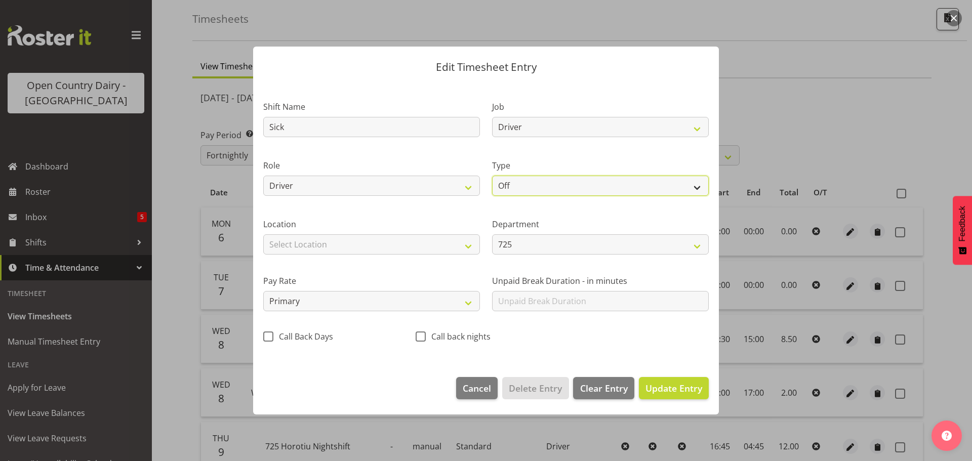
click at [697, 188] on select "Off Standard Public Holiday Public Holiday (Worked) Day In Lieu Annual Leave Si…" at bounding box center [600, 186] width 217 height 20
select select "Sick"
click at [492, 176] on select "Off Standard Public Holiday Public Holiday (Worked) Day In Lieu Annual Leave Si…" at bounding box center [600, 186] width 217 height 20
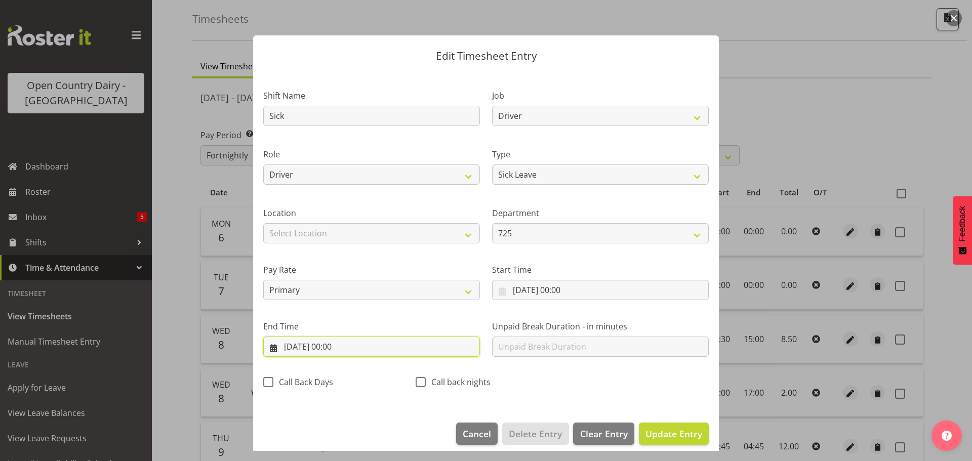
click at [314, 347] on input "07/10/2025, 00:00" at bounding box center [371, 347] width 217 height 20
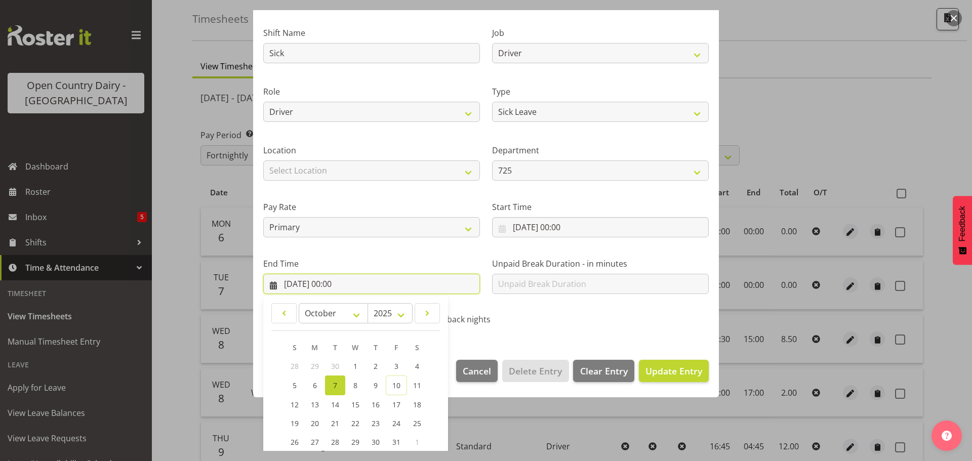
scroll to position [137, 0]
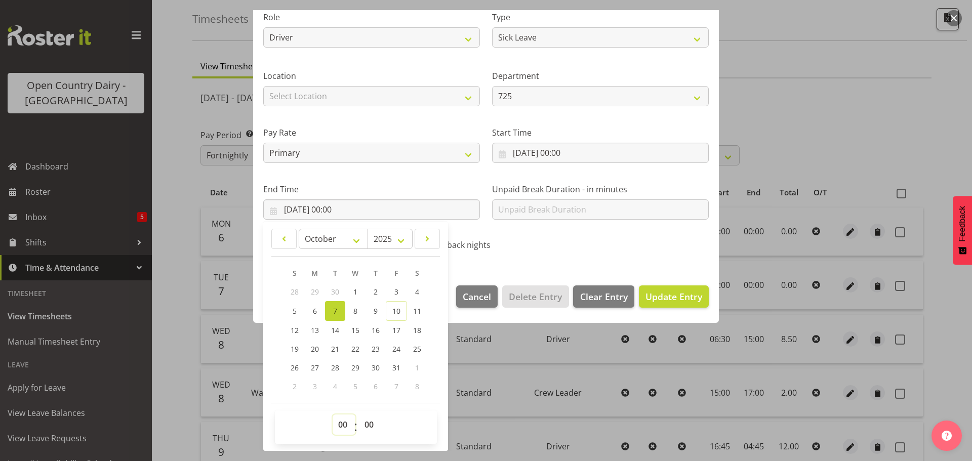
click at [344, 427] on select "00 01 02 03 04 05 06 07 08 09 10 11 12 13 14 15 16 17 18 19 20 21 22 23" at bounding box center [344, 425] width 23 height 20
select select "10"
click at [333, 415] on select "00 01 02 03 04 05 06 07 08 09 10 11 12 13 14 15 16 17 18 19 20 21 22 23" at bounding box center [344, 425] width 23 height 20
type input "07/10/2025, 10:00"
click at [371, 424] on select "00 01 02 03 04 05 06 07 08 09 10 11 12 13 14 15 16 17 18 19 20 21 22 23 24 25 2…" at bounding box center [370, 425] width 23 height 20
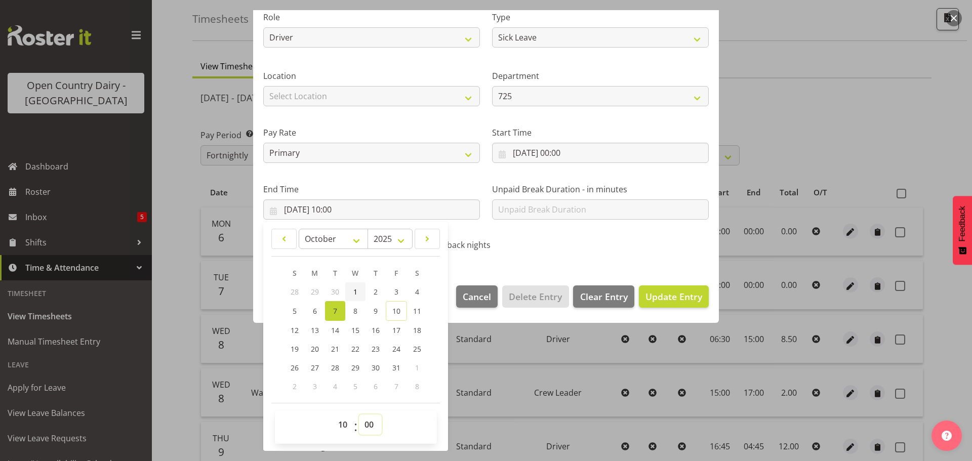
select select "30"
click at [359, 415] on select "00 01 02 03 04 05 06 07 08 09 10 11 12 13 14 15 16 17 18 19 20 21 22 23 24 25 2…" at bounding box center [370, 425] width 23 height 20
type input "07/10/2025, 10:30"
click at [661, 292] on span "Update Entry" at bounding box center [673, 297] width 57 height 12
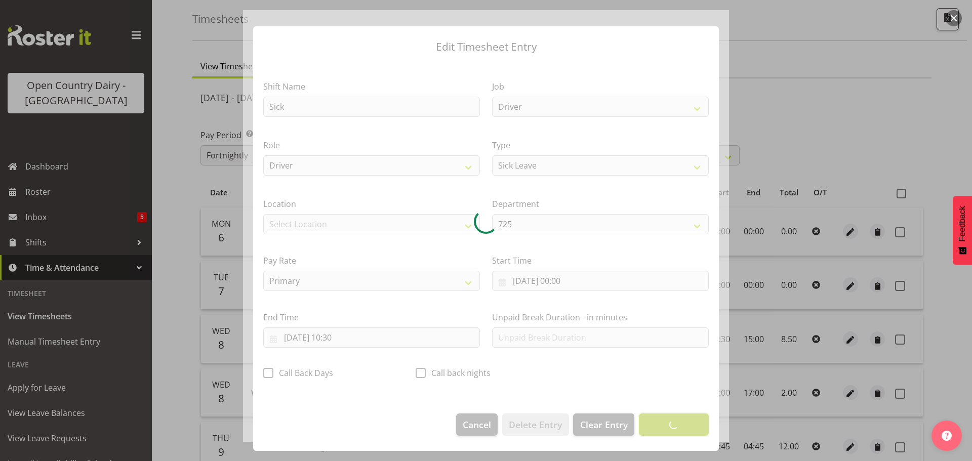
scroll to position [9, 0]
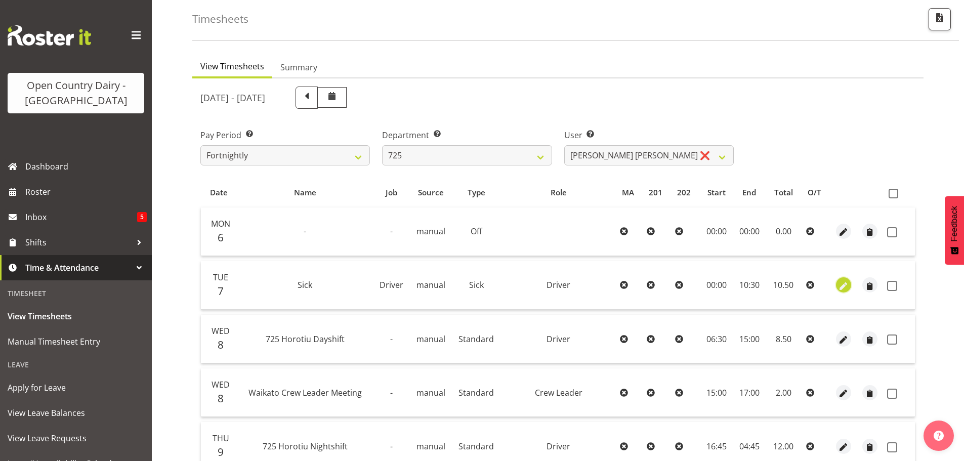
click at [845, 285] on span "button" at bounding box center [844, 286] width 12 height 12
select select "Sick"
select select "9"
select select "2025"
select select "10"
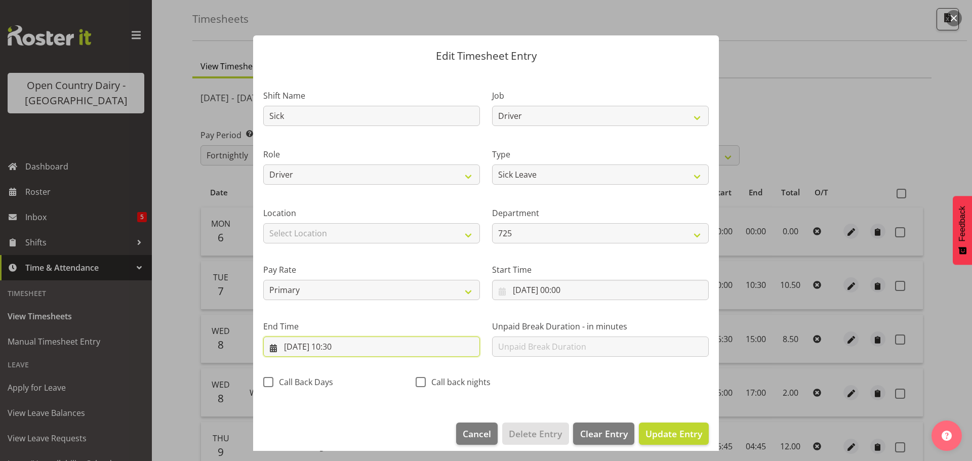
click at [347, 347] on input "07/10/2025, 10:30" at bounding box center [371, 347] width 217 height 20
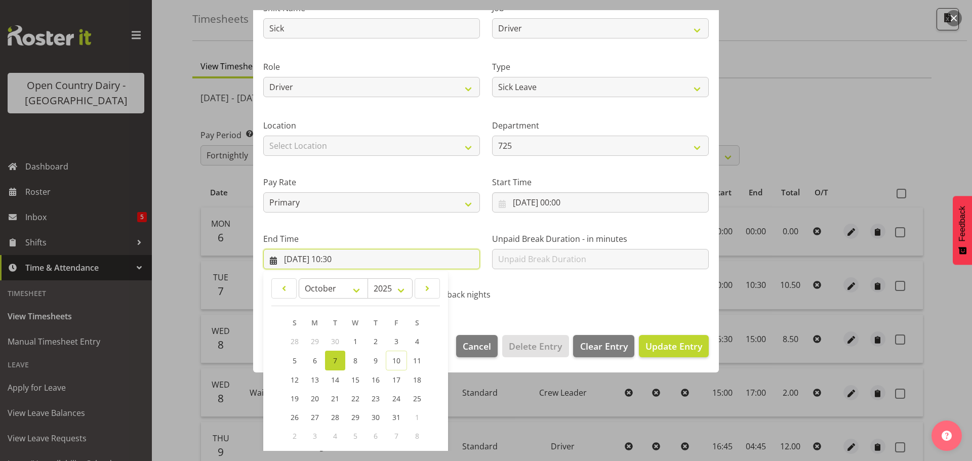
scroll to position [137, 0]
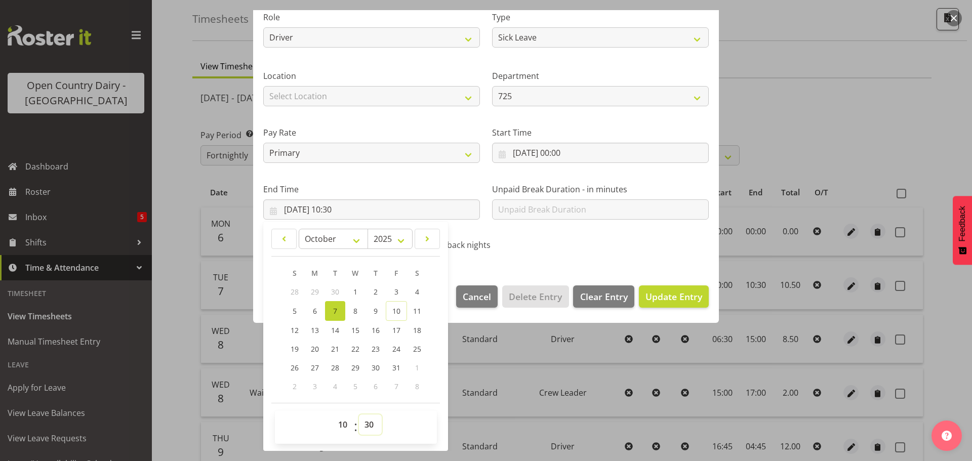
click at [366, 422] on select "00 01 02 03 04 05 06 07 08 09 10 11 12 13 14 15 16 17 18 19 20 21 22 23 24 25 2…" at bounding box center [370, 425] width 23 height 20
select select "40"
click at [359, 415] on select "00 01 02 03 04 05 06 07 08 09 10 11 12 13 14 15 16 17 18 19 20 21 22 23 24 25 2…" at bounding box center [370, 425] width 23 height 20
type input "07/10/2025, 10:40"
click at [669, 288] on button "Update Entry" at bounding box center [674, 296] width 70 height 22
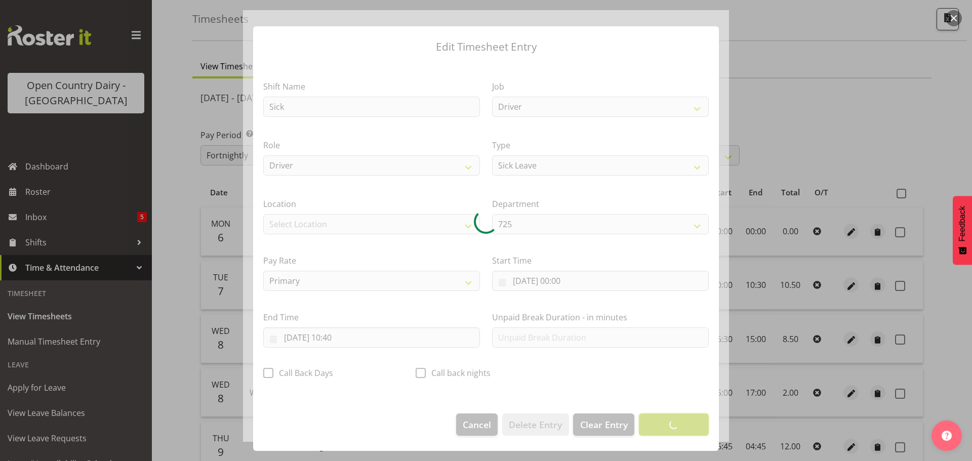
scroll to position [9, 0]
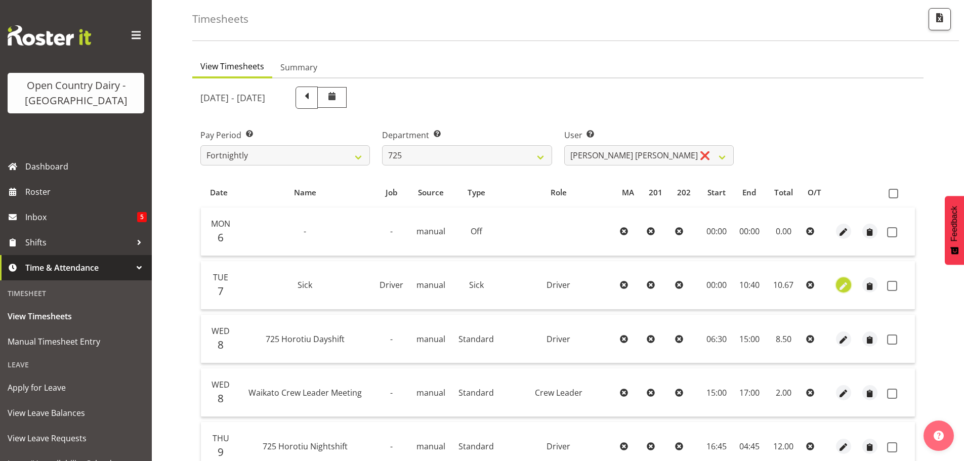
click at [845, 285] on span "button" at bounding box center [844, 286] width 12 height 12
select select "Sick"
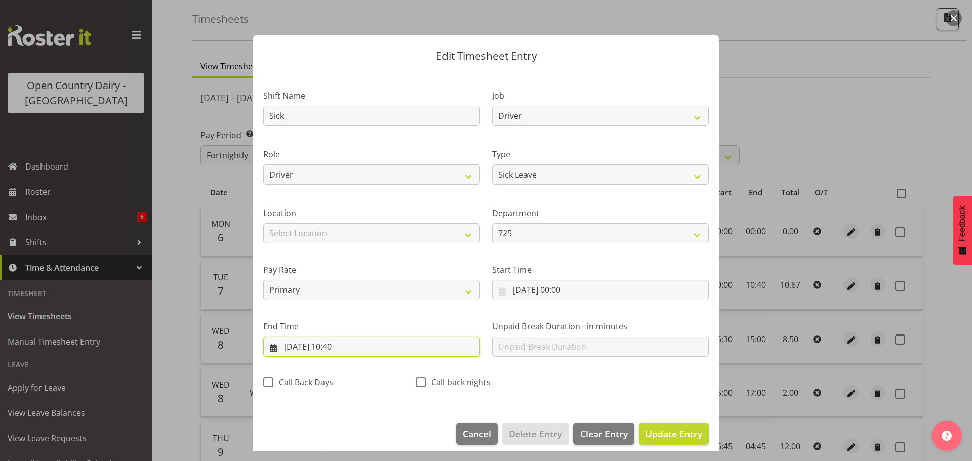
click at [347, 348] on input "07/10/2025, 10:40" at bounding box center [371, 347] width 217 height 20
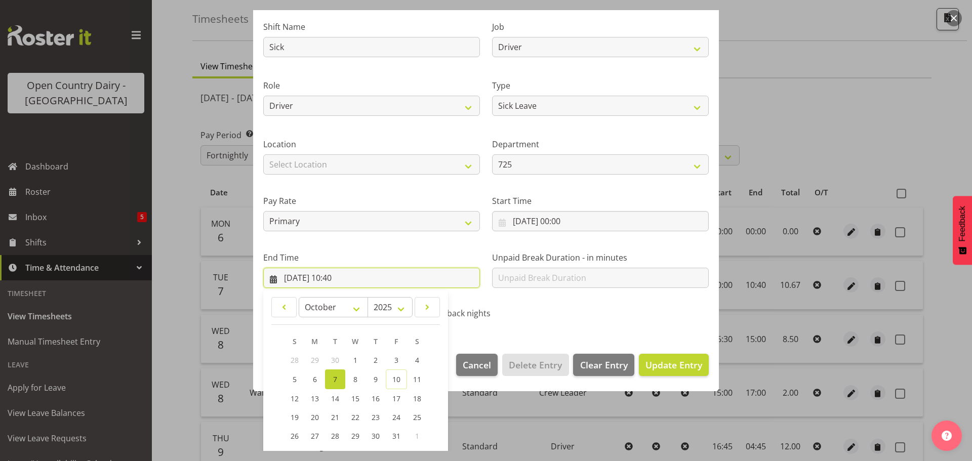
scroll to position [137, 0]
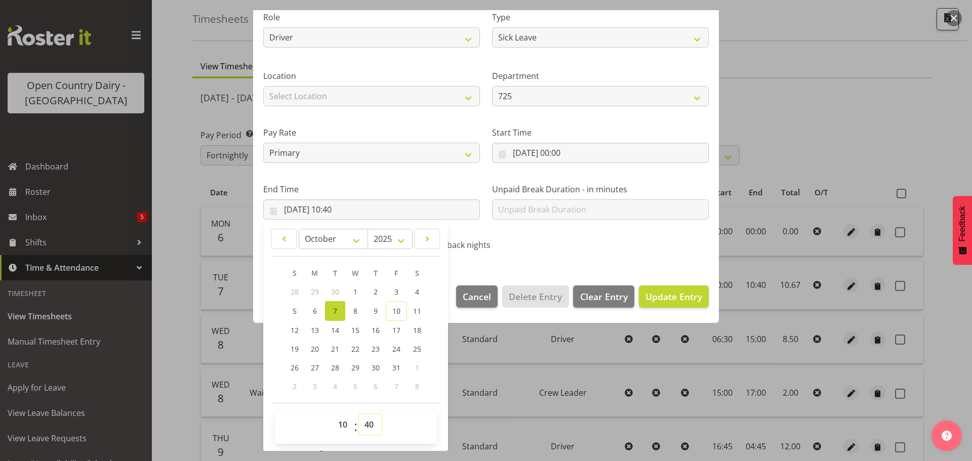
click at [372, 423] on select "00 01 02 03 04 05 06 07 08 09 10 11 12 13 14 15 16 17 18 19 20 21 22 23 24 25 2…" at bounding box center [370, 425] width 23 height 20
click at [359, 415] on select "00 01 02 03 04 05 06 07 08 09 10 11 12 13 14 15 16 17 18 19 20 21 22 23 24 25 2…" at bounding box center [370, 425] width 23 height 20
click at [653, 299] on span "Update Entry" at bounding box center [673, 297] width 57 height 12
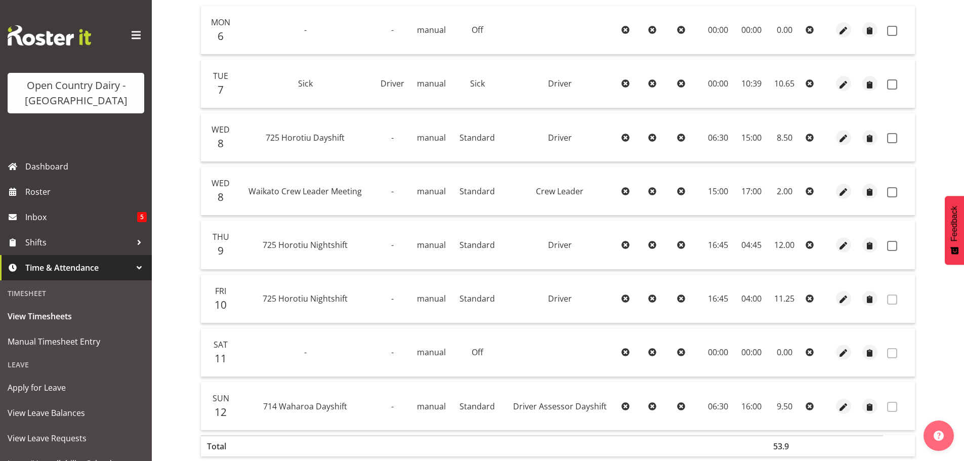
scroll to position [195, 0]
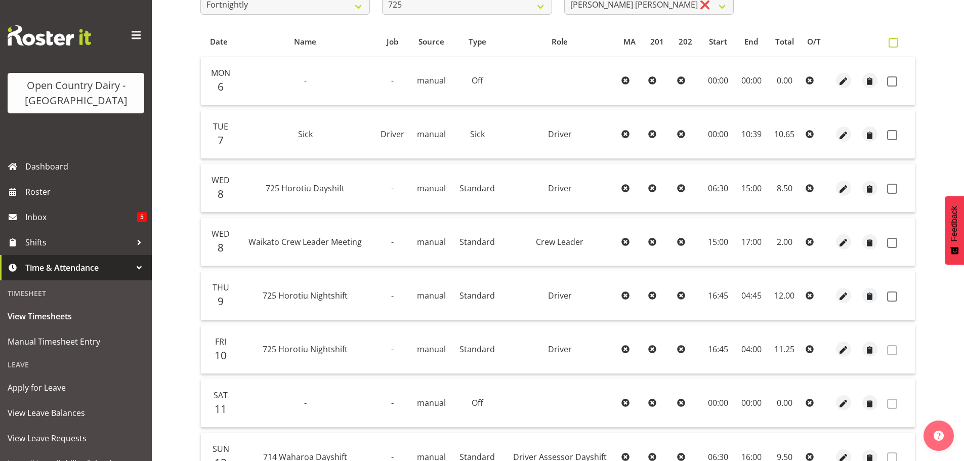
click at [893, 41] on span at bounding box center [894, 43] width 10 height 10
click at [893, 41] on input "checkbox" at bounding box center [892, 42] width 7 height 7
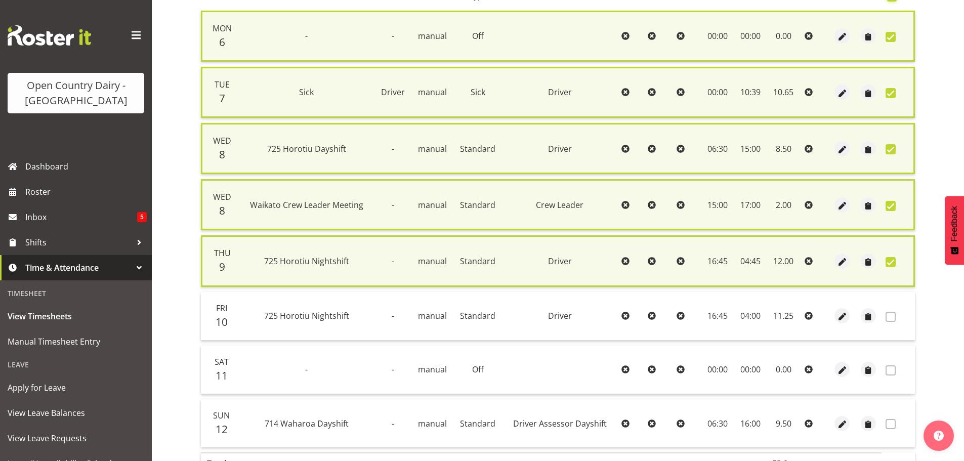
scroll to position [309, 0]
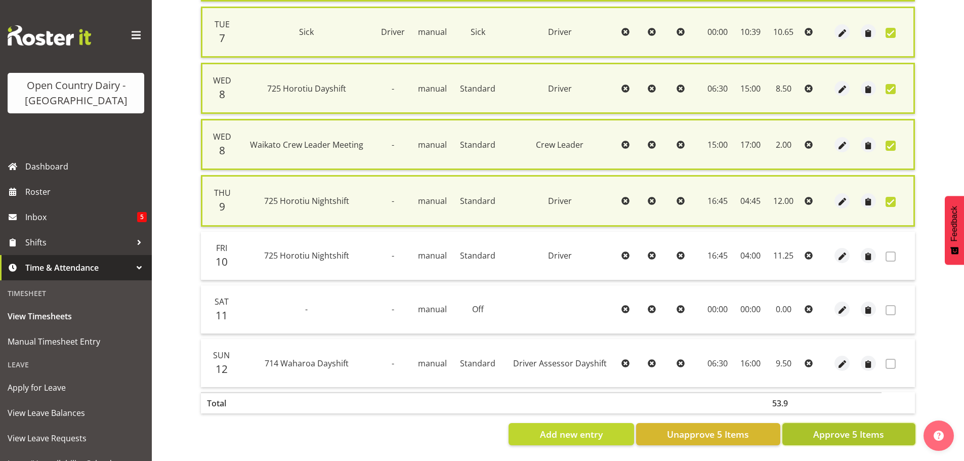
click at [824, 430] on span "Approve 5 Items" at bounding box center [848, 434] width 71 height 13
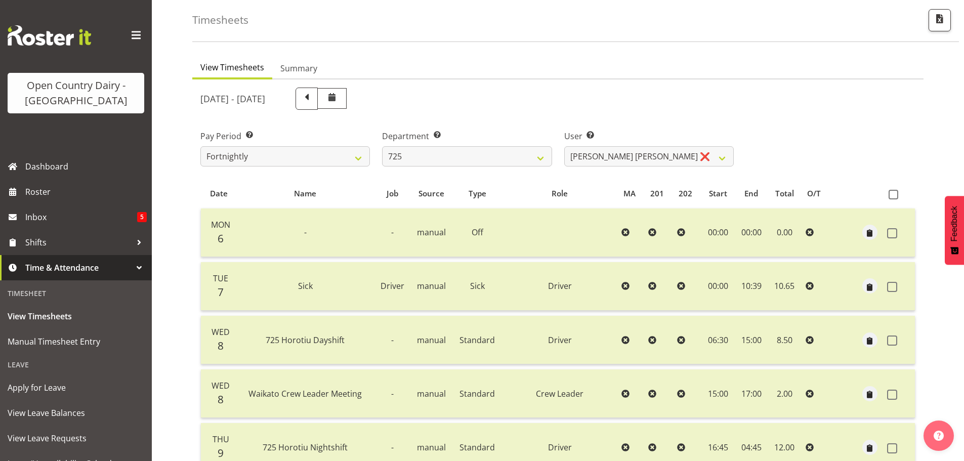
scroll to position [101, 0]
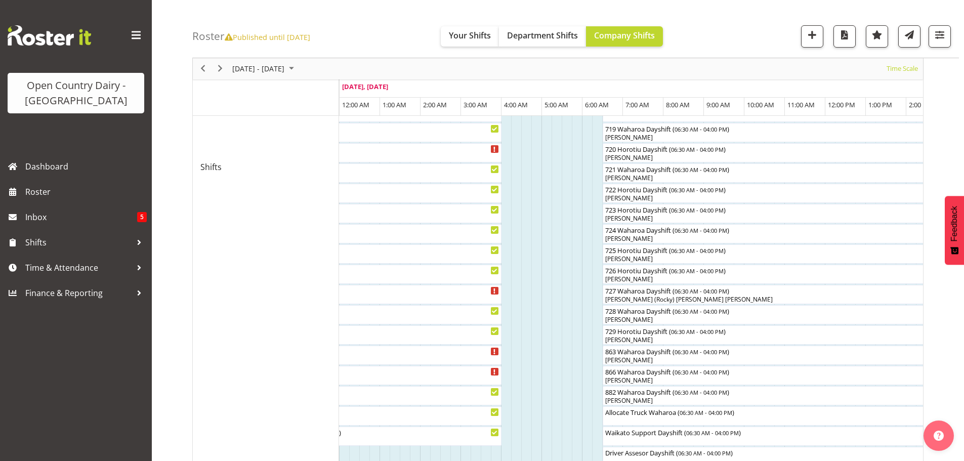
scroll to position [506, 0]
